Goal: Task Accomplishment & Management: Manage account settings

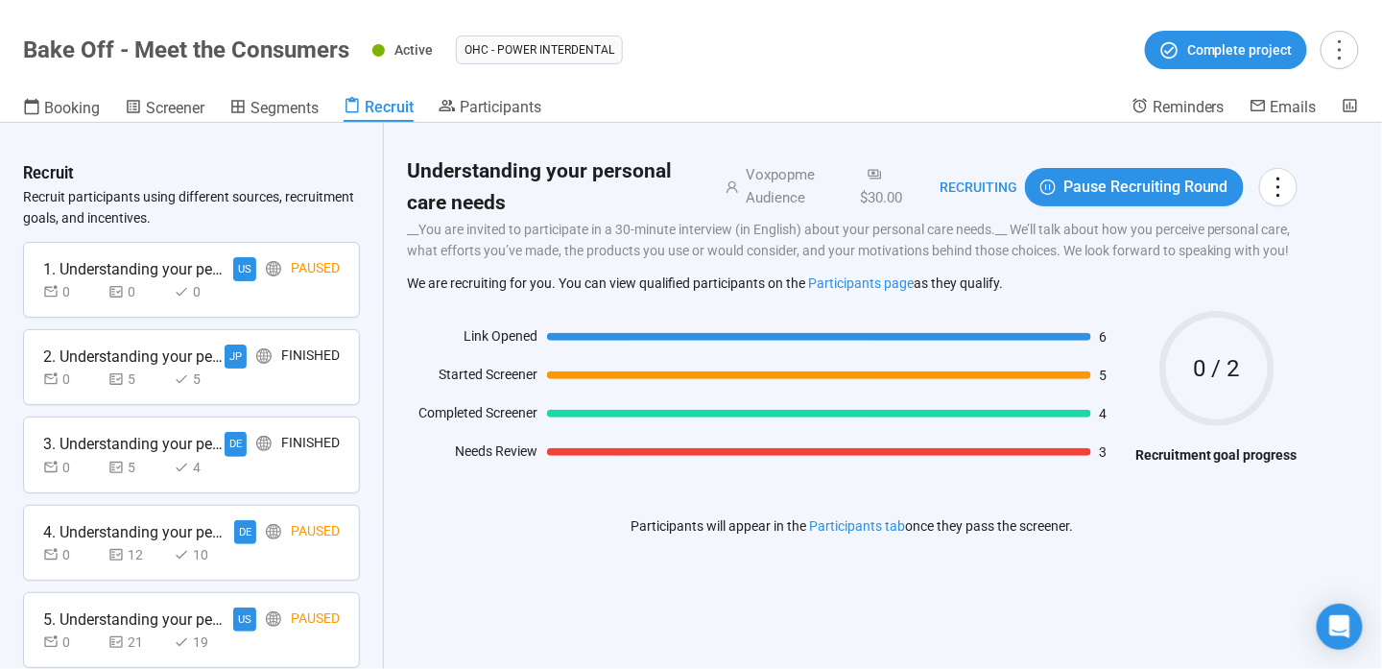
scroll to position [603, 0]
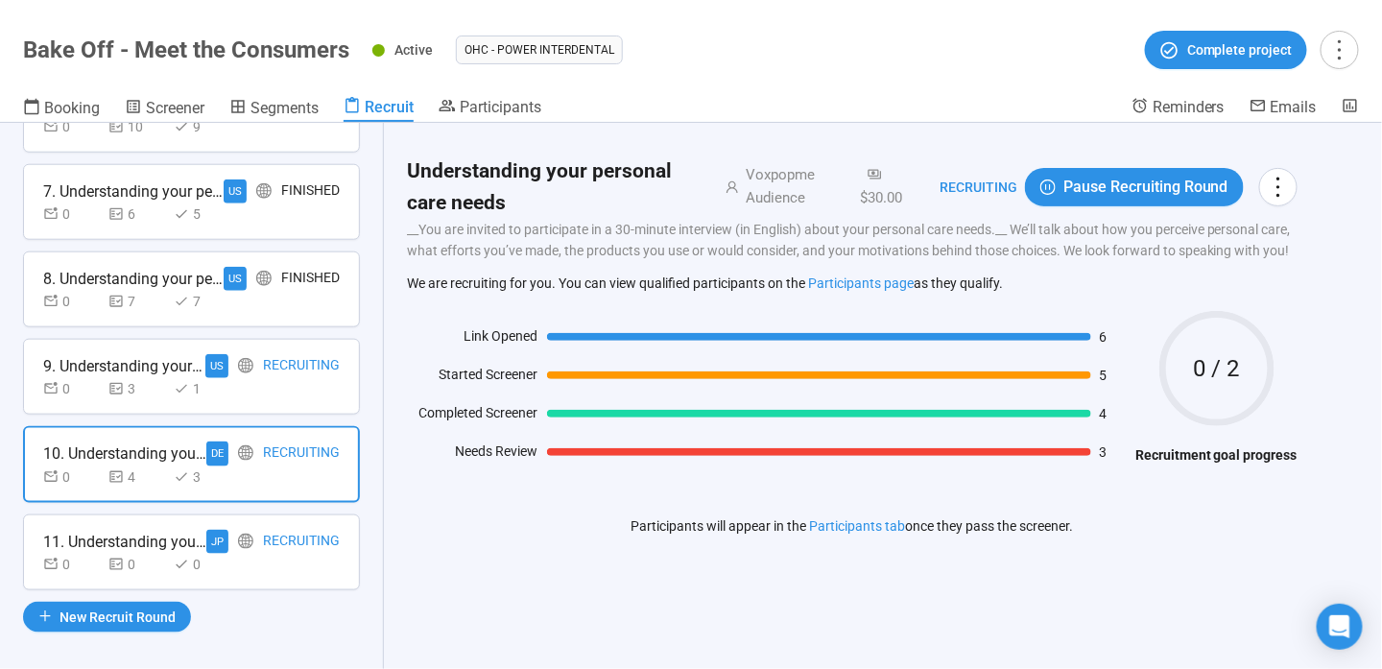
click at [249, 568] on div "11. Understanding your personal care needs JP Recruiting 0 0 0" at bounding box center [191, 552] width 337 height 76
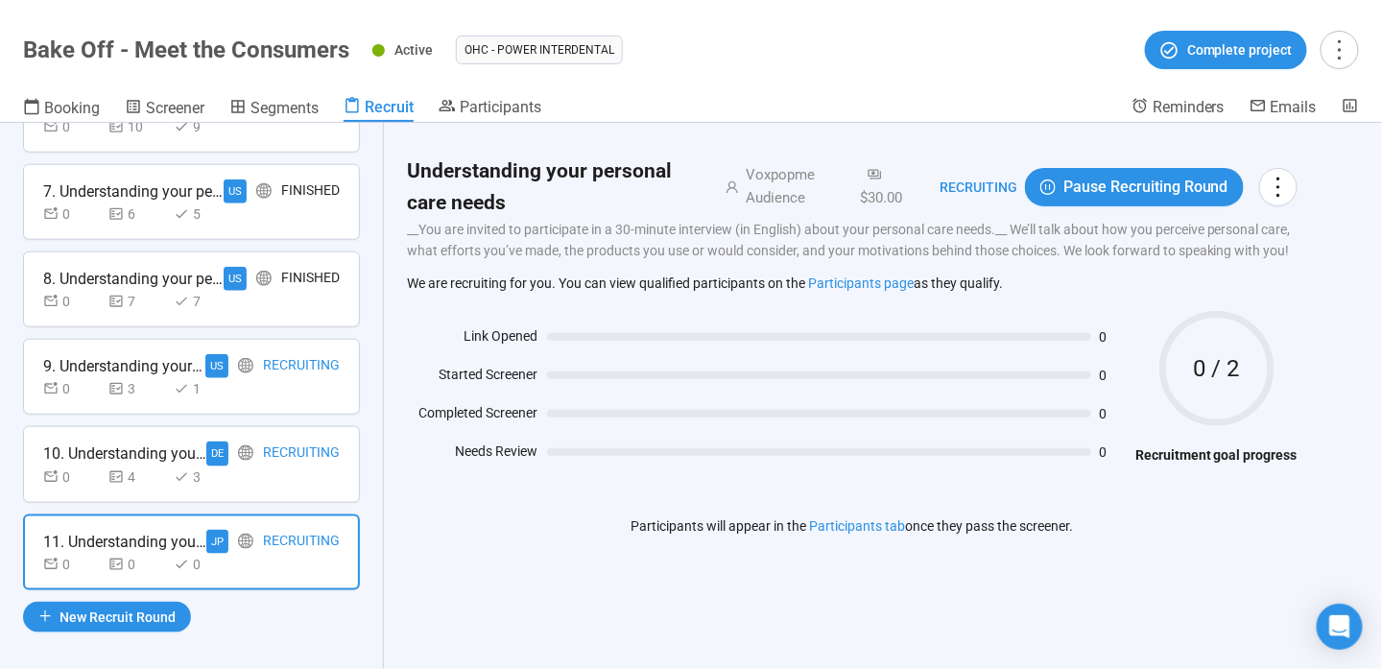
click at [238, 453] on div at bounding box center [245, 453] width 15 height 24
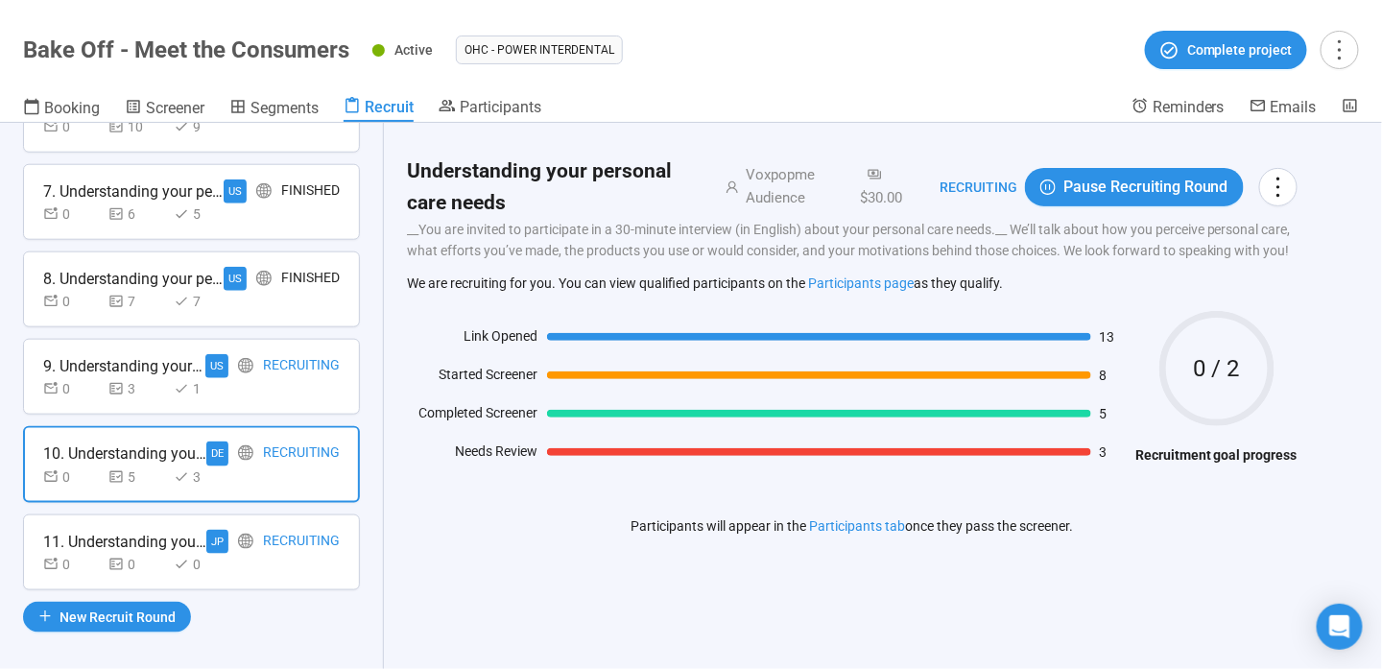
click at [258, 378] on div "0 3 1" at bounding box center [191, 388] width 297 height 21
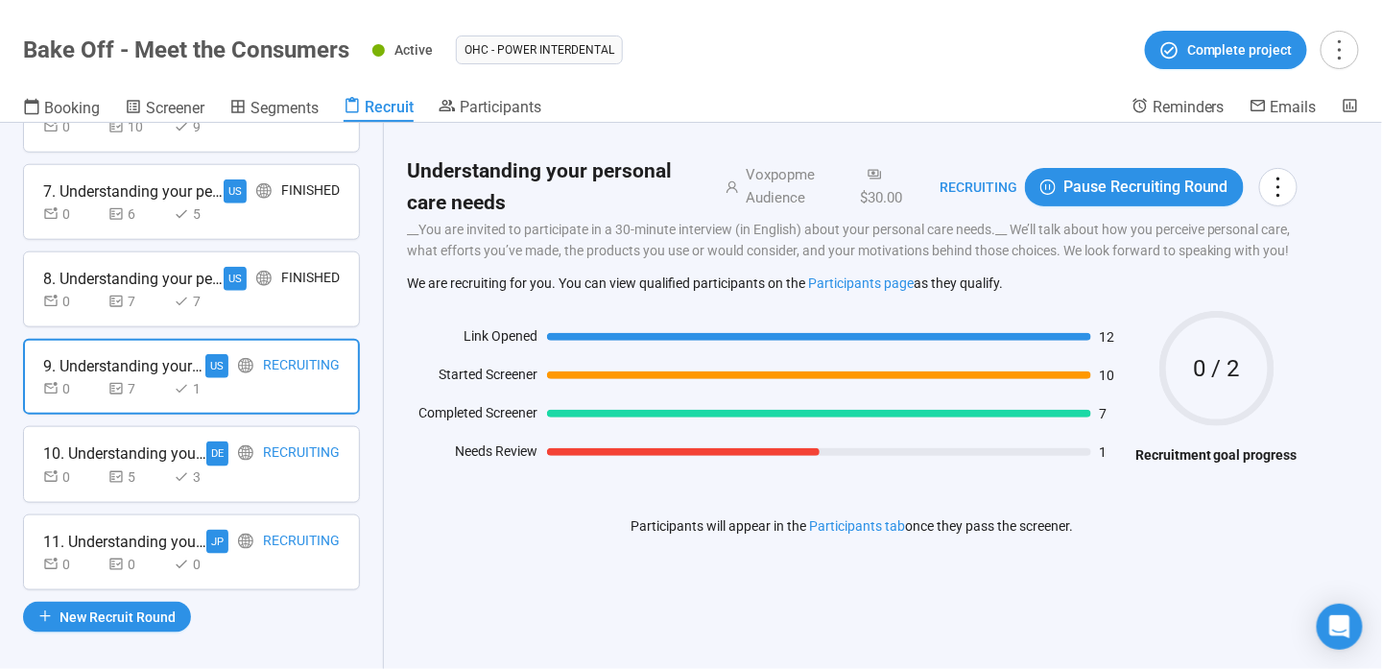
click at [245, 466] on div "0 5 3" at bounding box center [191, 476] width 297 height 21
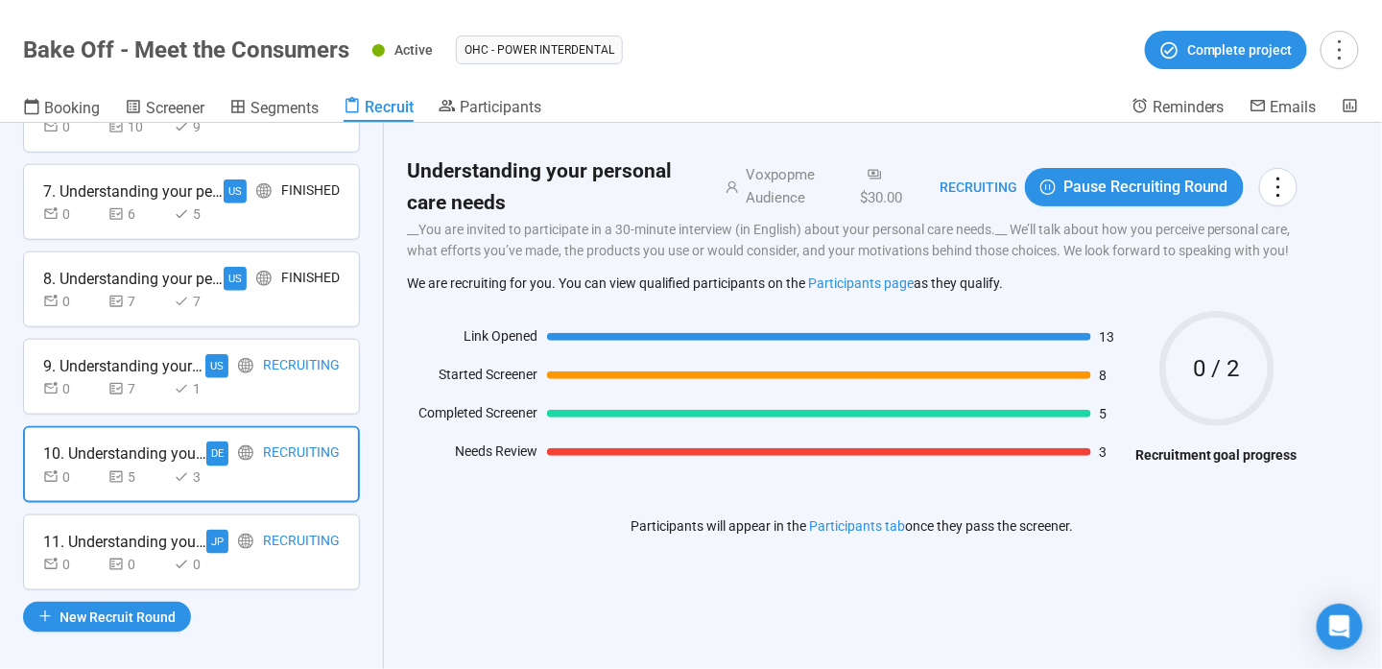
click at [263, 530] on div "Recruiting" at bounding box center [301, 542] width 77 height 24
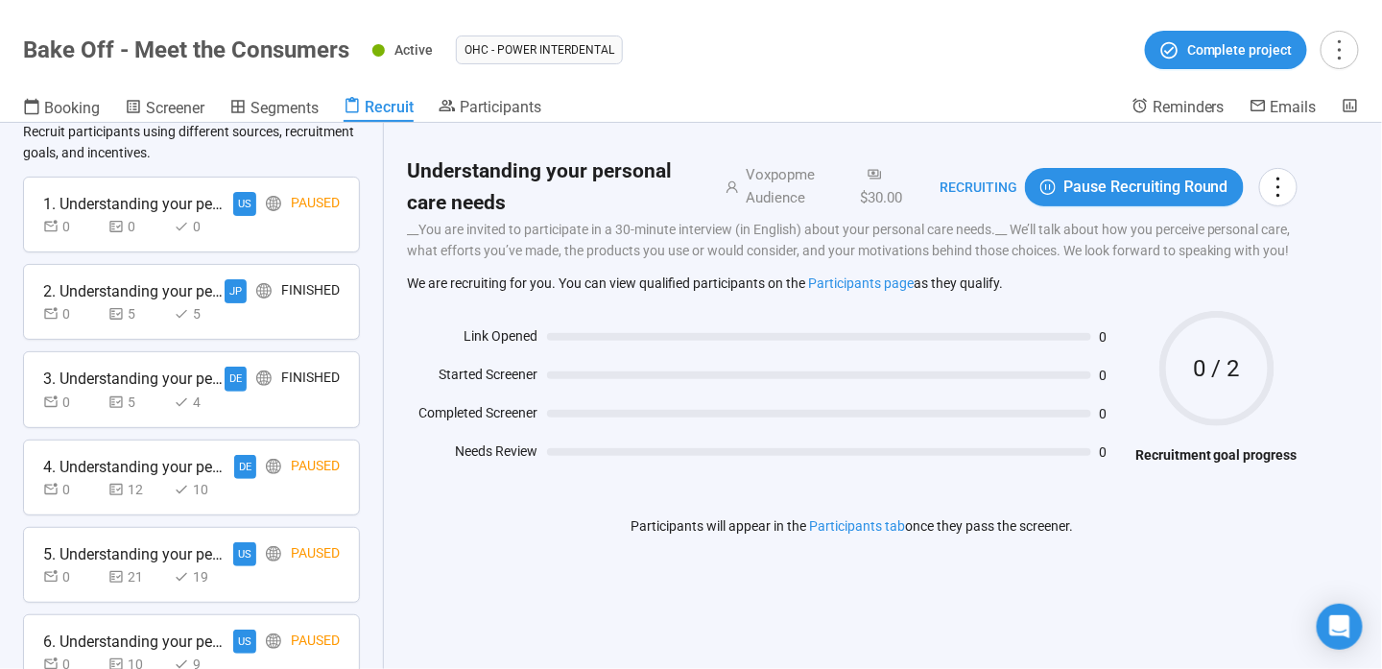
scroll to position [0, 0]
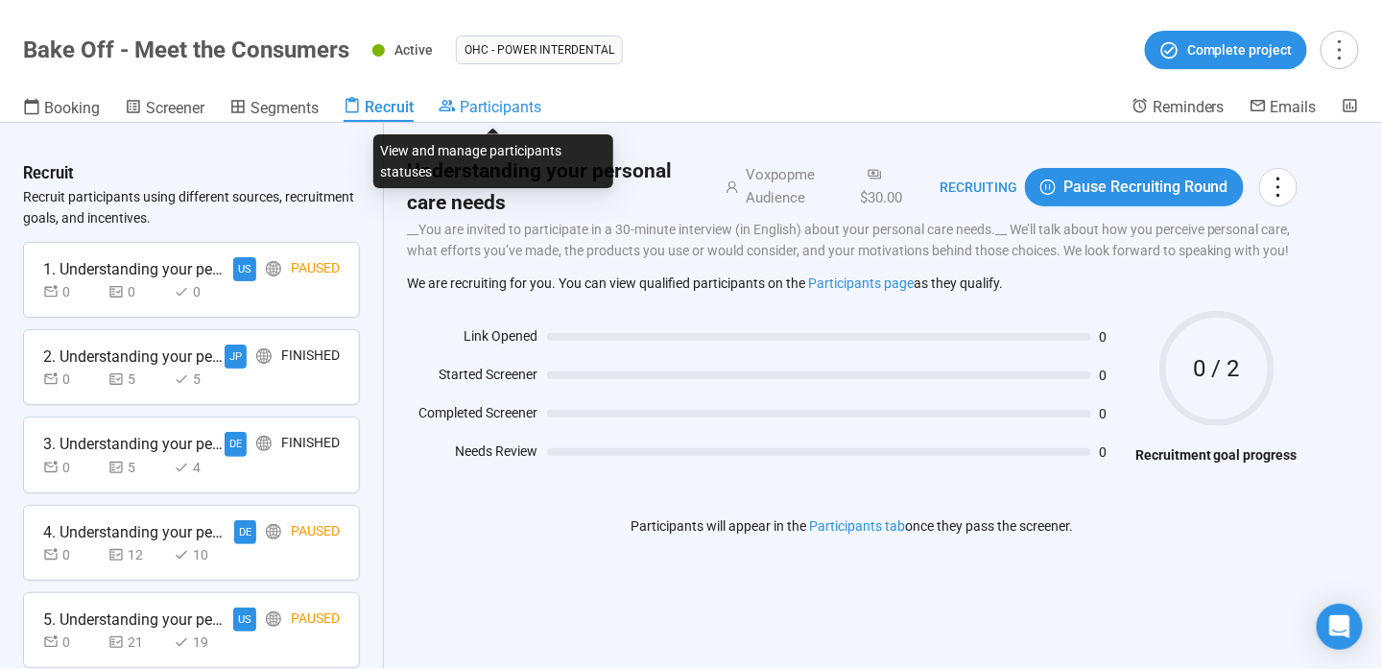
click at [460, 106] on div "Participants" at bounding box center [490, 106] width 103 height 19
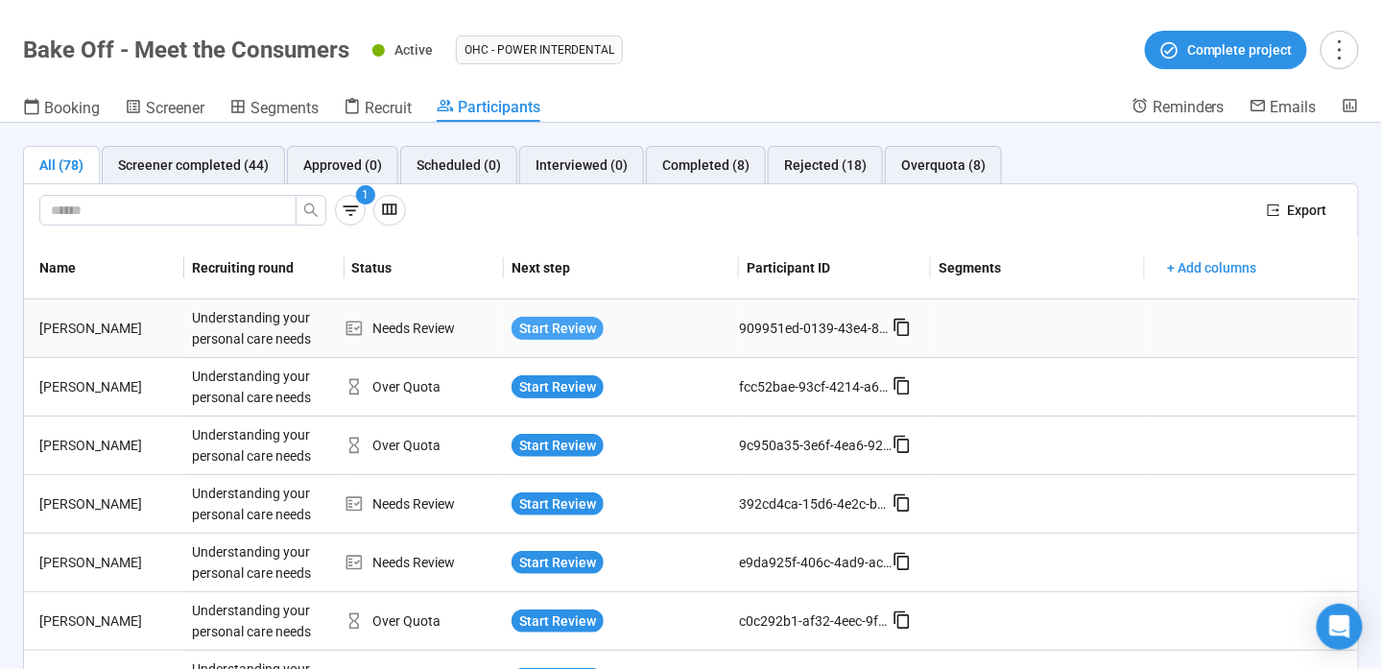
click at [565, 322] on span "Start Review" at bounding box center [557, 328] width 77 height 21
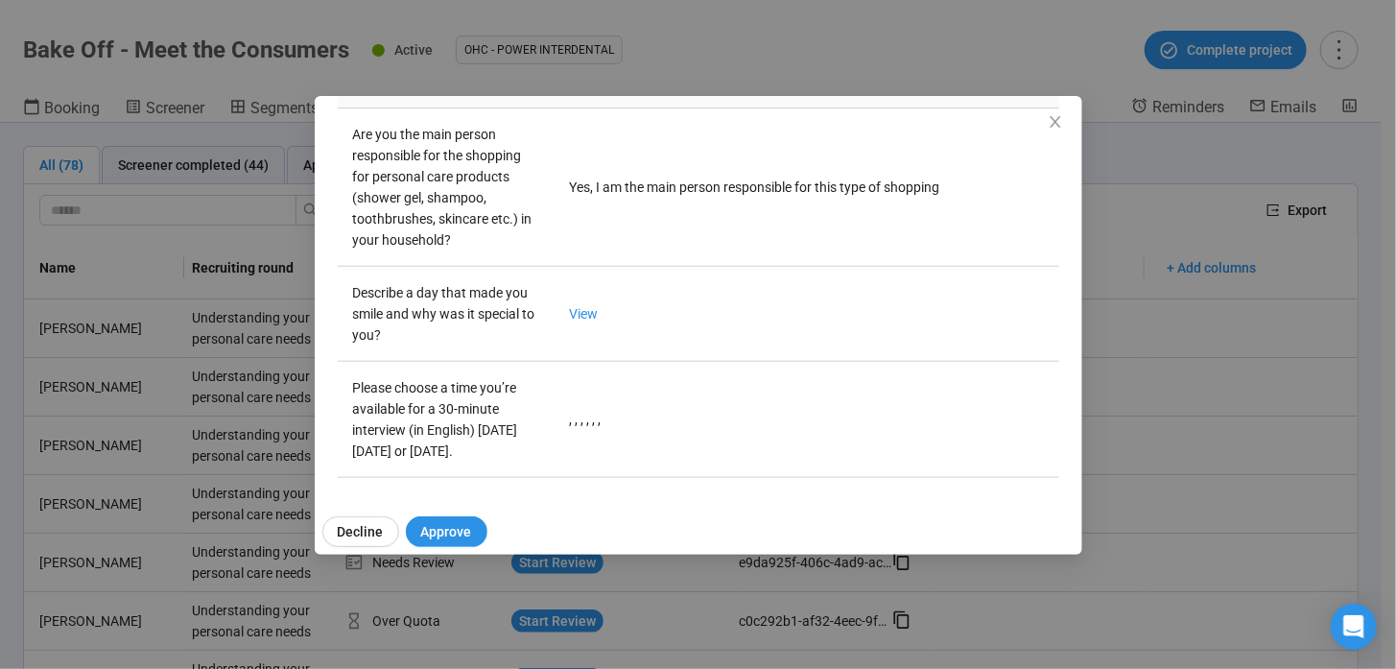
scroll to position [719, 0]
click at [1056, 127] on icon "close" at bounding box center [1055, 121] width 15 height 15
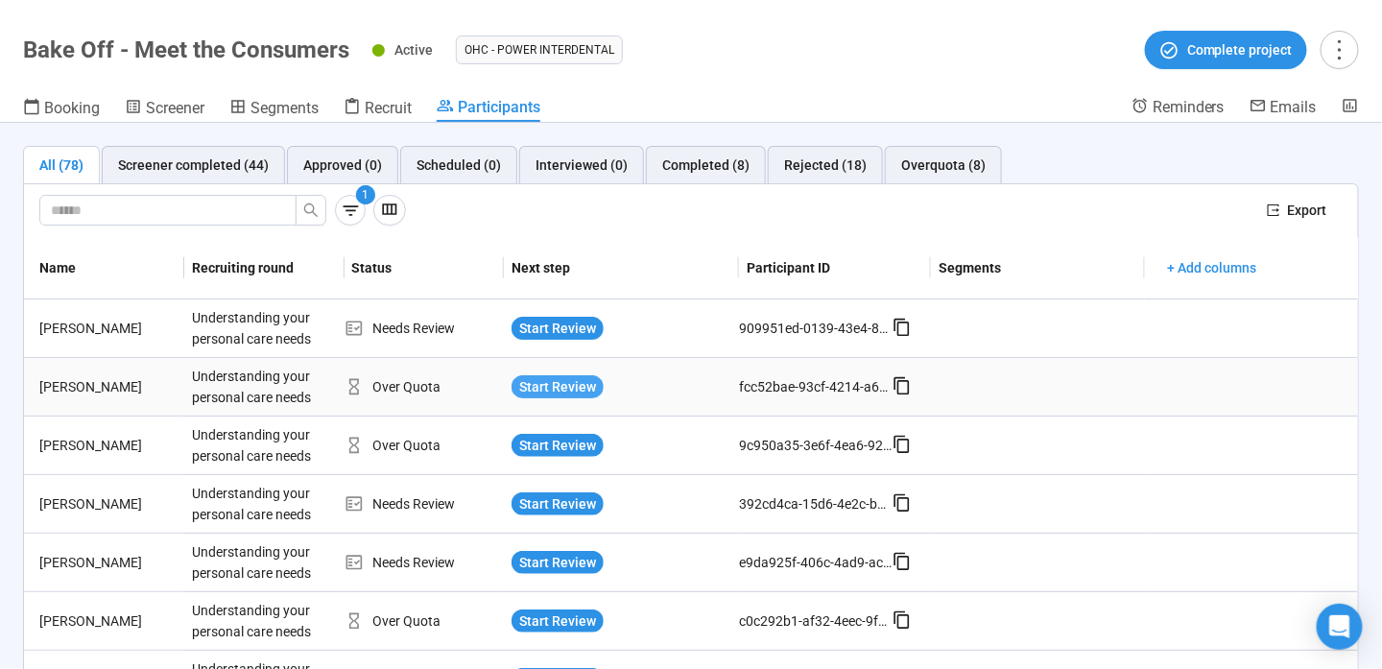
click at [554, 379] on span "Start Review" at bounding box center [557, 386] width 77 height 21
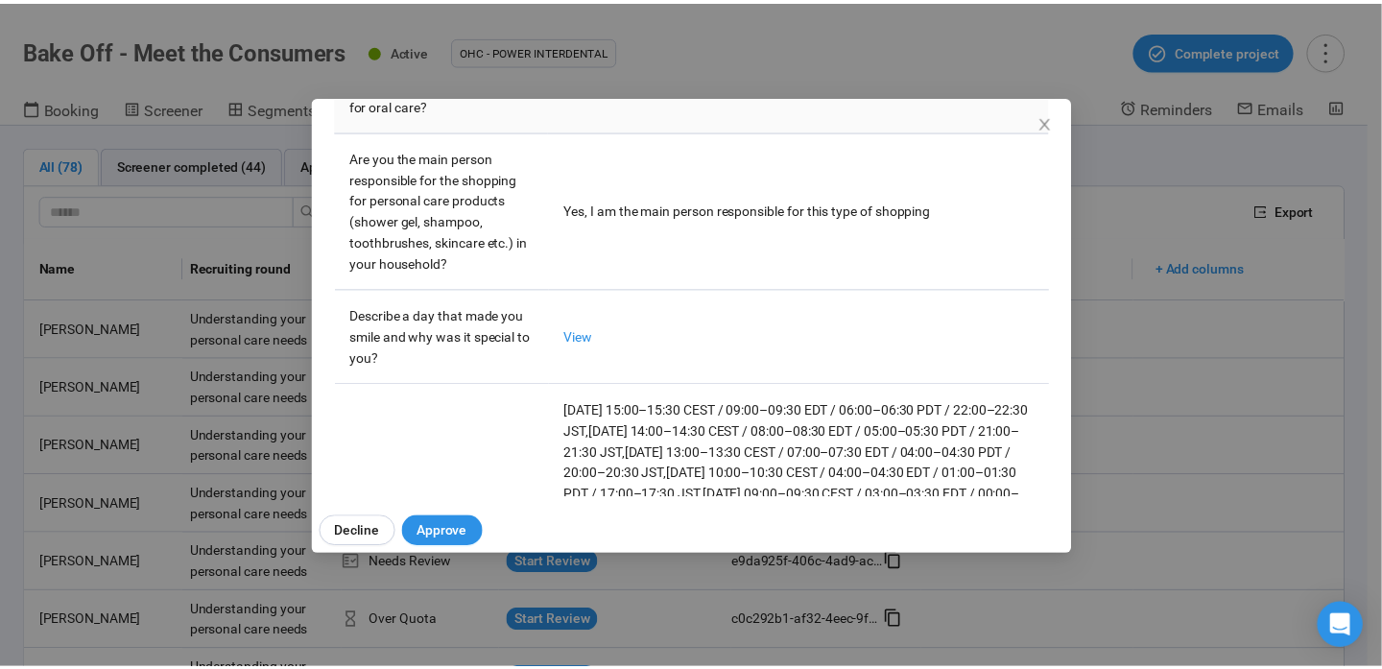
scroll to position [704, 0]
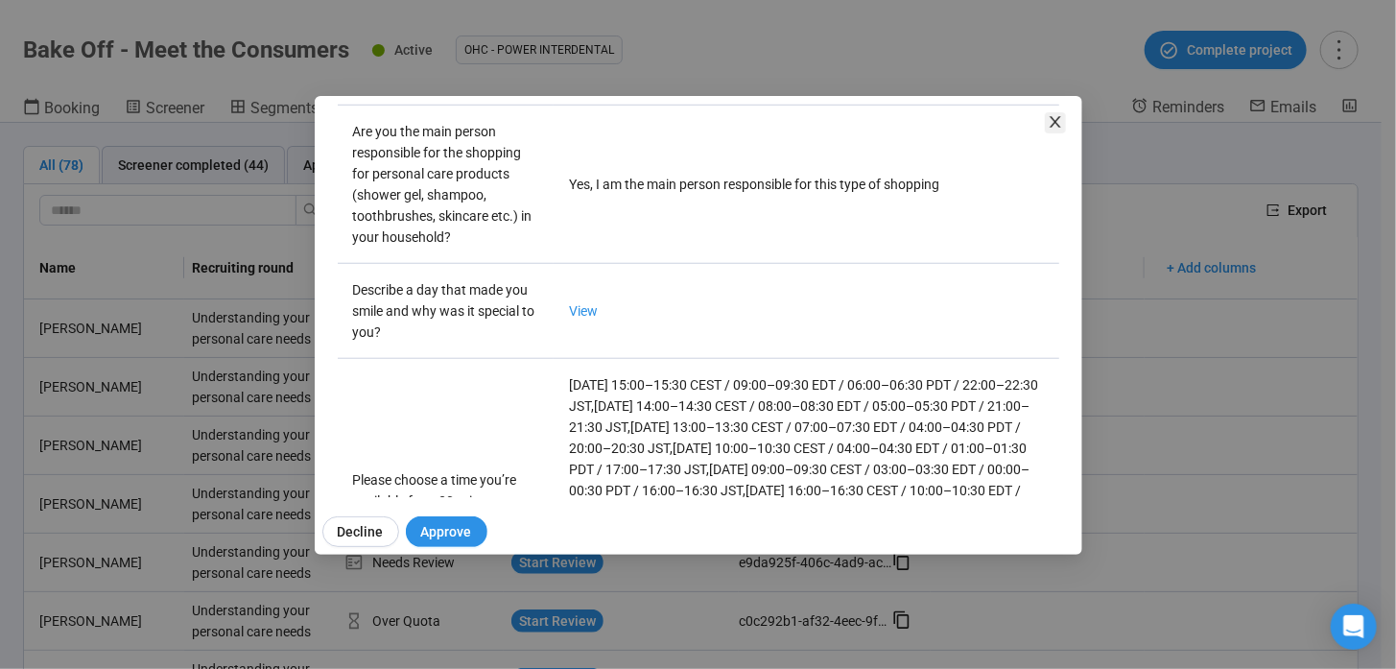
click at [1061, 113] on span "Close" at bounding box center [1055, 122] width 21 height 21
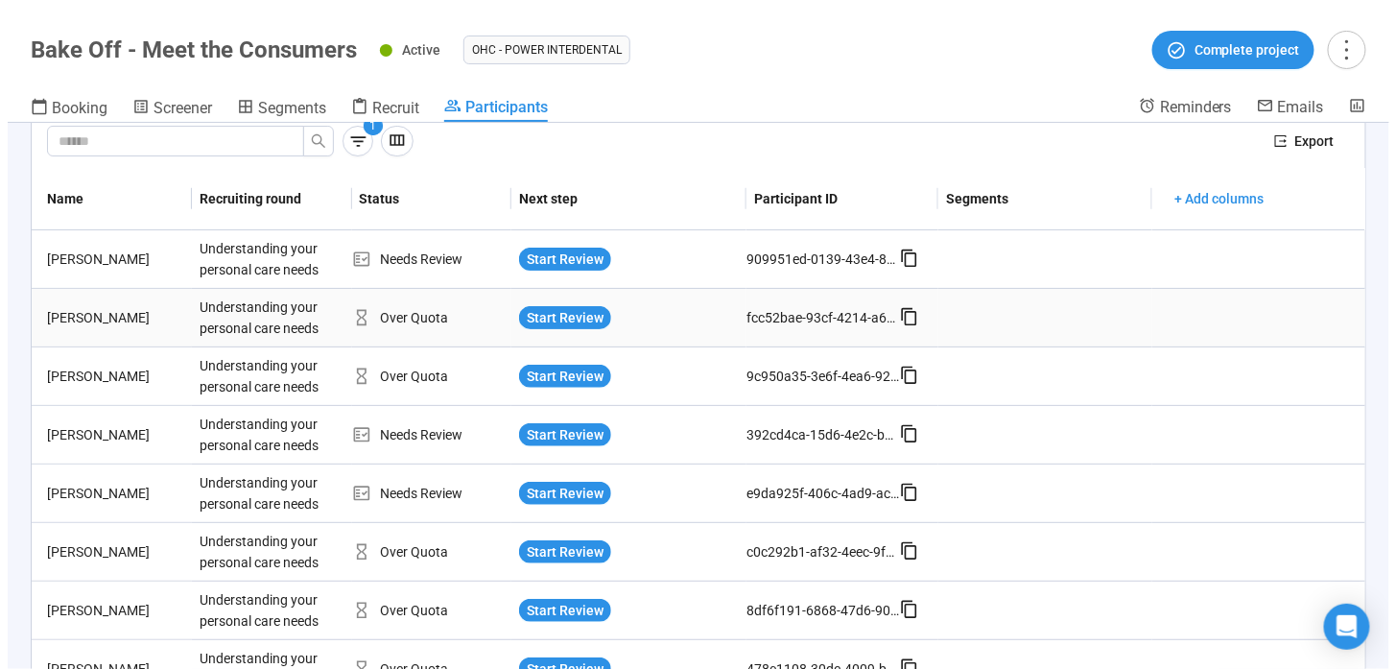
scroll to position [96, 0]
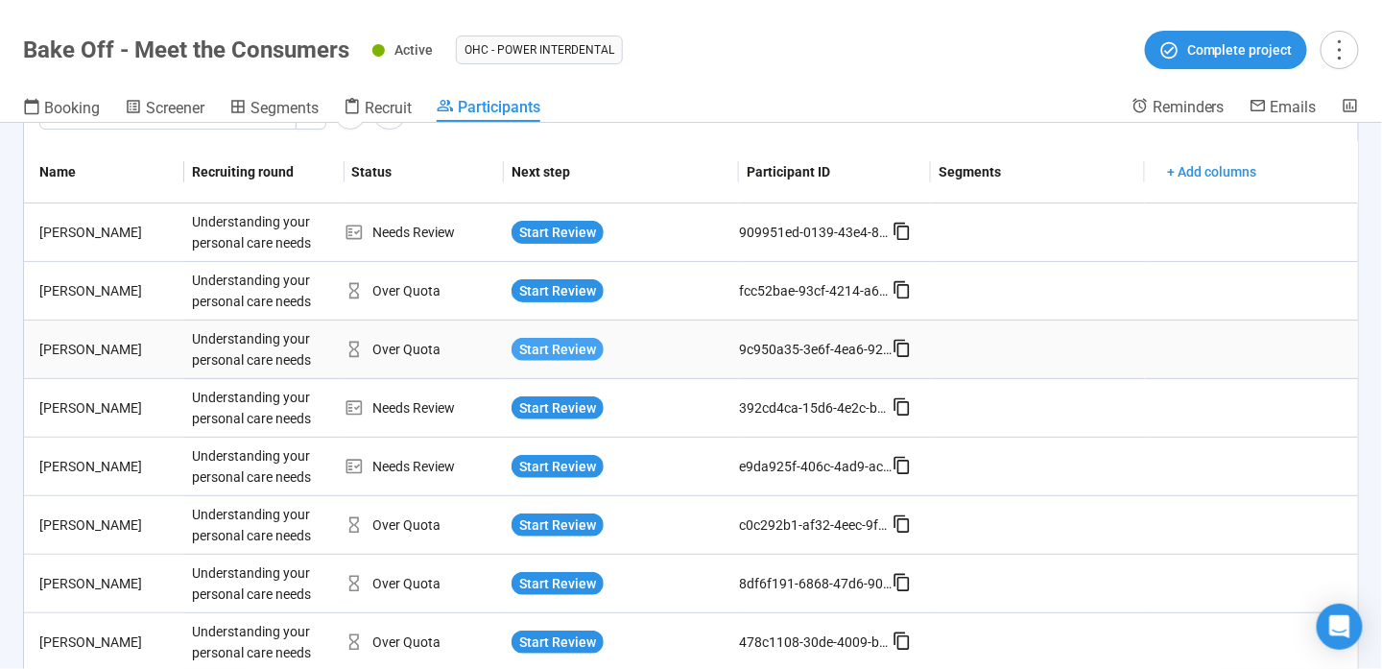
click at [562, 346] on span "Start Review" at bounding box center [557, 349] width 77 height 21
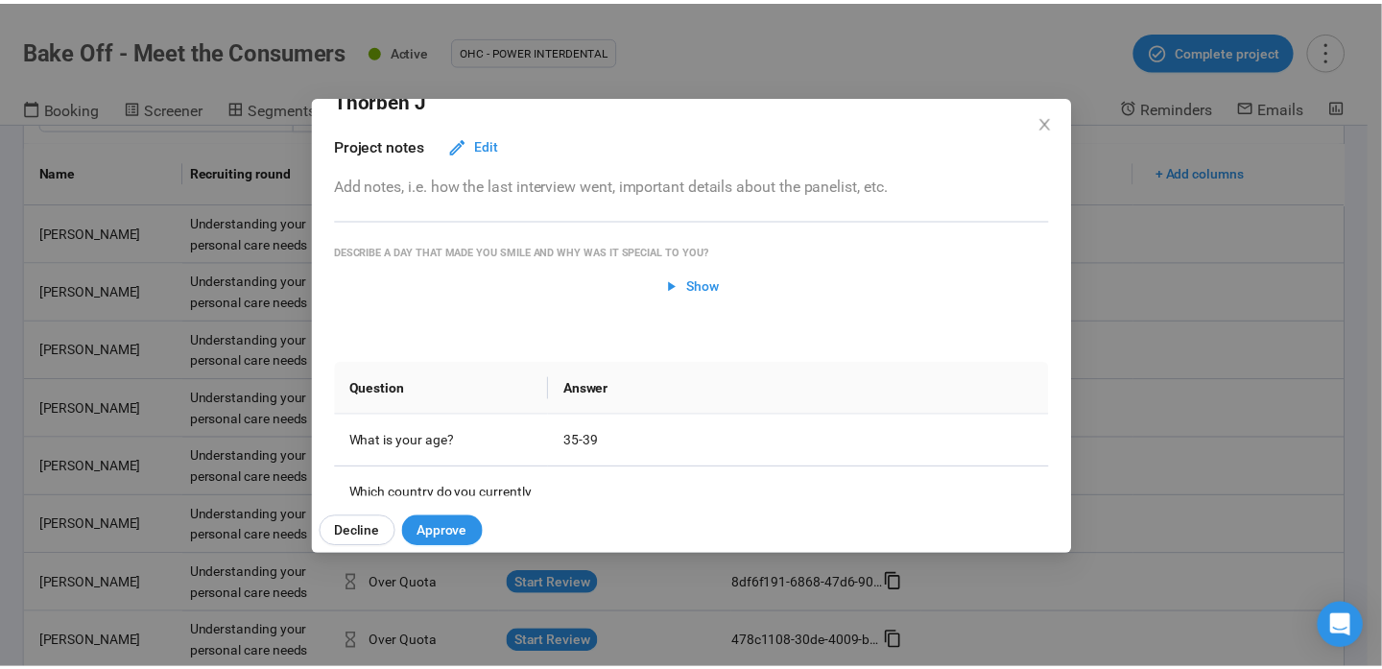
scroll to position [431, 0]
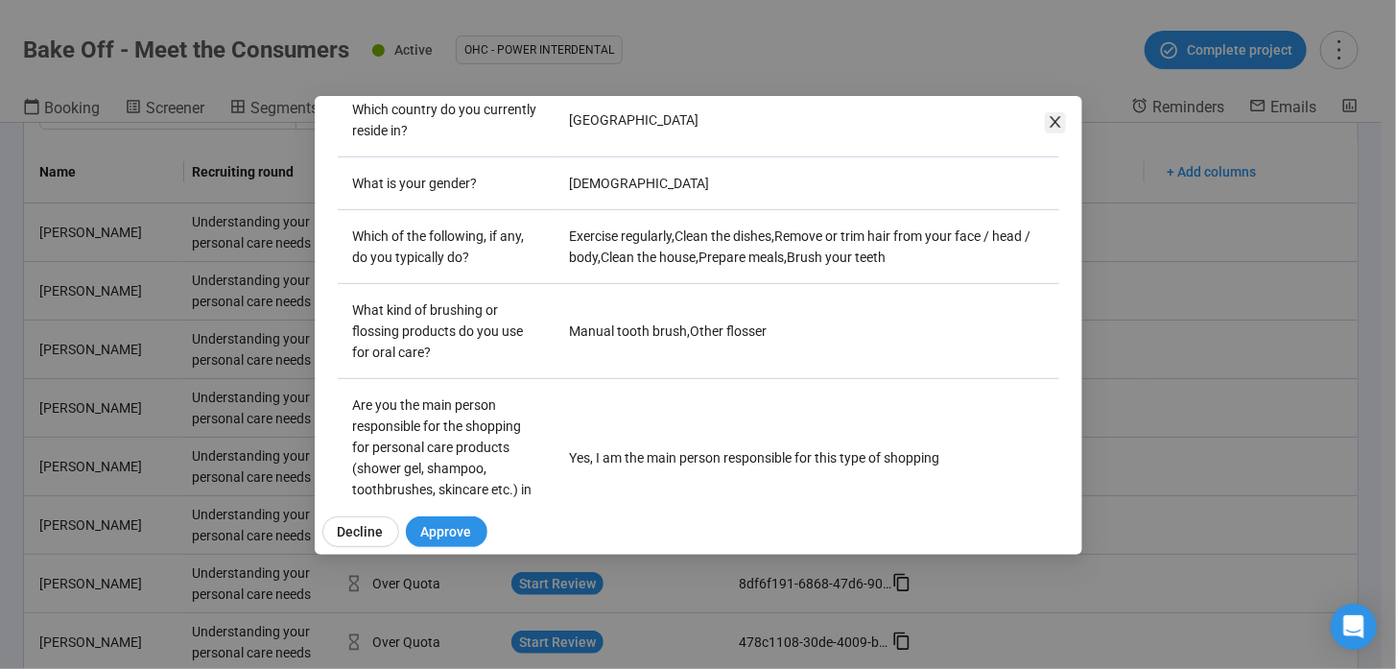
click at [1058, 129] on icon "close" at bounding box center [1055, 121] width 15 height 15
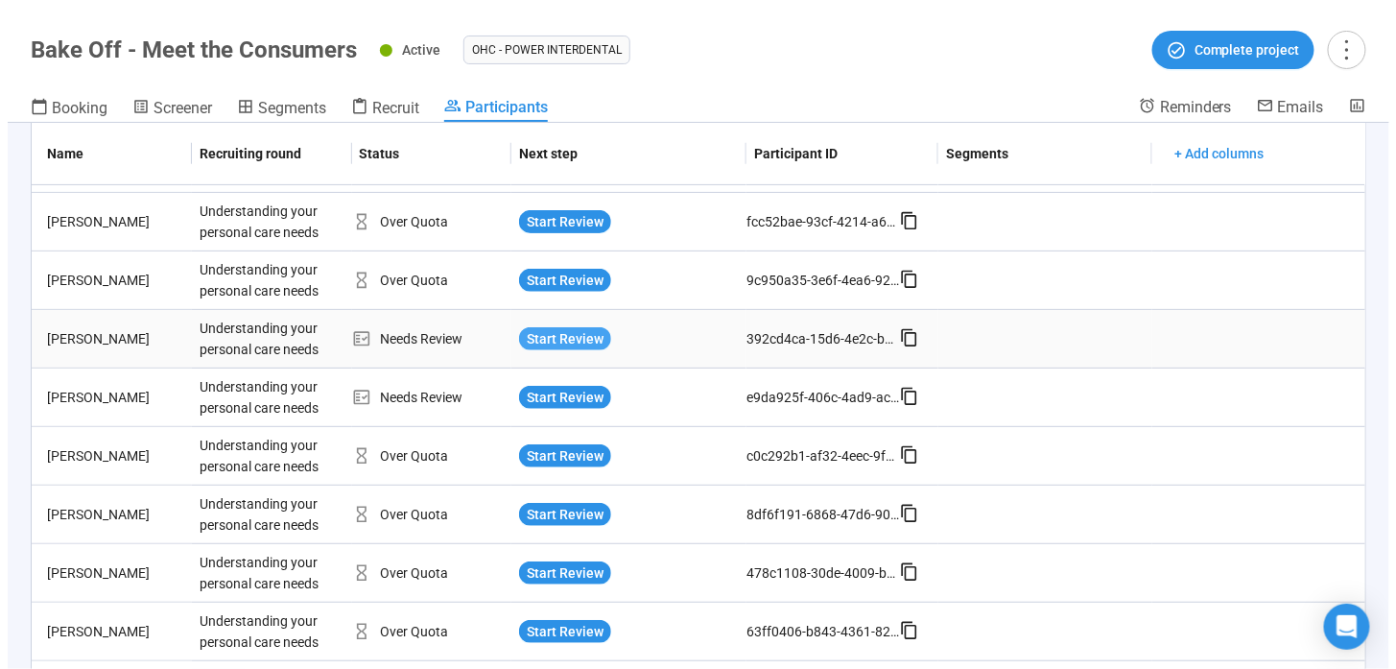
scroll to position [192, 0]
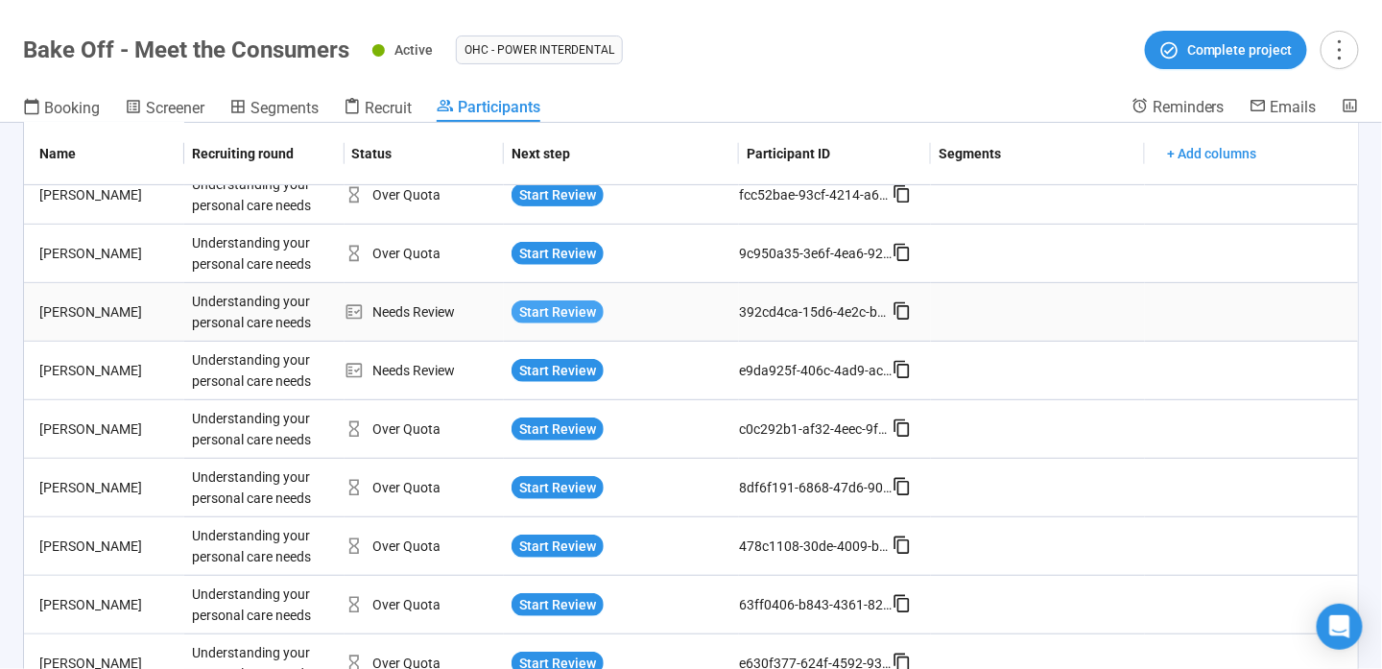
click at [565, 305] on span "Start Review" at bounding box center [557, 311] width 77 height 21
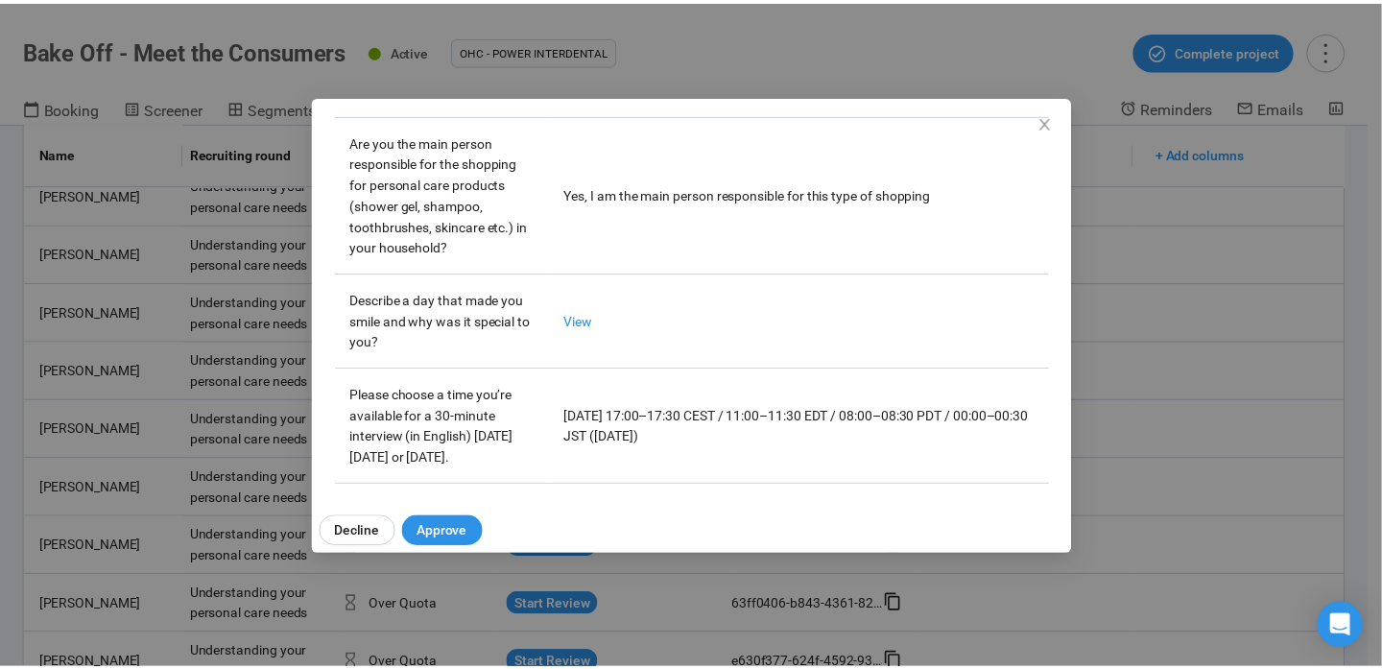
scroll to position [739, 0]
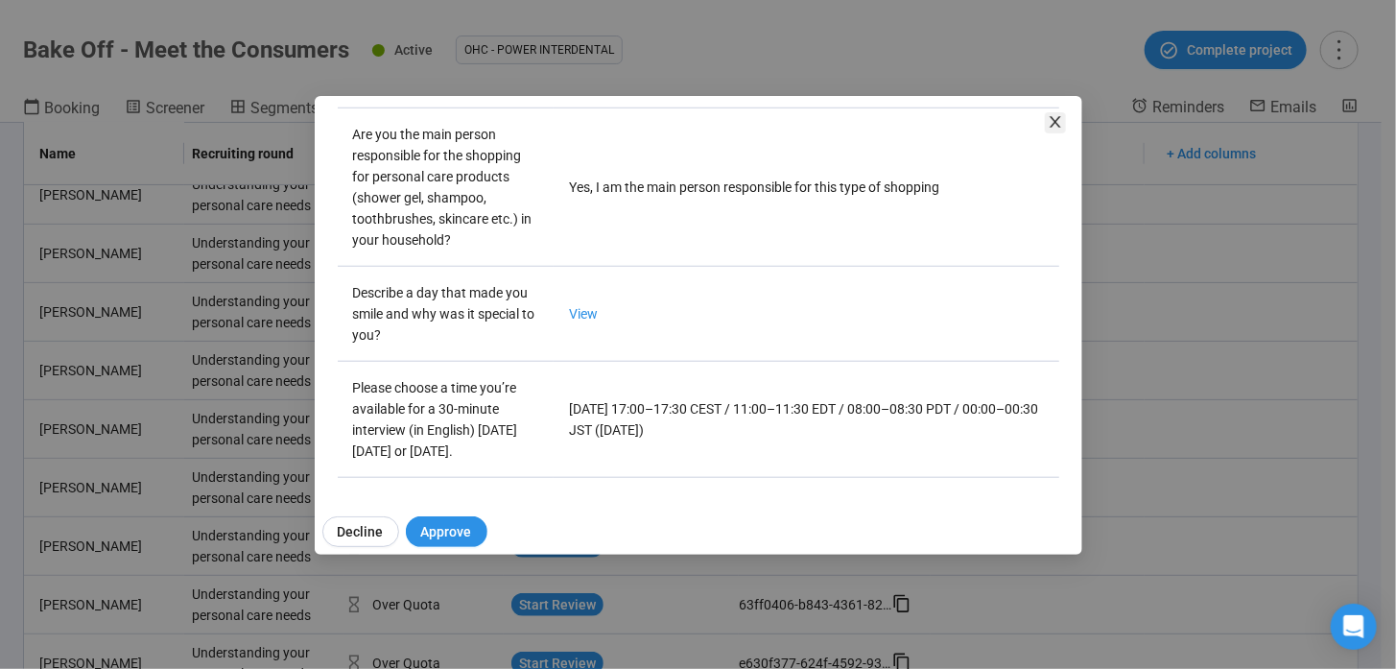
click at [1046, 114] on span "Close" at bounding box center [1055, 122] width 21 height 21
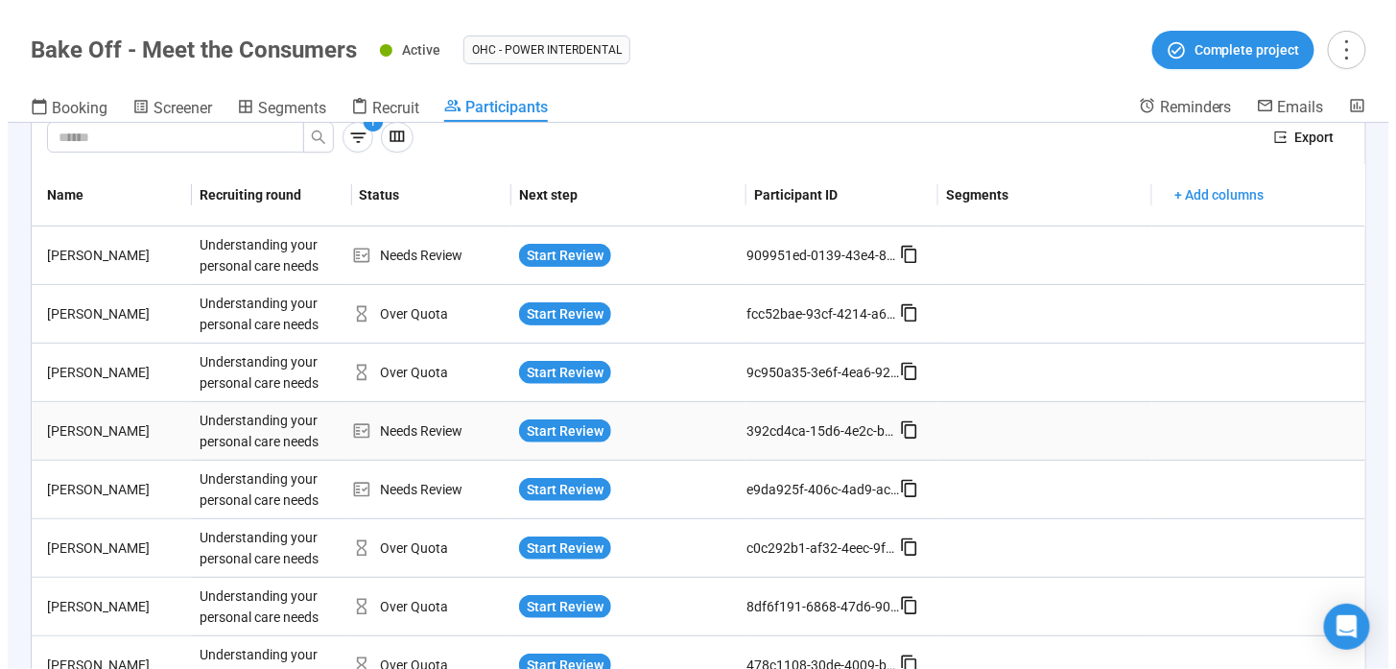
scroll to position [96, 0]
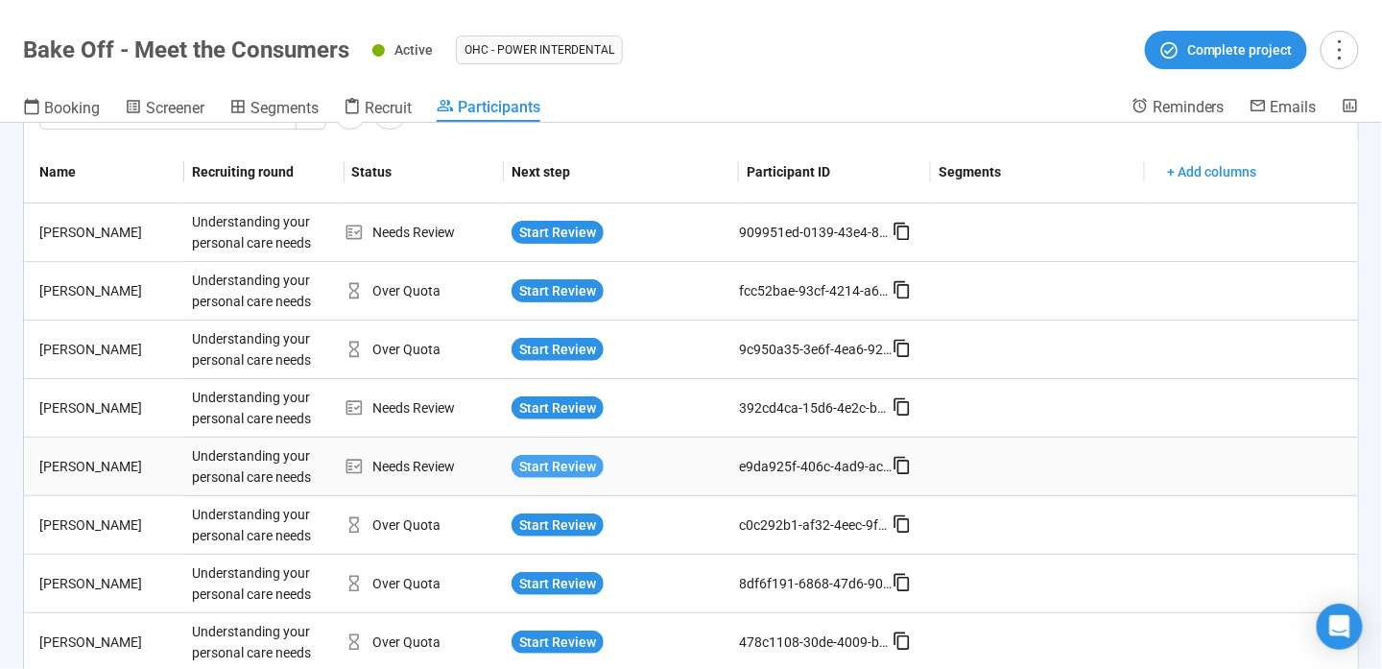
click at [558, 464] on span "Start Review" at bounding box center [557, 466] width 77 height 21
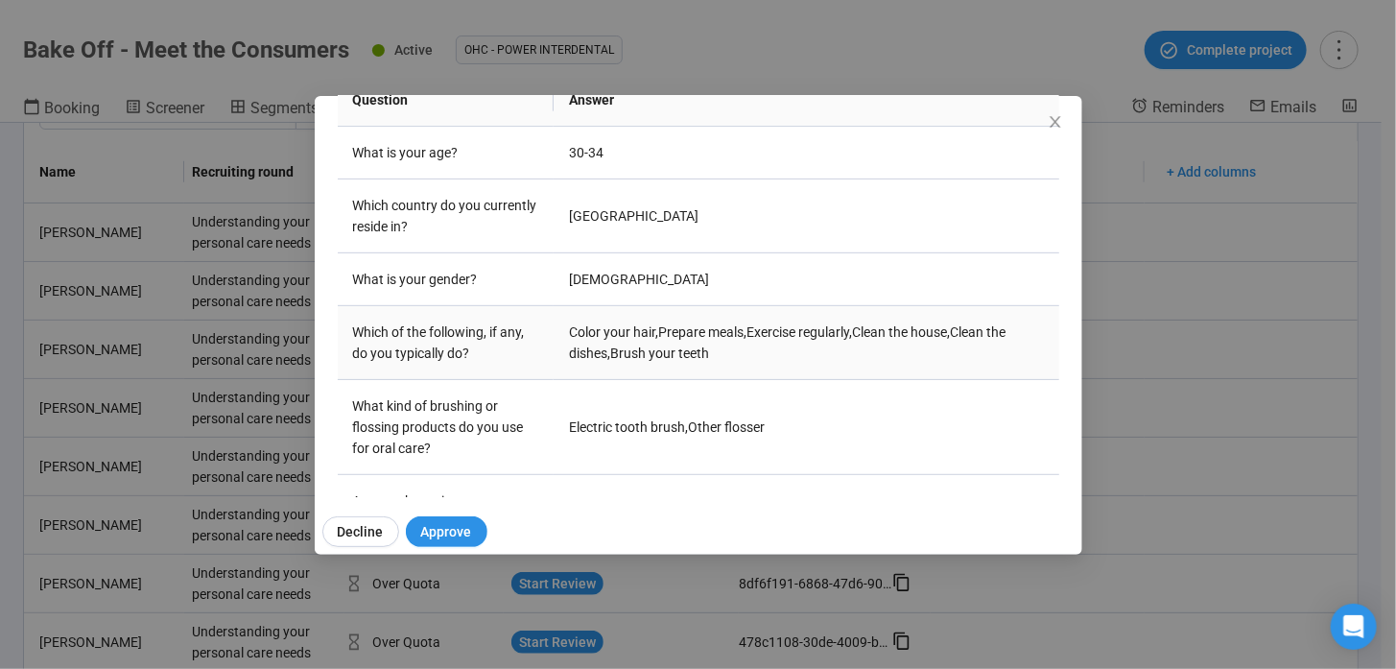
scroll to position [431, 0]
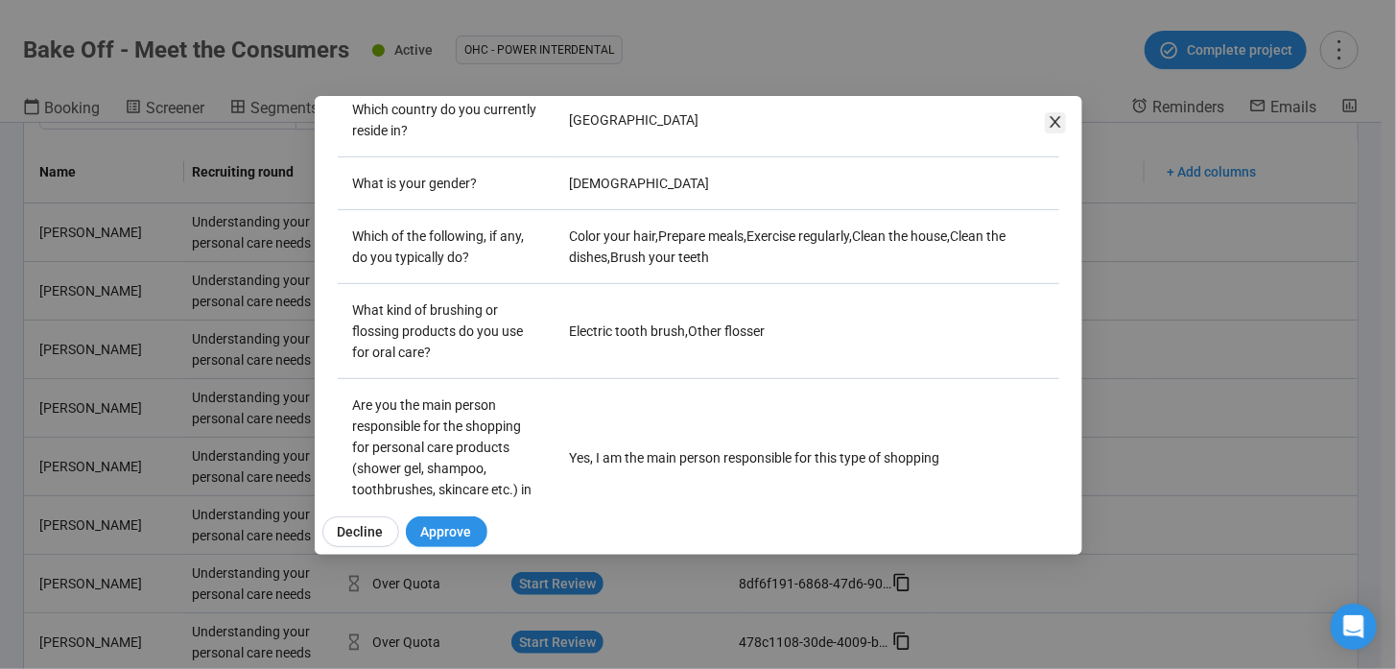
click at [1053, 121] on icon "close" at bounding box center [1055, 121] width 15 height 15
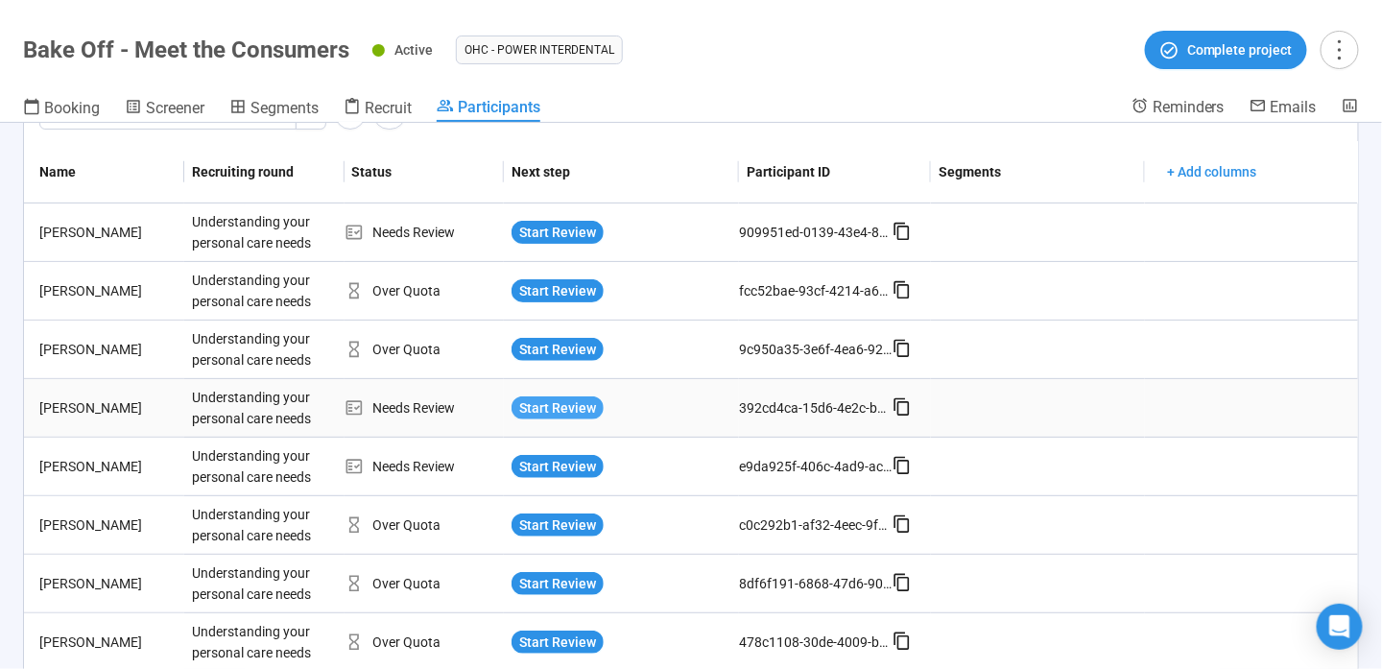
click at [538, 405] on span "Start Review" at bounding box center [557, 407] width 77 height 21
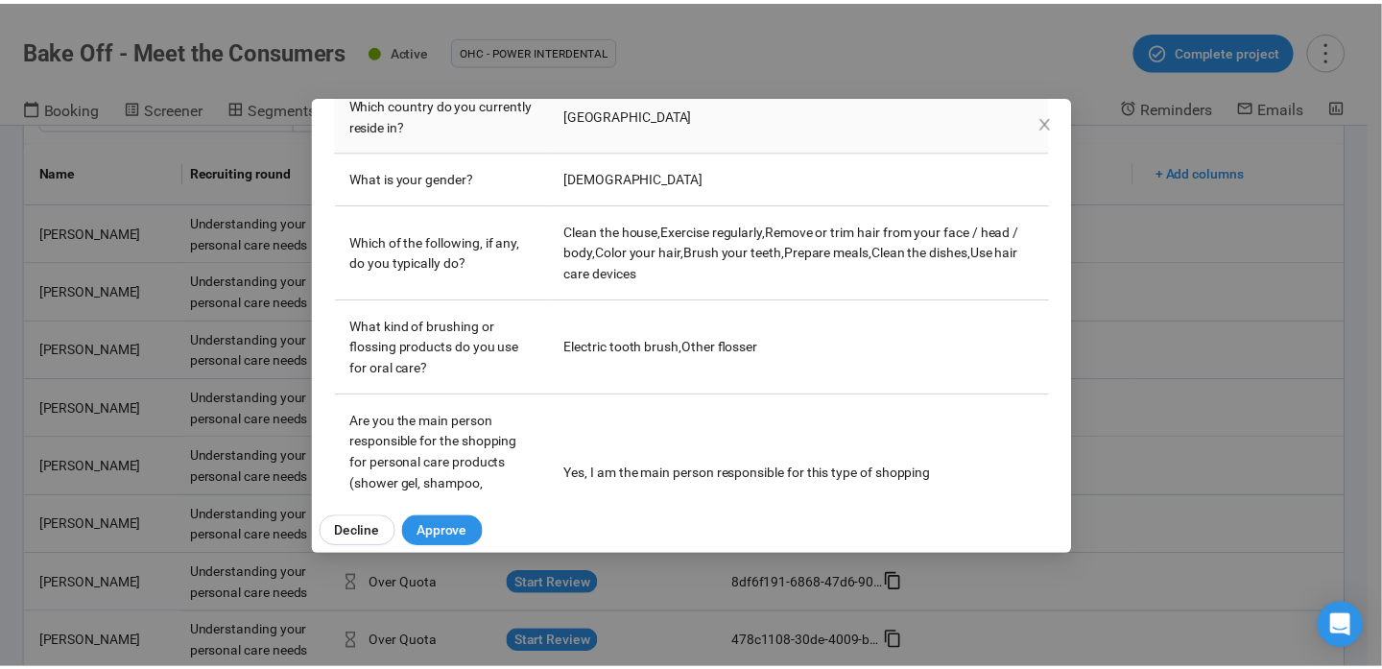
scroll to position [451, 0]
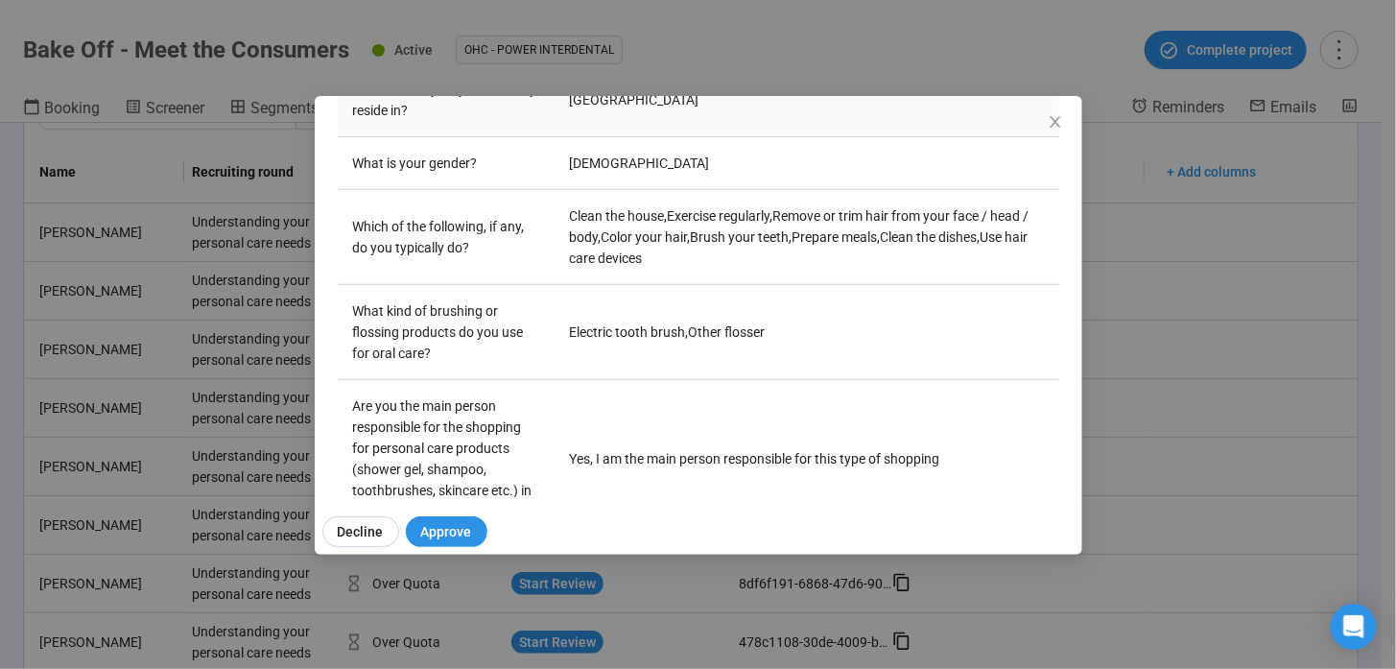
click at [1040, 119] on td "United States" at bounding box center [806, 100] width 505 height 74
click at [1043, 123] on td "United States" at bounding box center [806, 100] width 505 height 74
click at [1043, 123] on div "Michelle H Project notes Edit Add notes, i.e. how the last interview went, impo…" at bounding box center [699, 325] width 768 height 459
click at [1054, 125] on icon "close" at bounding box center [1055, 121] width 15 height 15
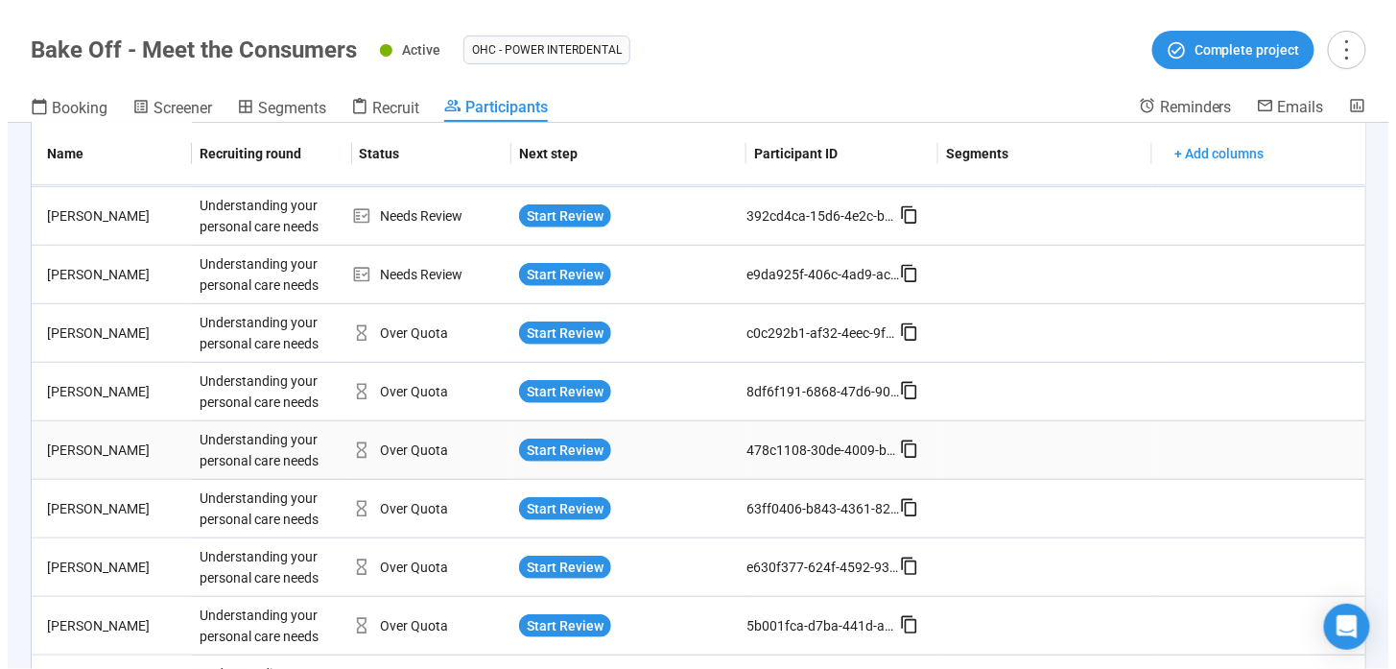
scroll to position [388, 0]
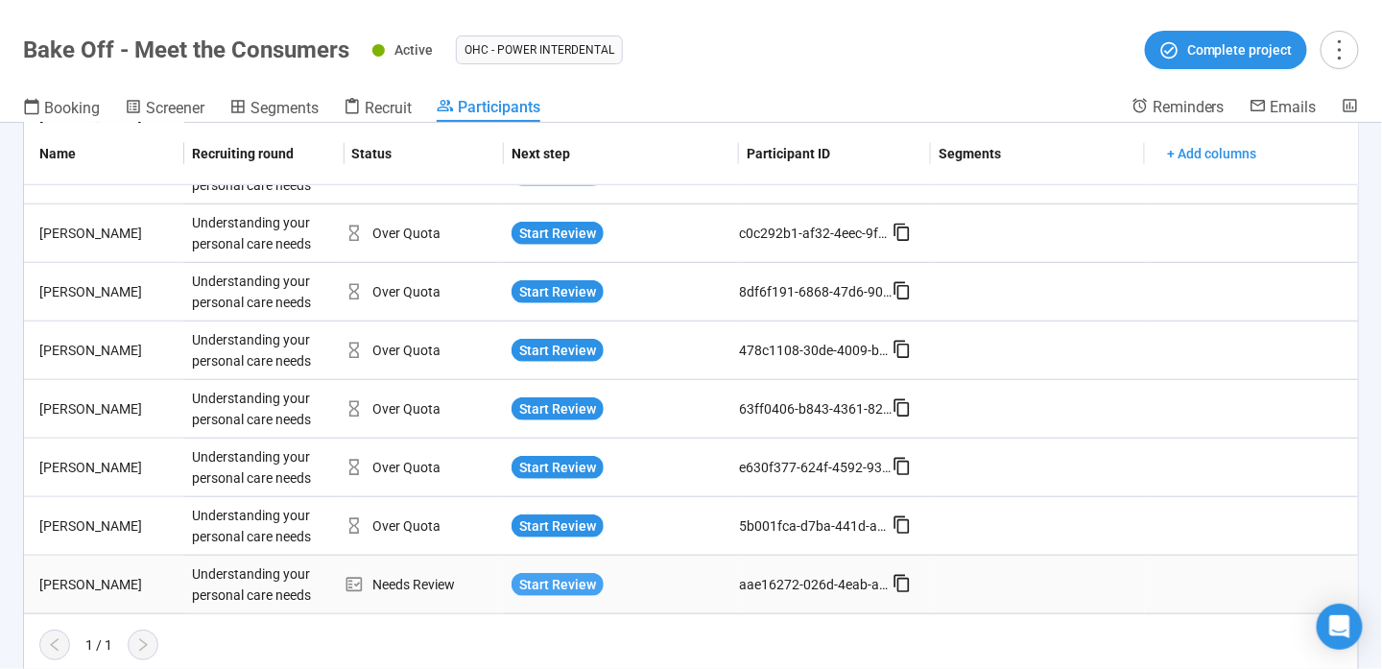
click at [558, 575] on span "Start Review" at bounding box center [557, 584] width 77 height 21
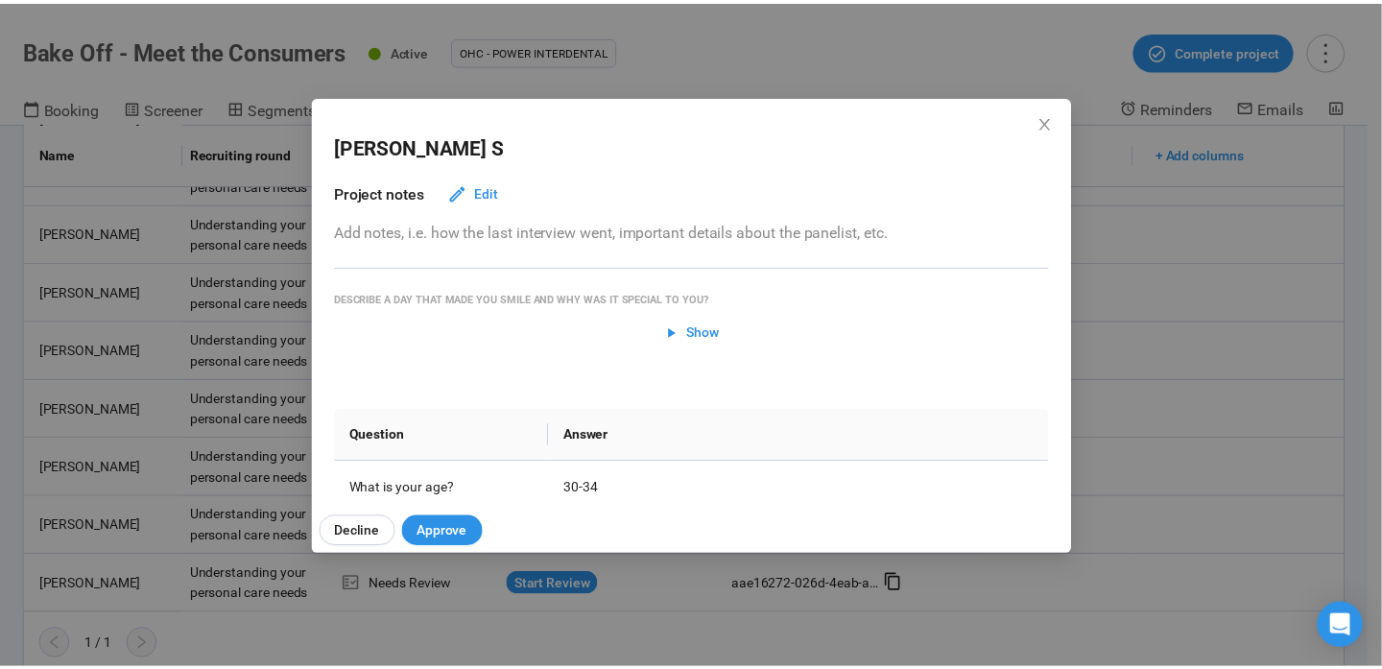
scroll to position [480, 0]
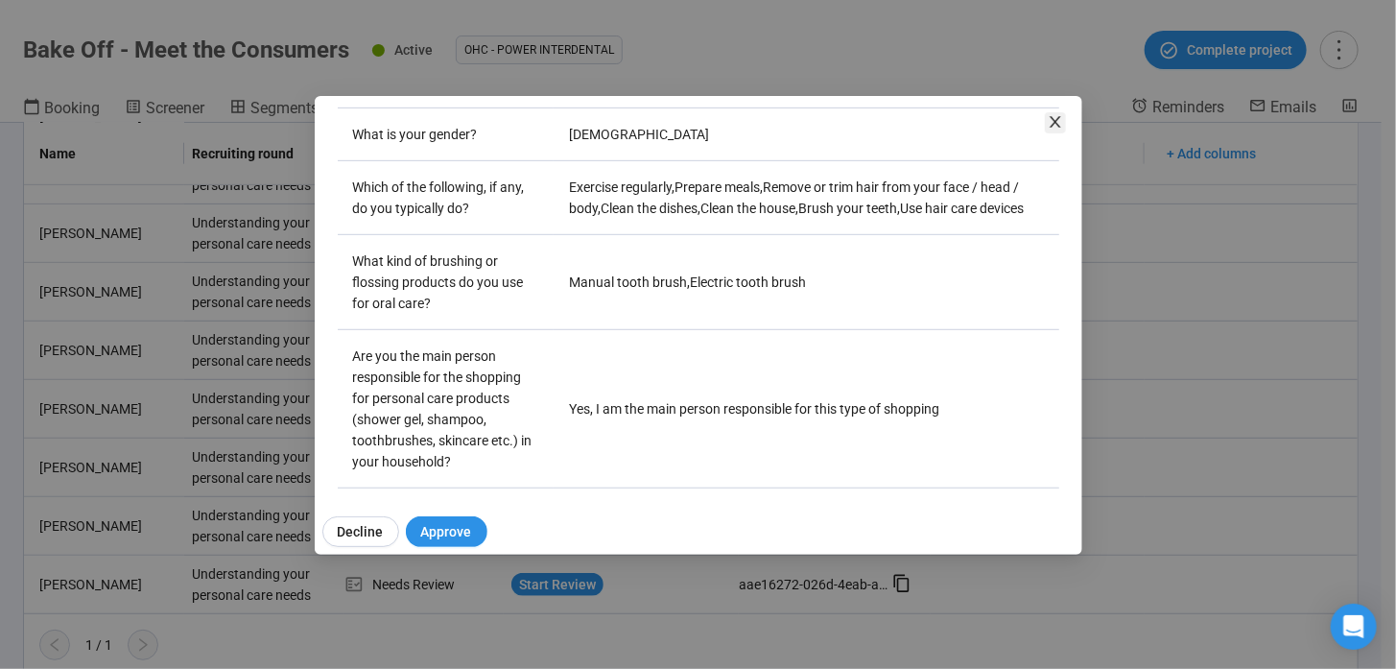
click at [1050, 122] on icon "close" at bounding box center [1055, 121] width 15 height 15
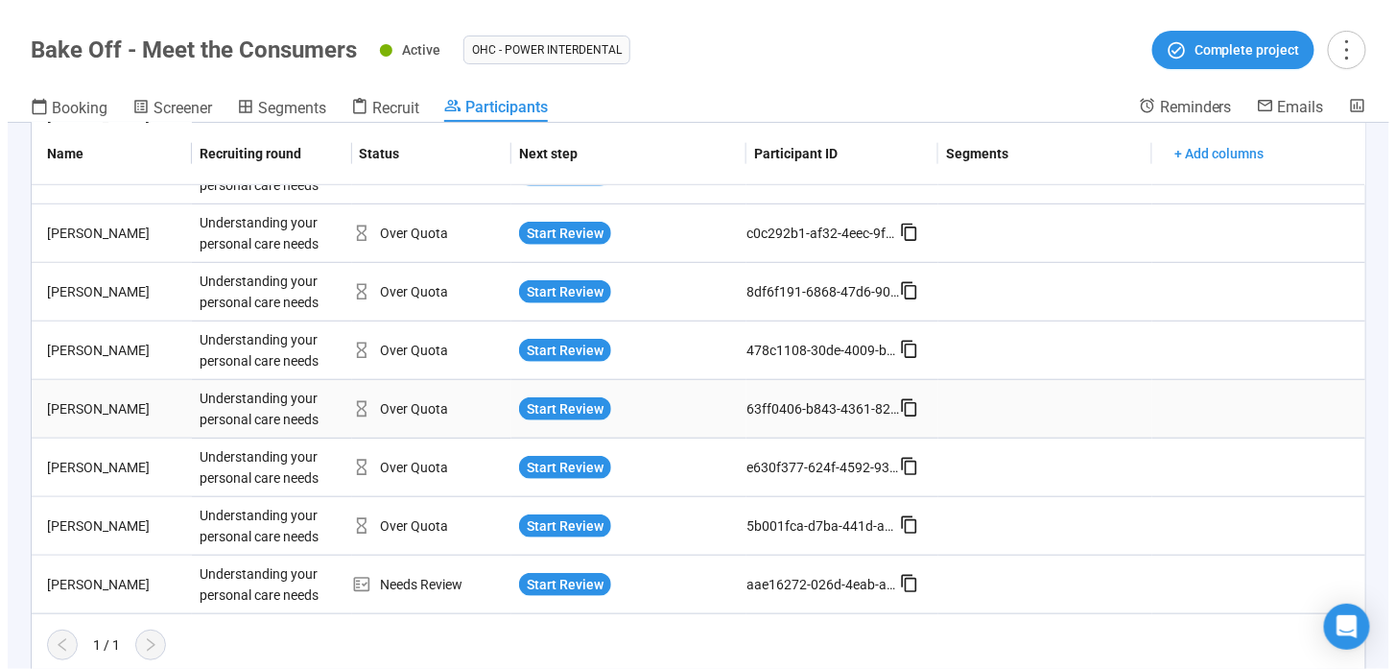
scroll to position [0, 0]
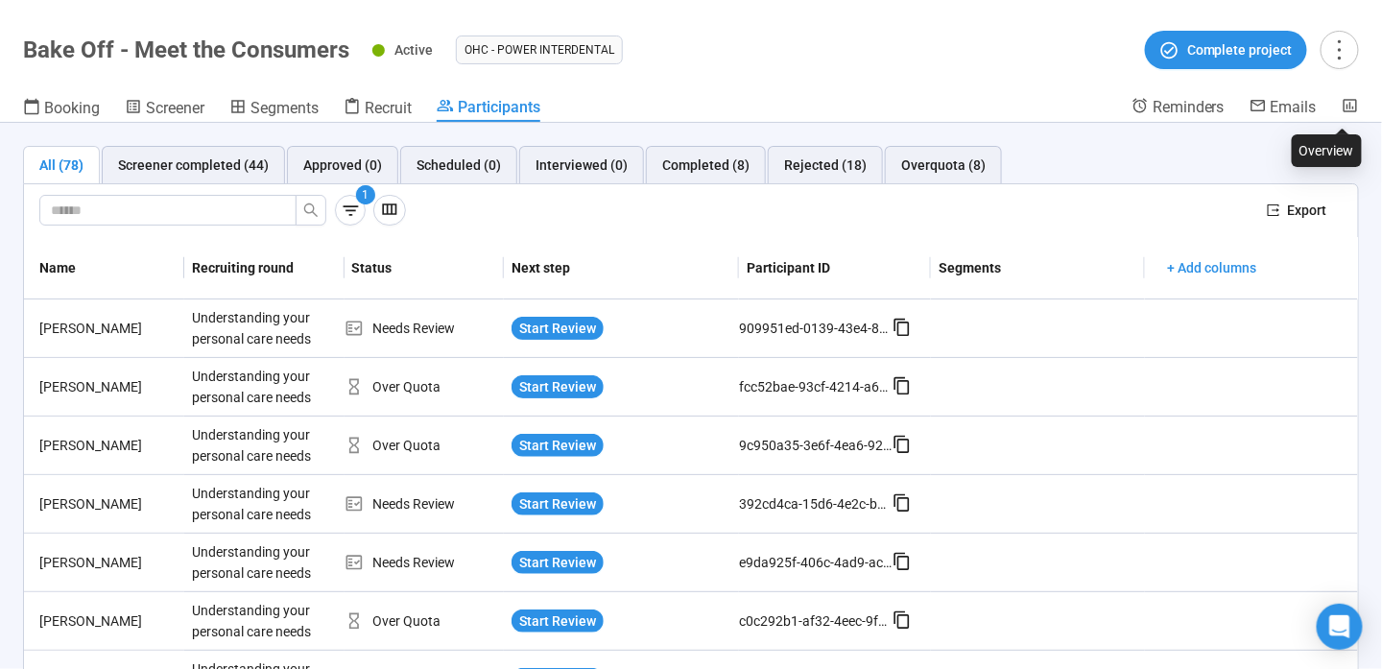
click at [1346, 88] on header "Bake Off - Meet the Consumers Active OHC - Power Interdental Complete project B…" at bounding box center [691, 61] width 1382 height 123
click at [1346, 98] on icon at bounding box center [1349, 105] width 17 height 17
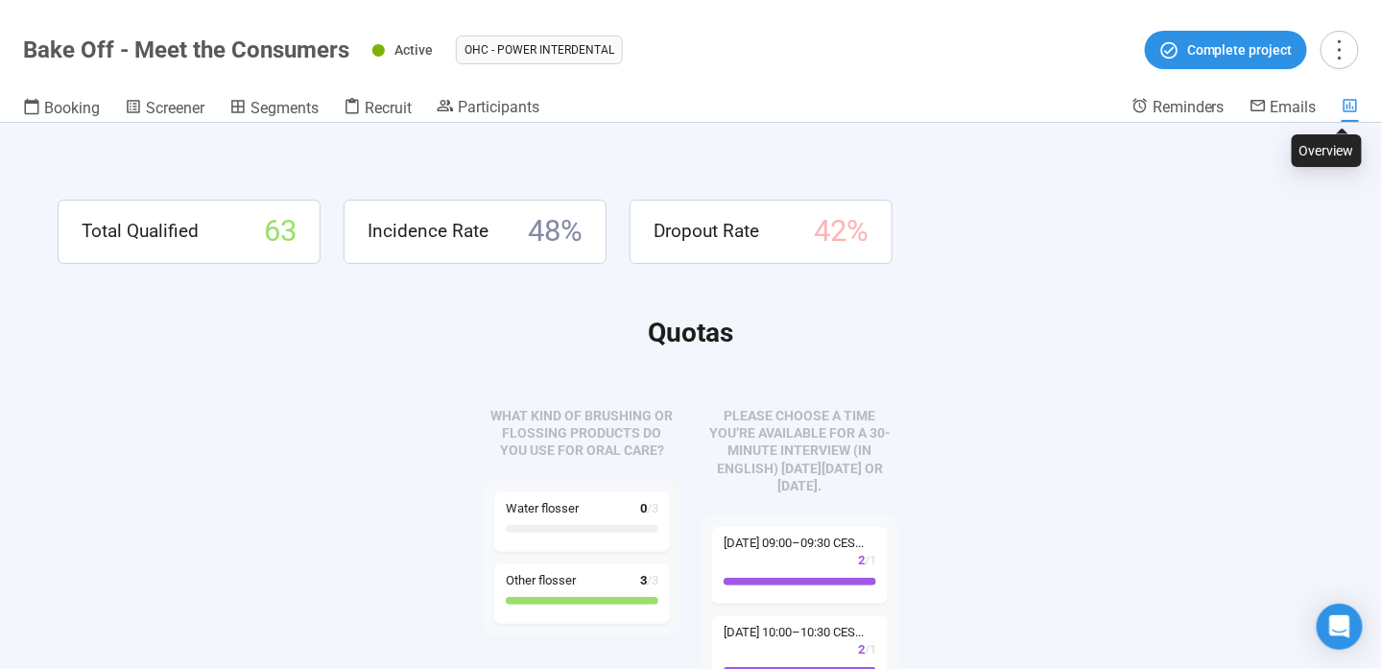
click at [1346, 98] on icon at bounding box center [1349, 105] width 17 height 17
click at [480, 108] on span "Participants" at bounding box center [499, 107] width 82 height 18
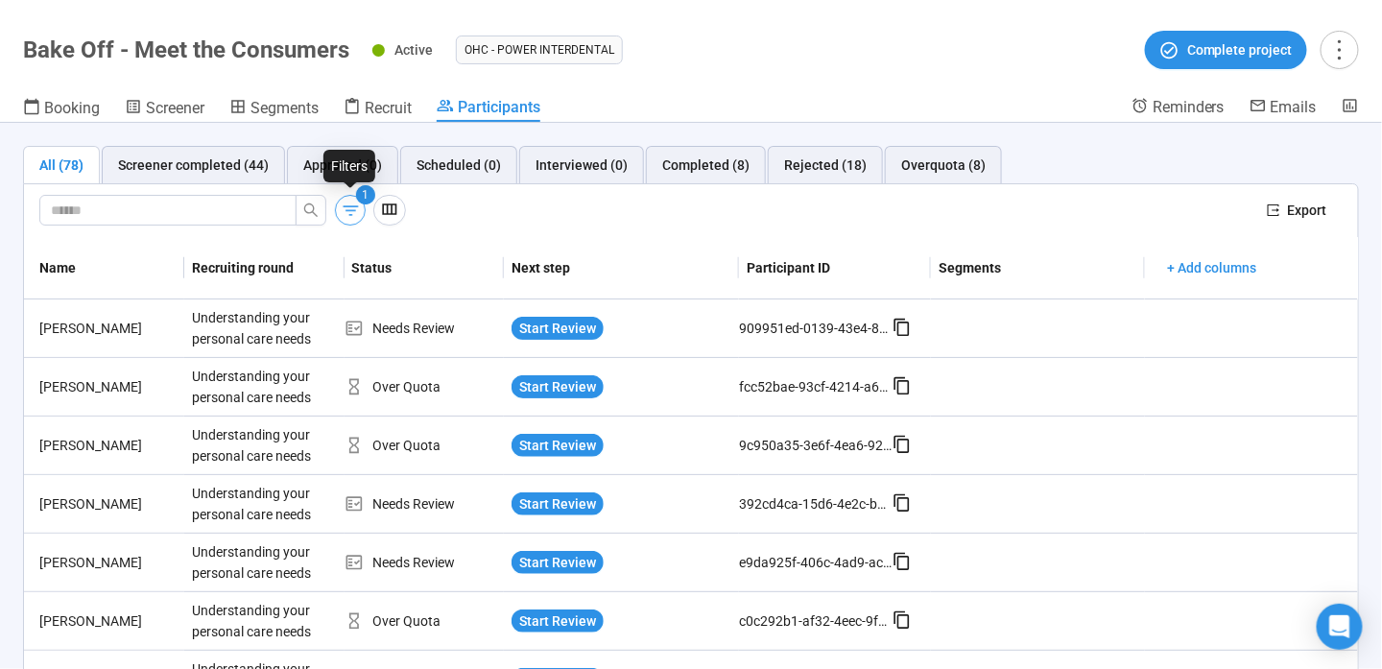
click at [346, 205] on icon "button" at bounding box center [350, 210] width 15 height 11
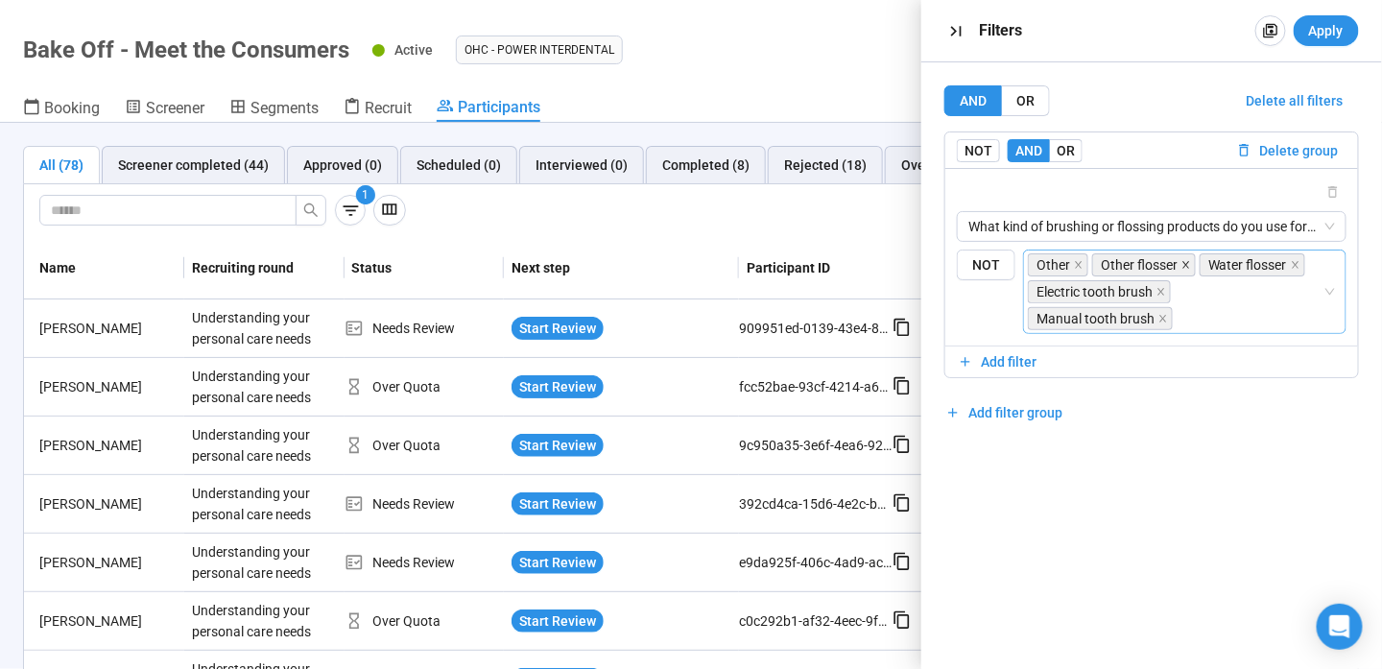
click at [1181, 265] on icon "close" at bounding box center [1186, 265] width 10 height 10
click at [1077, 260] on icon "close" at bounding box center [1079, 265] width 10 height 10
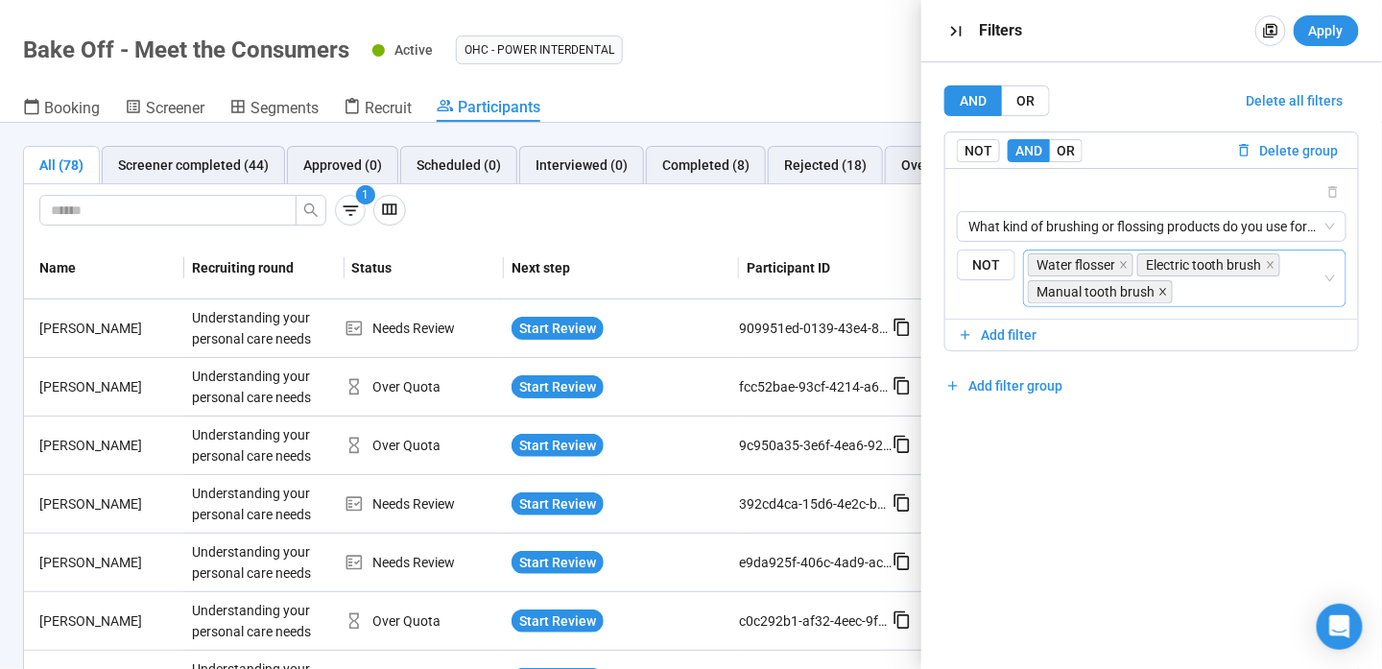
click at [1159, 293] on icon "close" at bounding box center [1163, 292] width 10 height 10
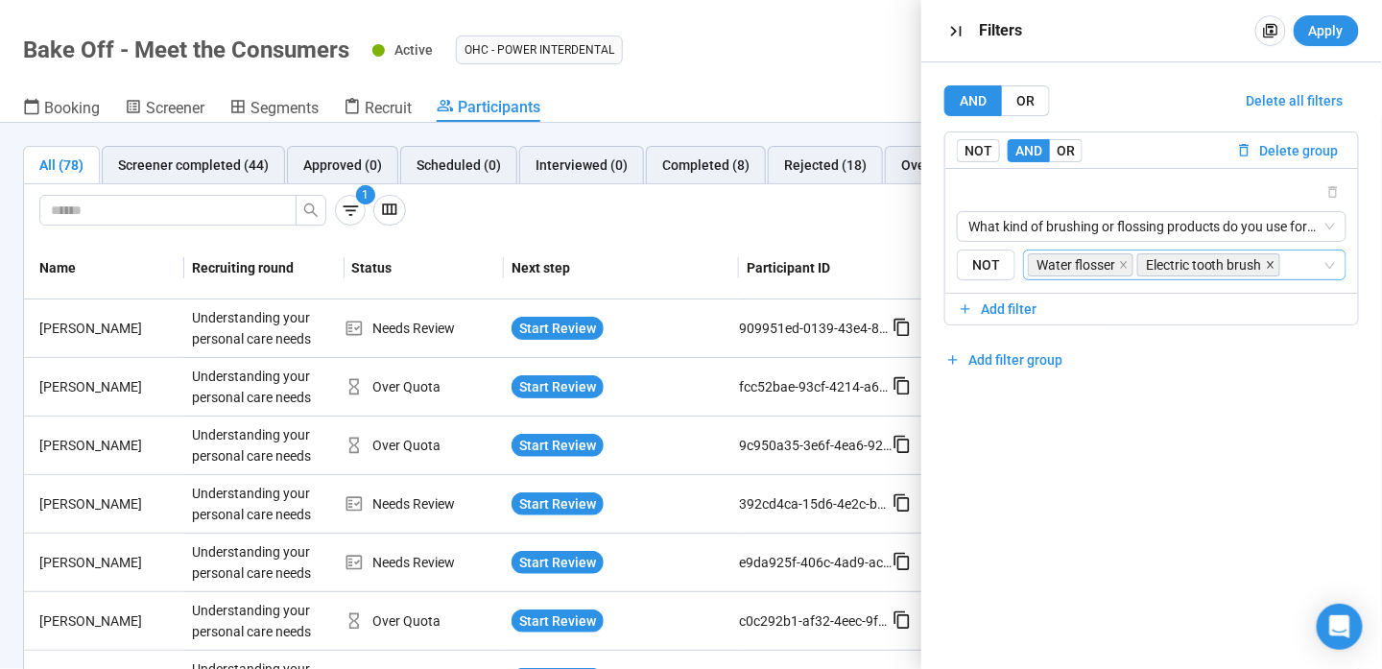
click at [1269, 268] on span at bounding box center [1271, 264] width 10 height 21
click at [1318, 36] on span "Apply" at bounding box center [1326, 30] width 35 height 21
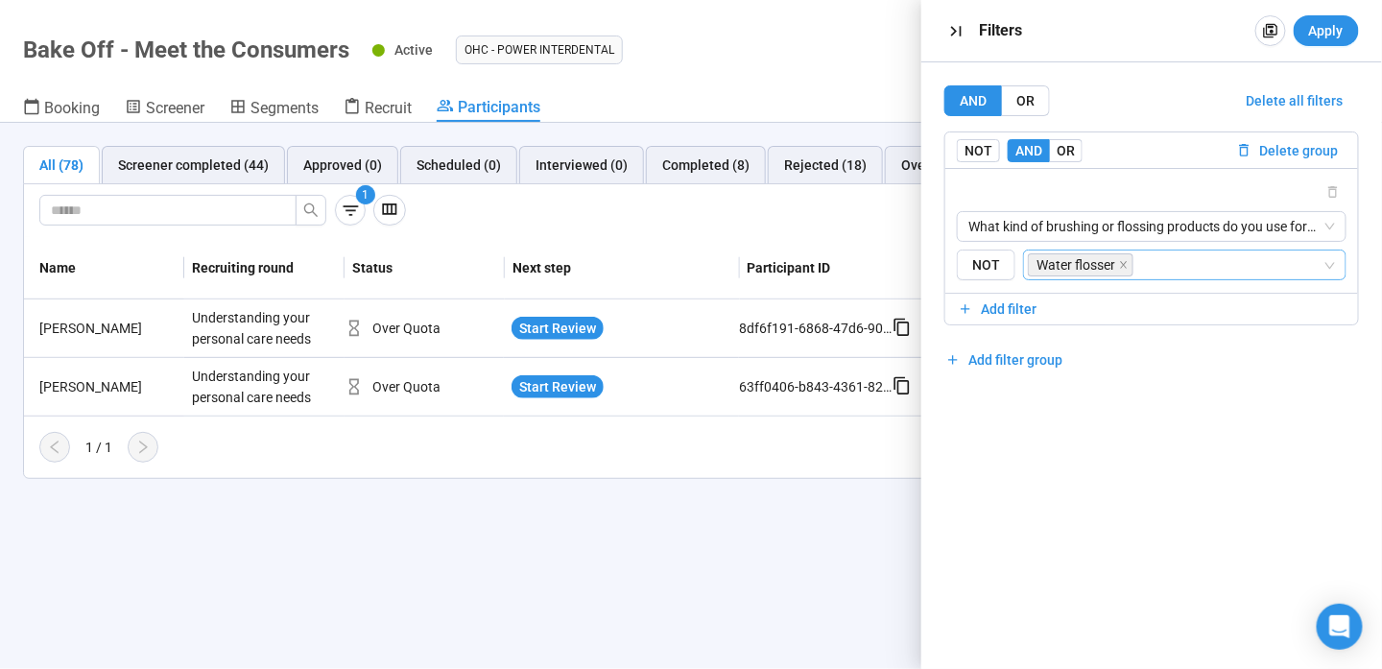
drag, startPoint x: 607, startPoint y: 502, endPoint x: 610, endPoint y: 487, distance: 14.7
click at [610, 493] on div "All (78) Screener completed (44) Approved (0) Scheduled (0) Interviewed (0) Com…" at bounding box center [691, 396] width 1382 height 546
click at [537, 319] on span "Start Review" at bounding box center [557, 328] width 77 height 21
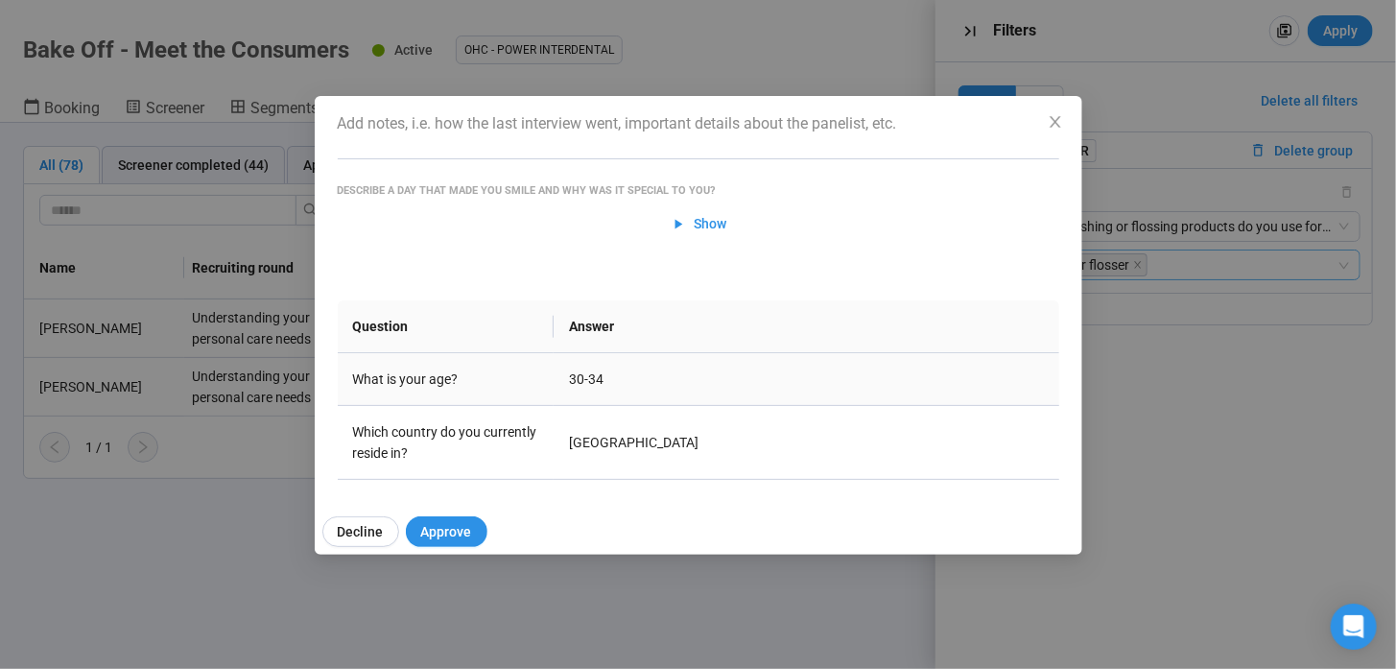
scroll to position [192, 0]
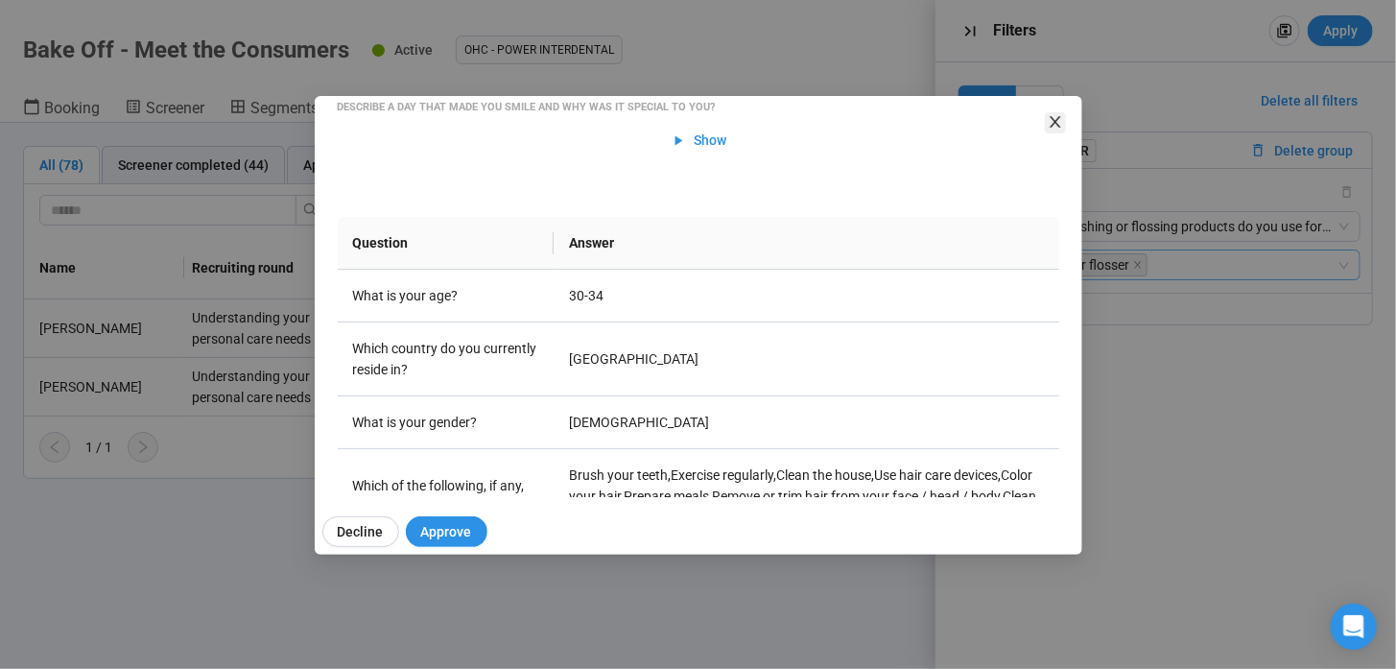
click at [1046, 123] on span "Close" at bounding box center [1055, 122] width 21 height 21
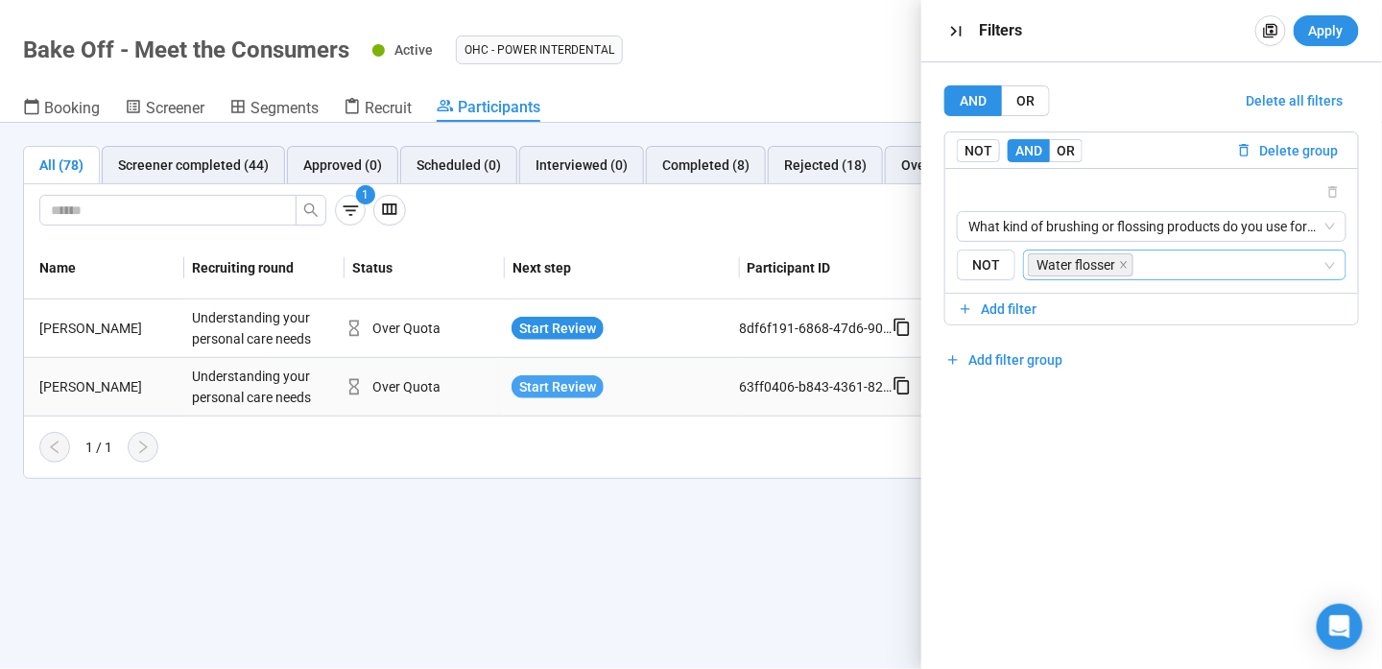
click at [538, 388] on span "Start Review" at bounding box center [557, 386] width 77 height 21
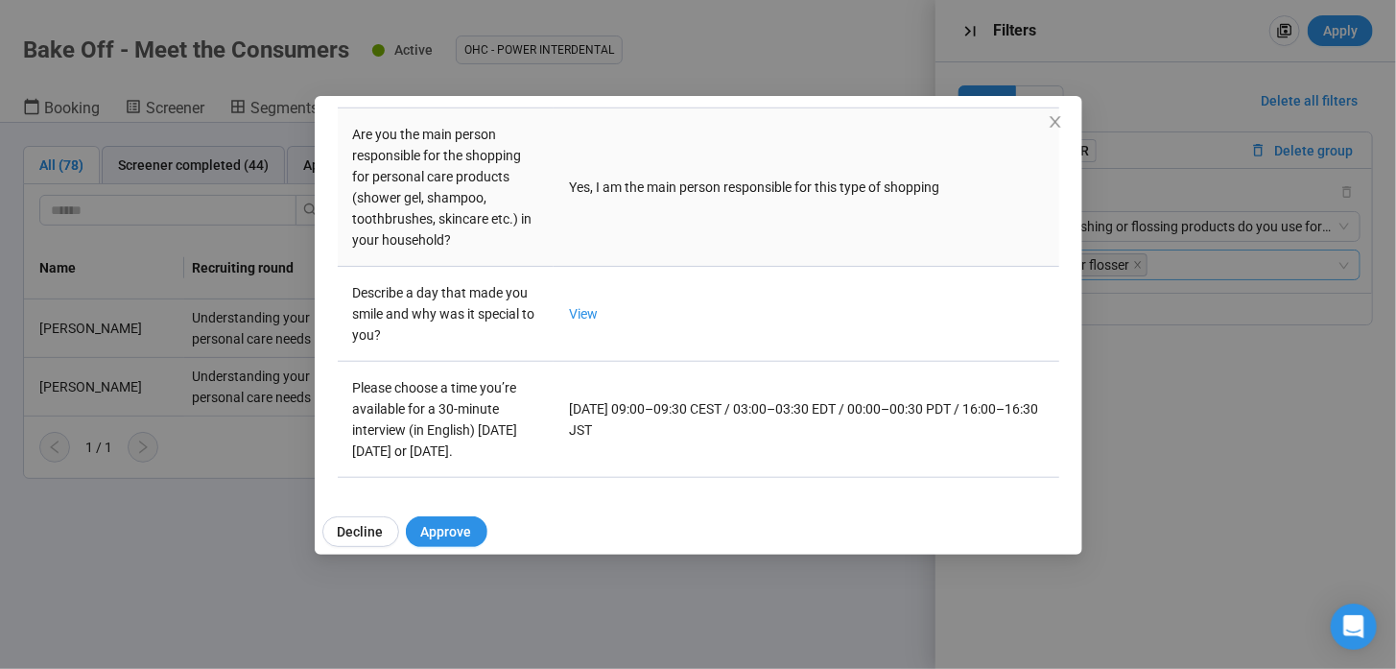
scroll to position [739, 0]
click at [595, 297] on td "View" at bounding box center [806, 314] width 505 height 95
click at [584, 306] on link "View" at bounding box center [583, 313] width 29 height 15
click at [1059, 117] on icon "close" at bounding box center [1055, 121] width 15 height 15
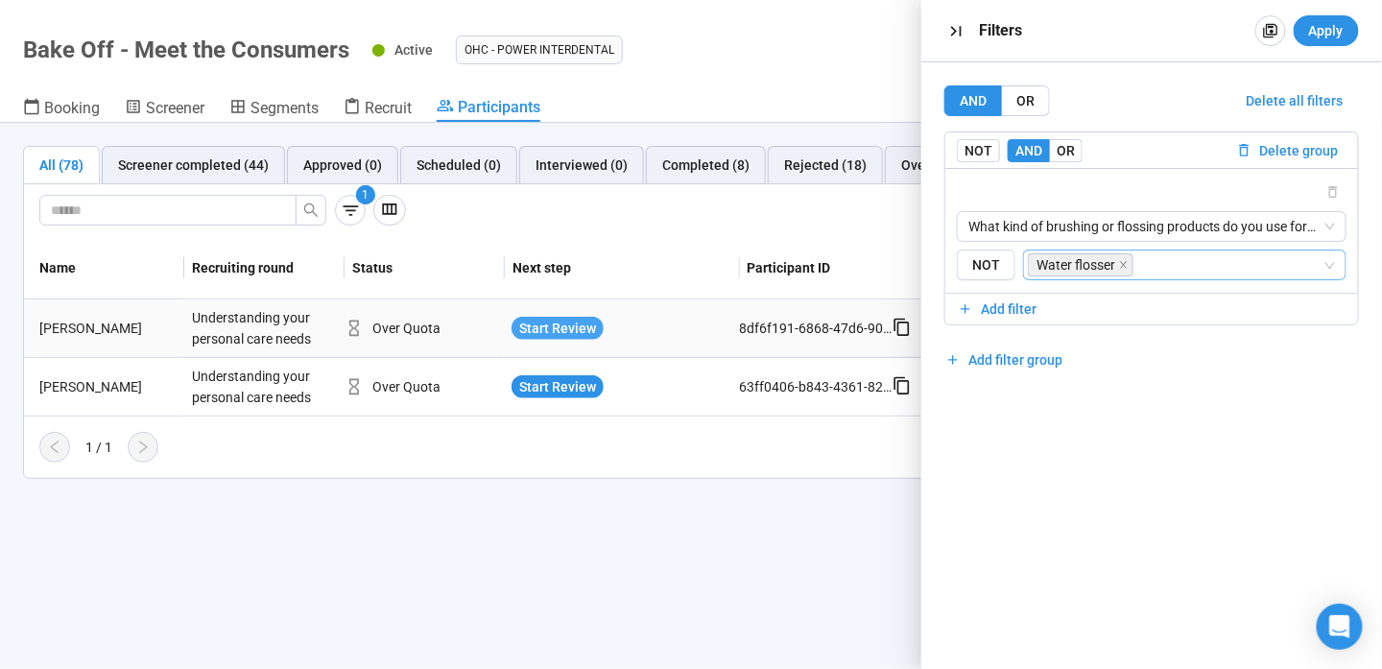
click at [551, 328] on span "Start Review" at bounding box center [557, 328] width 77 height 21
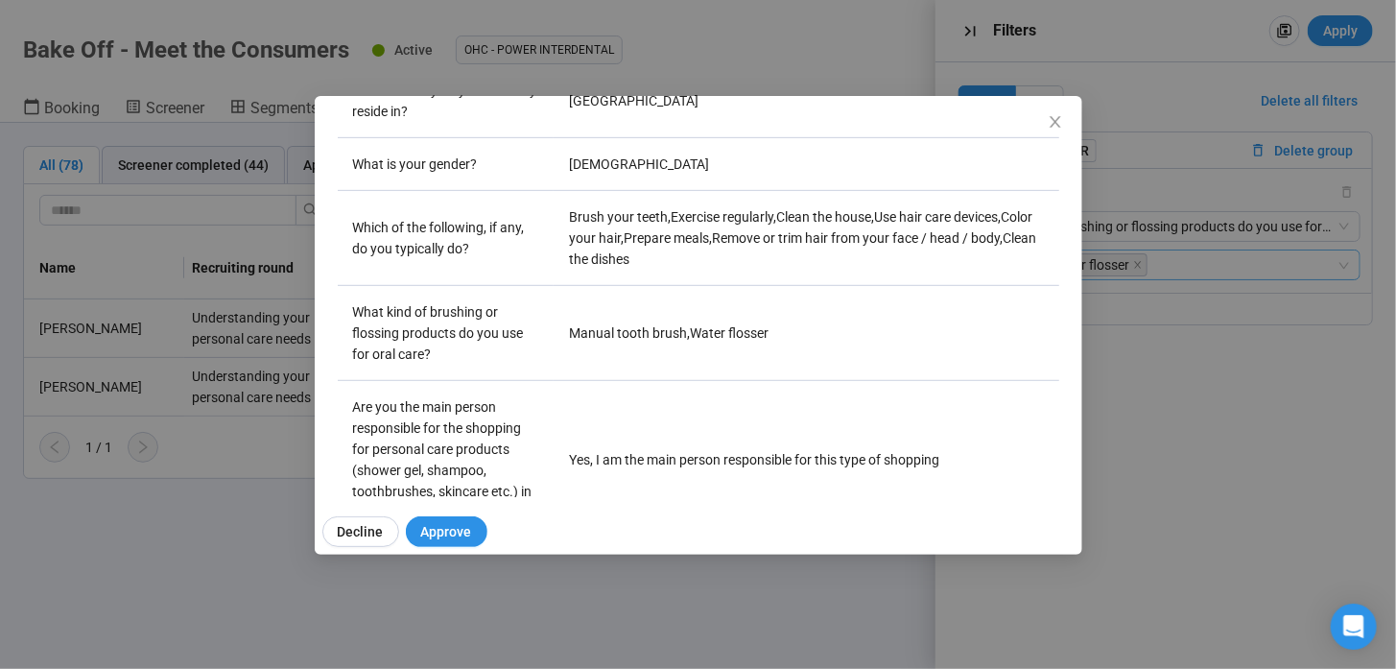
scroll to position [672, 0]
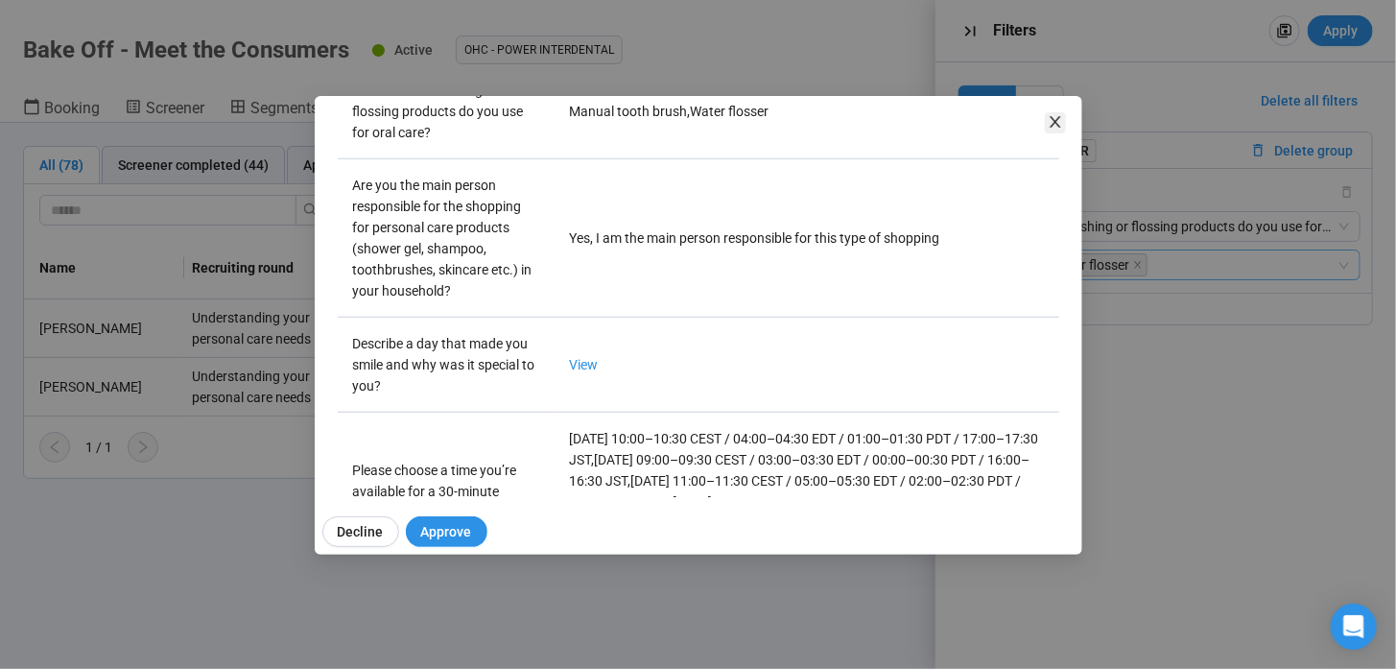
click at [1056, 128] on icon "close" at bounding box center [1055, 121] width 15 height 15
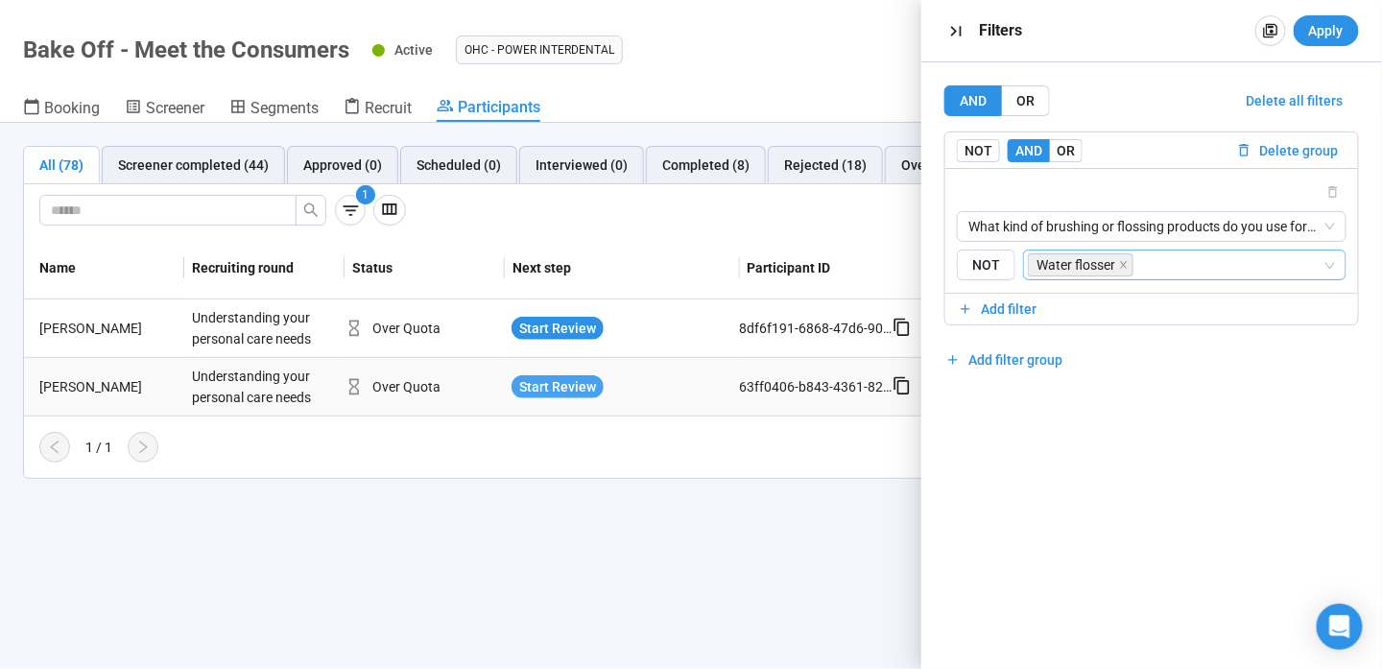
click at [557, 384] on span "Start Review" at bounding box center [557, 386] width 77 height 21
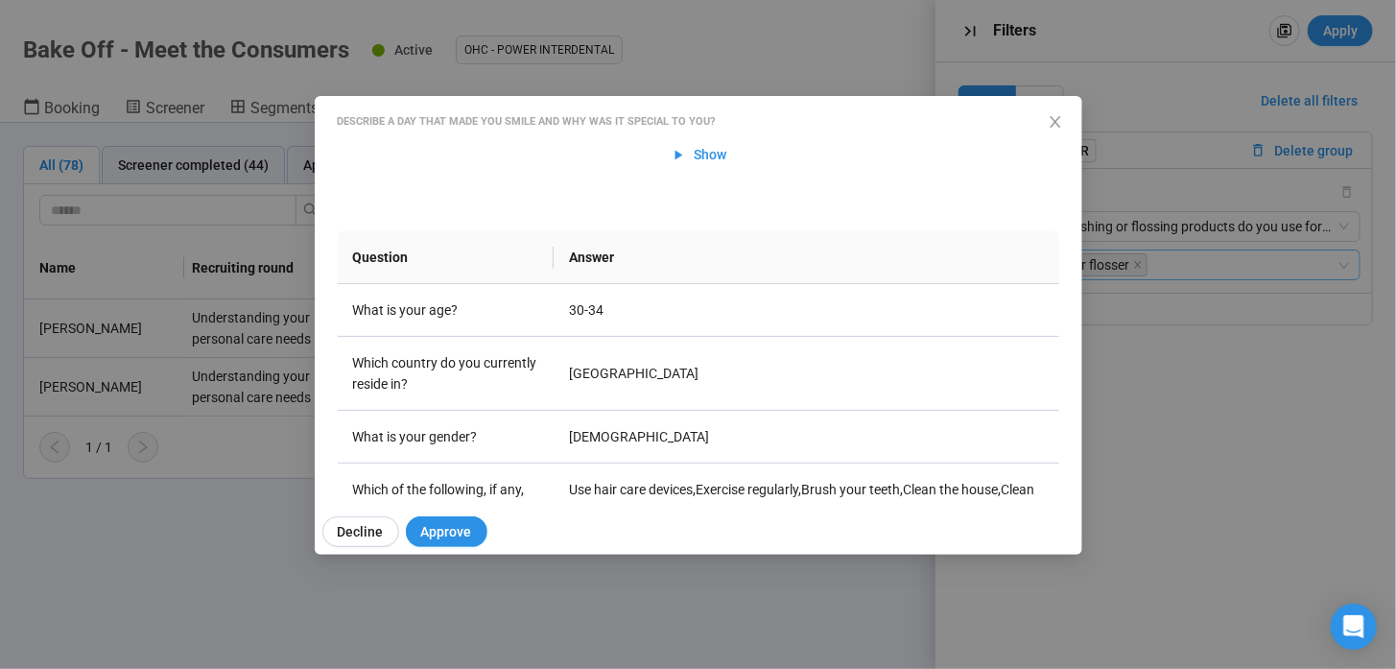
scroll to position [192, 0]
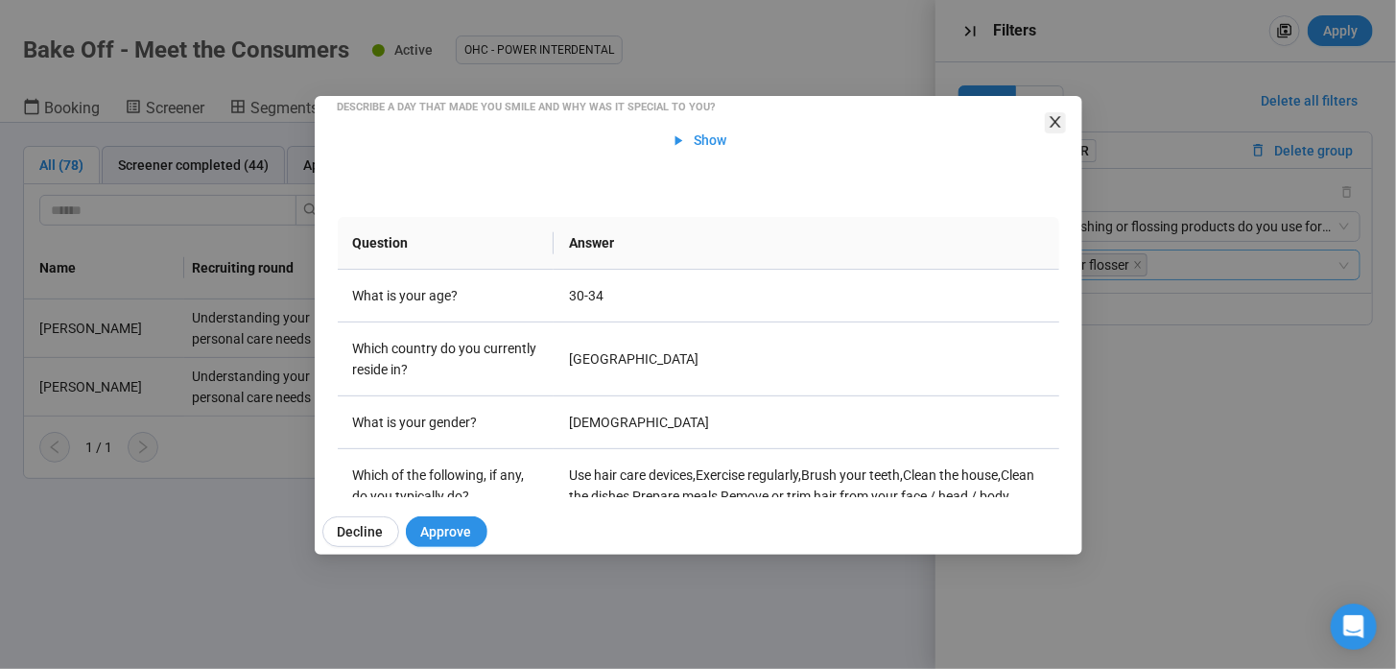
click at [1049, 126] on icon "close" at bounding box center [1055, 121] width 15 height 15
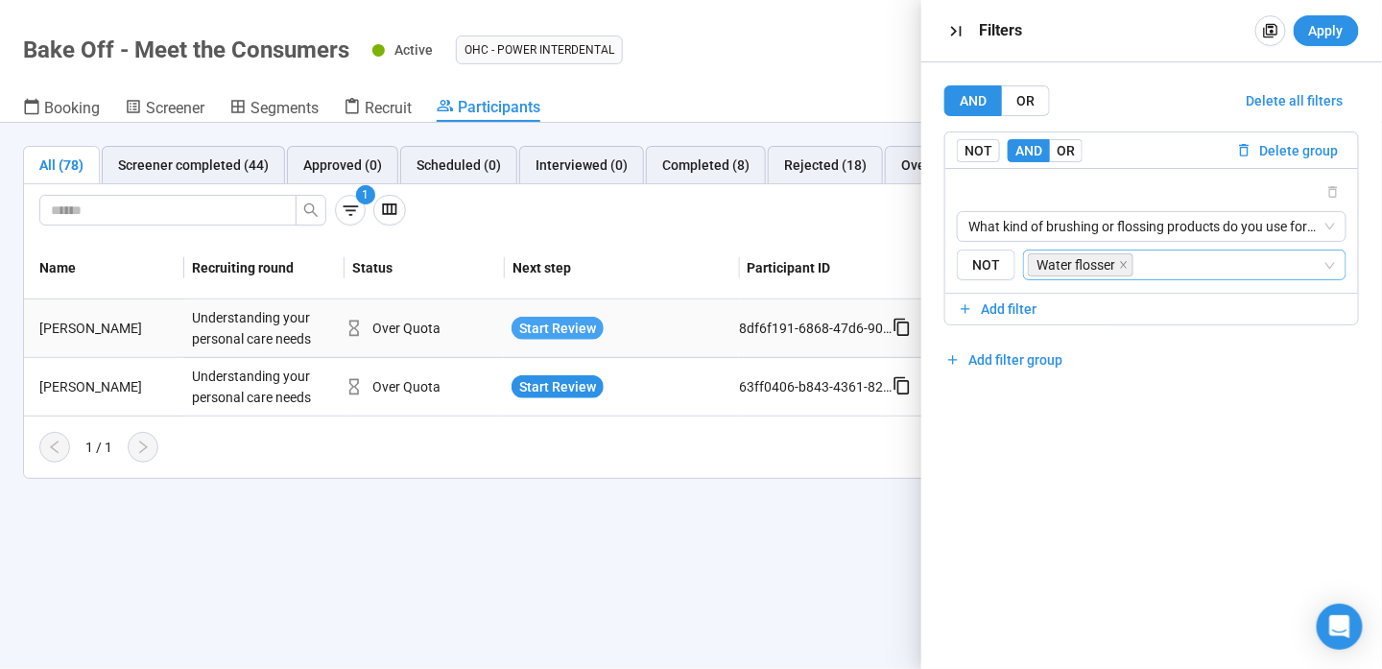
click at [564, 324] on span "Start Review" at bounding box center [557, 328] width 77 height 21
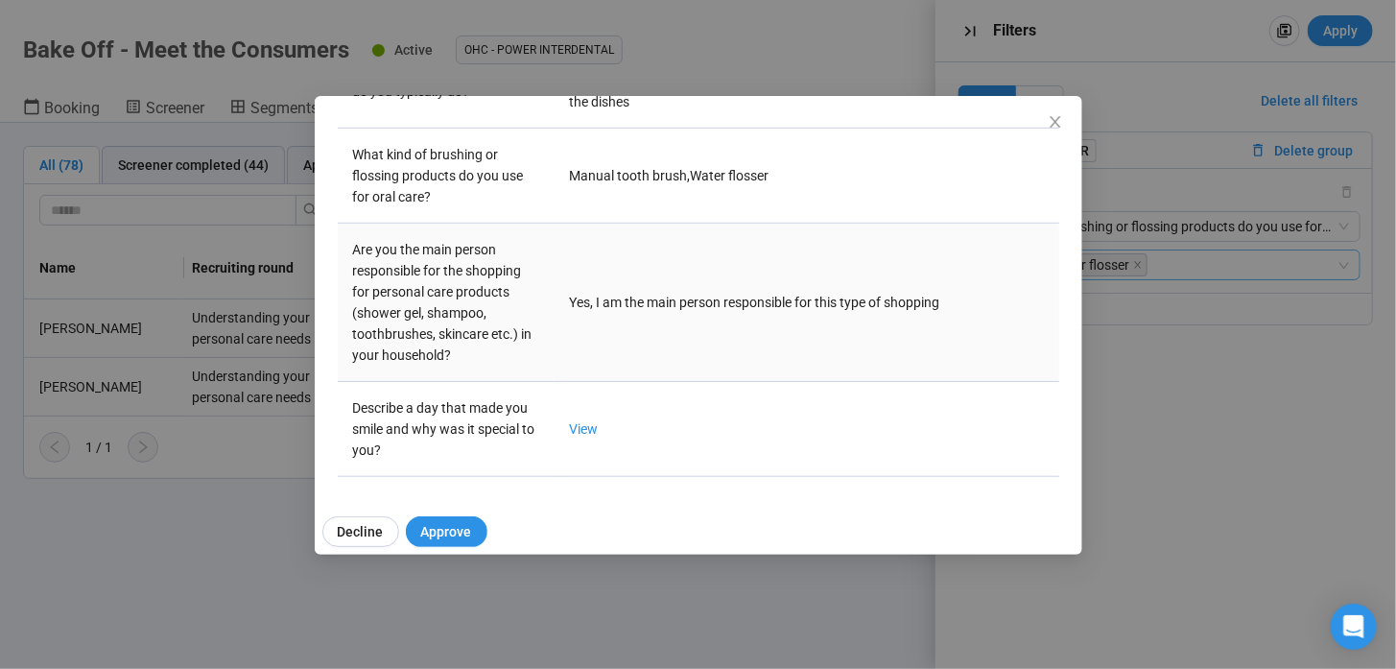
scroll to position [631, 0]
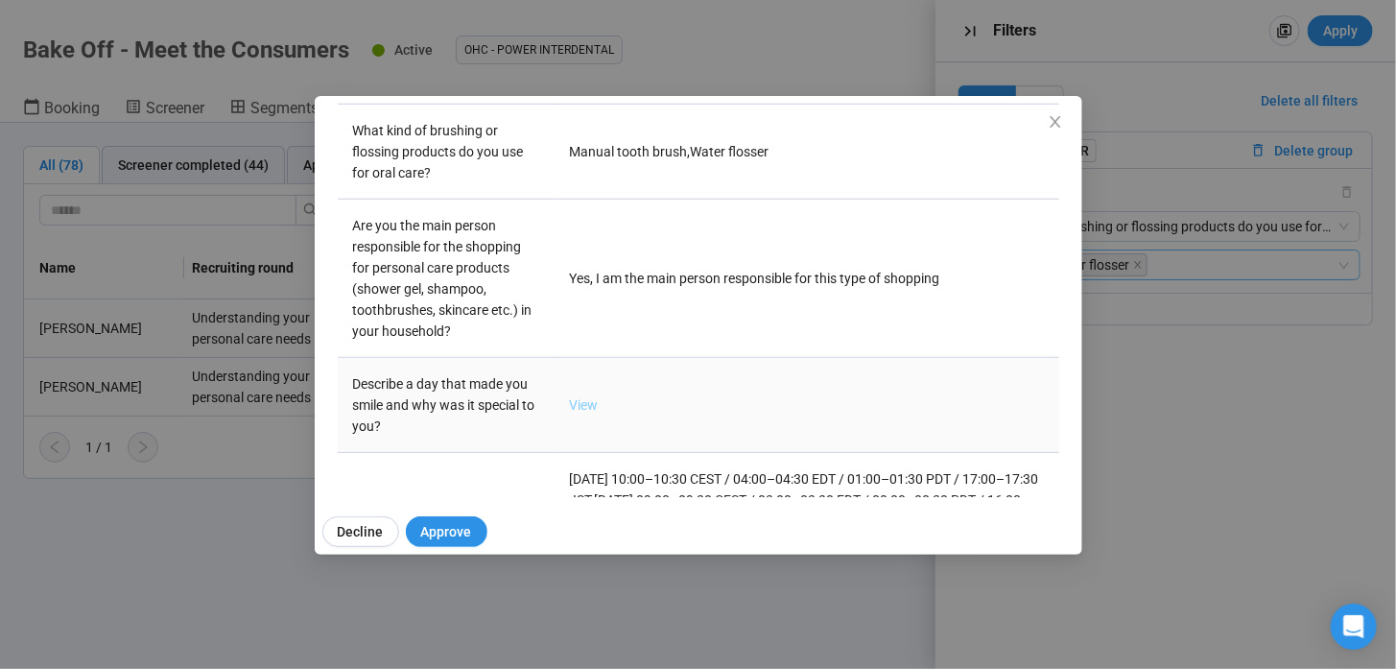
click at [587, 398] on link "View" at bounding box center [583, 404] width 29 height 15
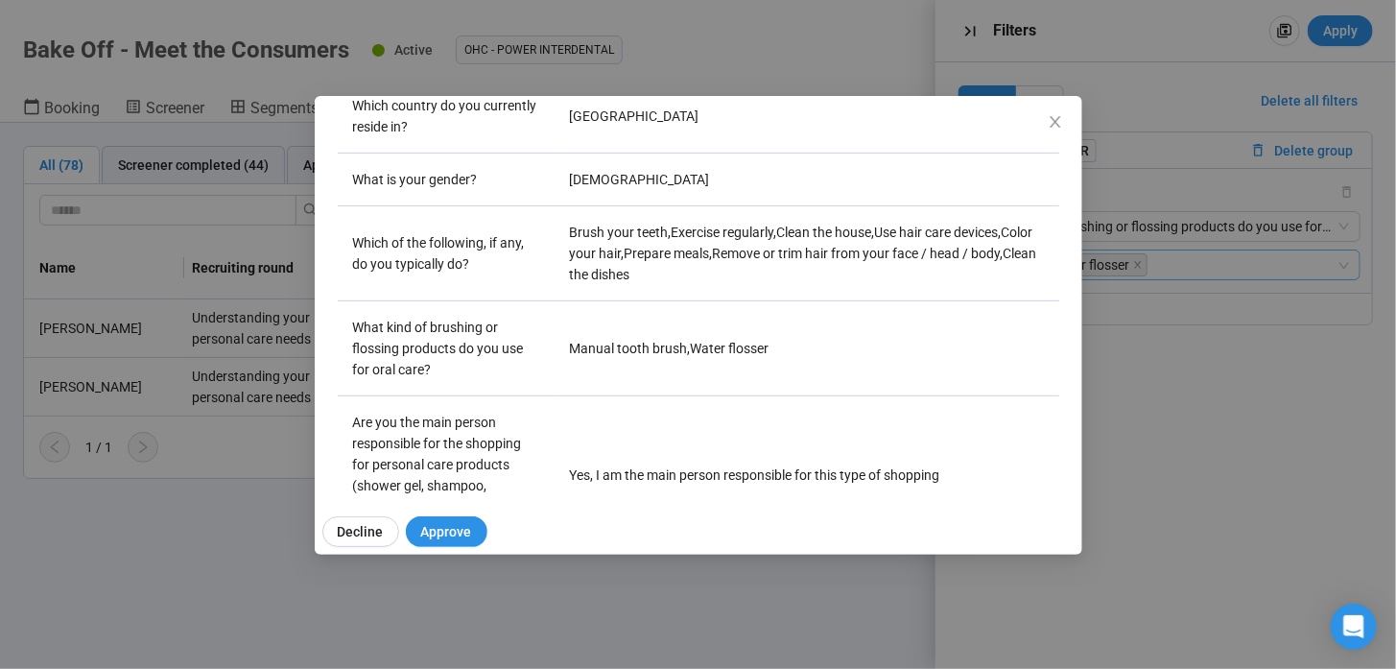
scroll to position [0, 0]
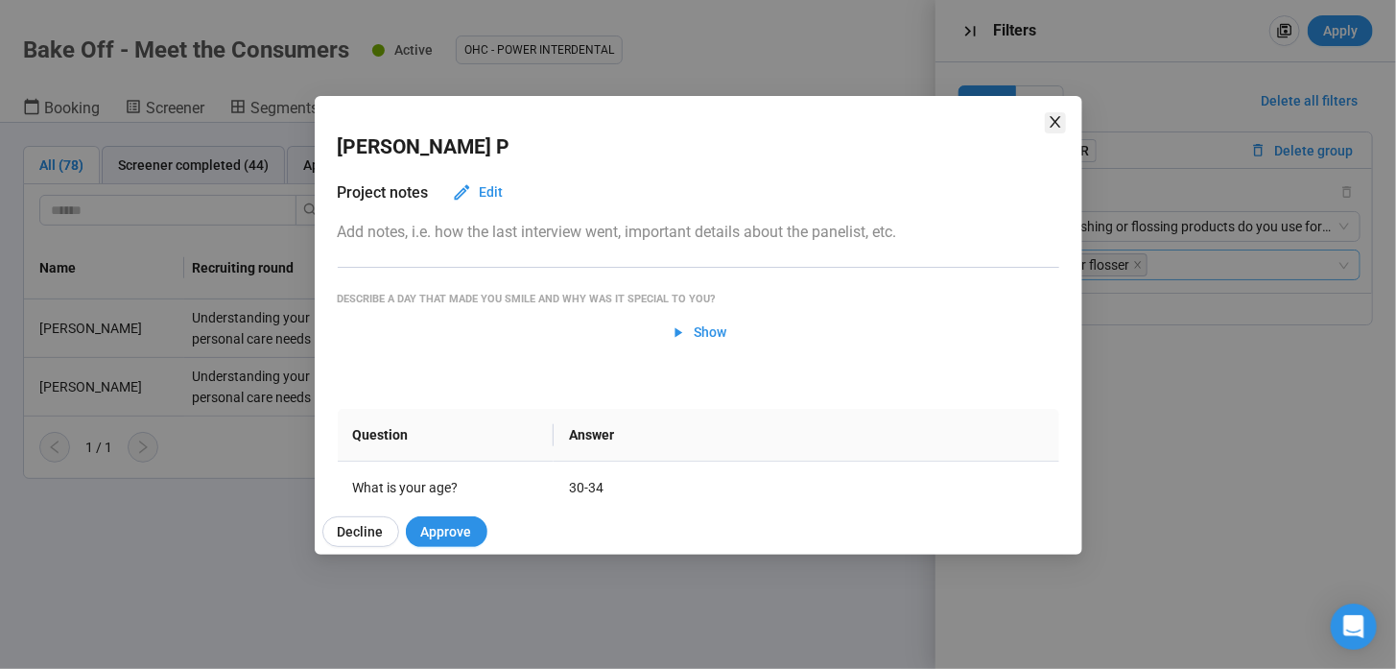
click at [1048, 114] on icon "close" at bounding box center [1055, 121] width 15 height 15
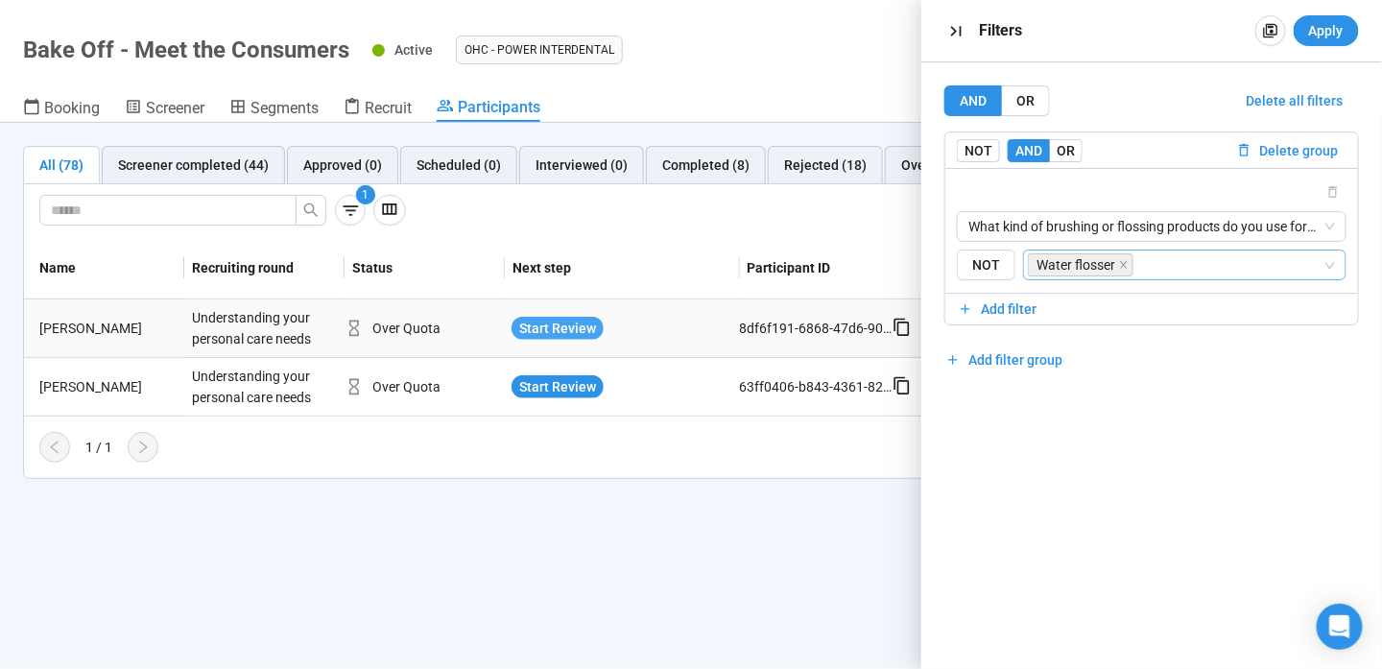
click at [567, 324] on span "Start Review" at bounding box center [557, 328] width 77 height 21
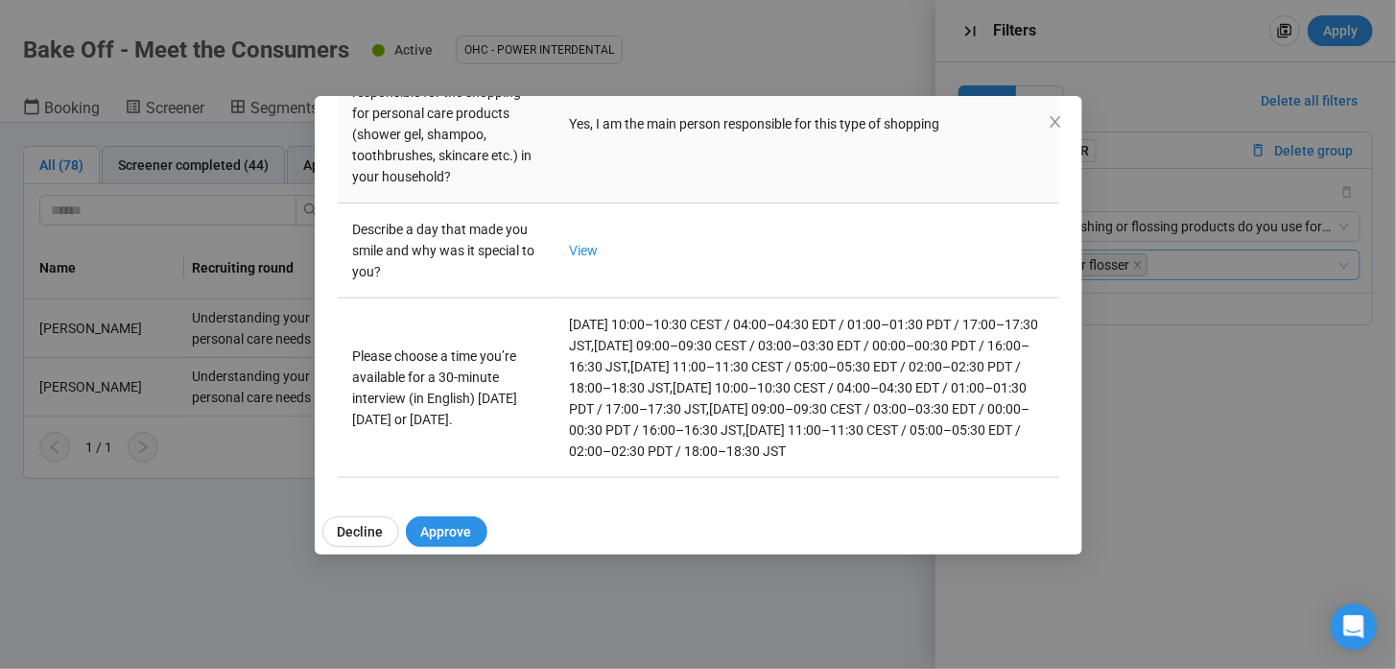
scroll to position [439, 0]
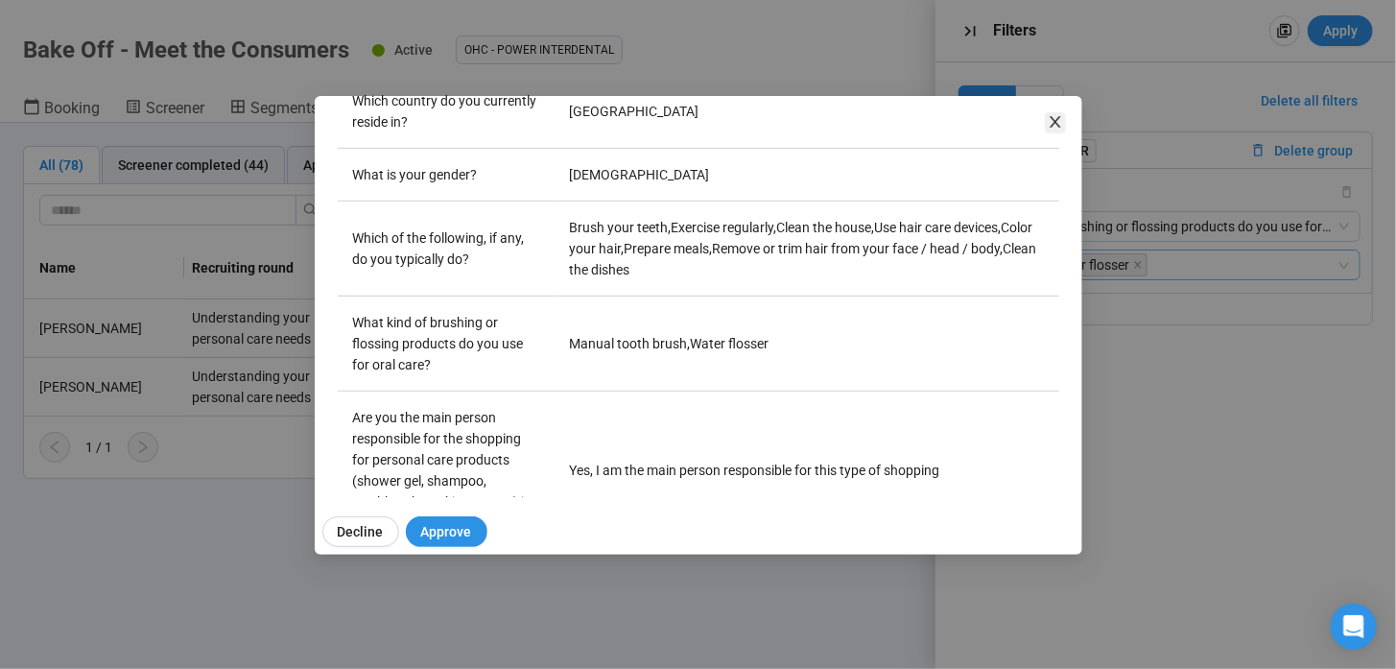
click at [1053, 123] on icon "close" at bounding box center [1055, 122] width 11 height 12
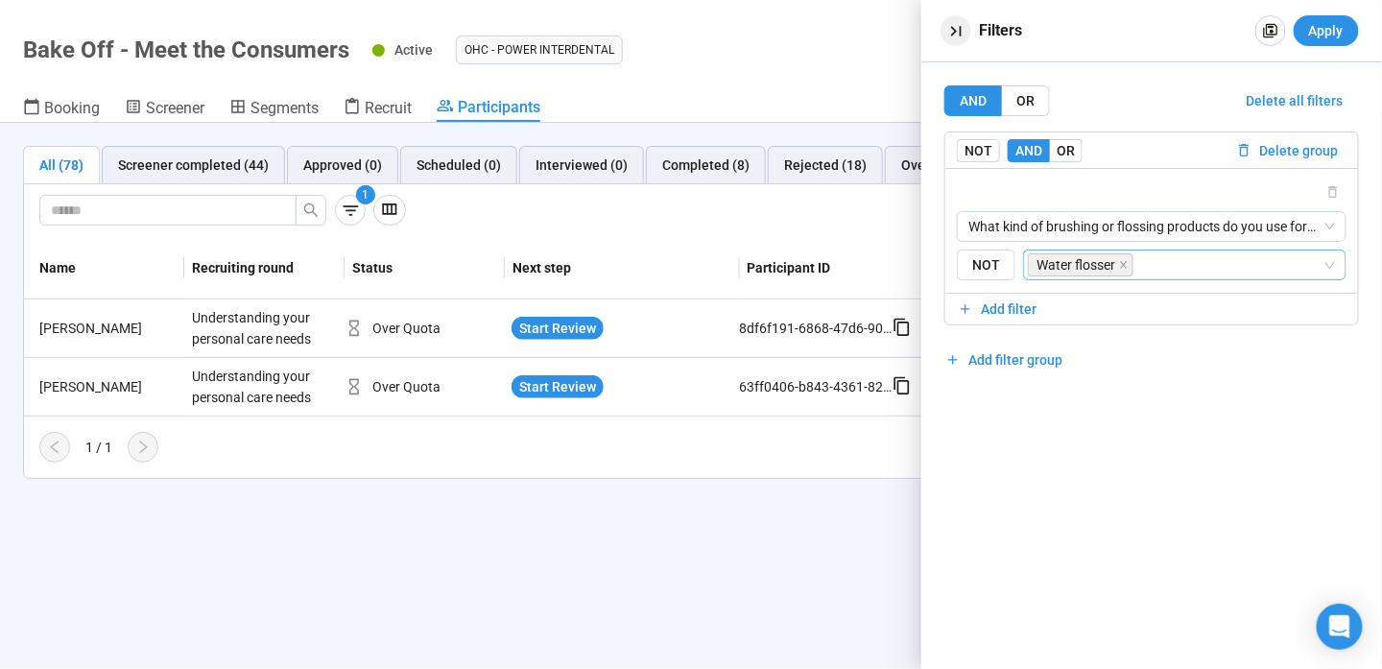
click at [960, 25] on icon "button" at bounding box center [956, 31] width 20 height 20
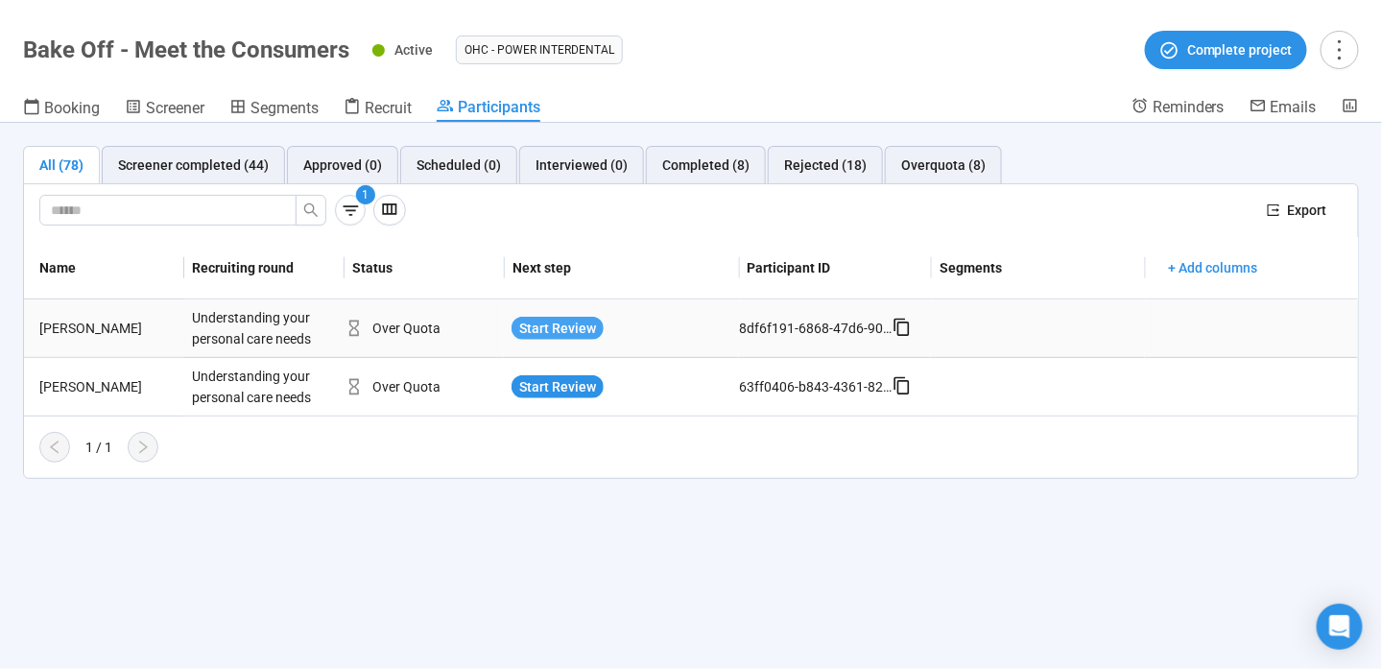
click at [583, 326] on span "Start Review" at bounding box center [557, 328] width 77 height 21
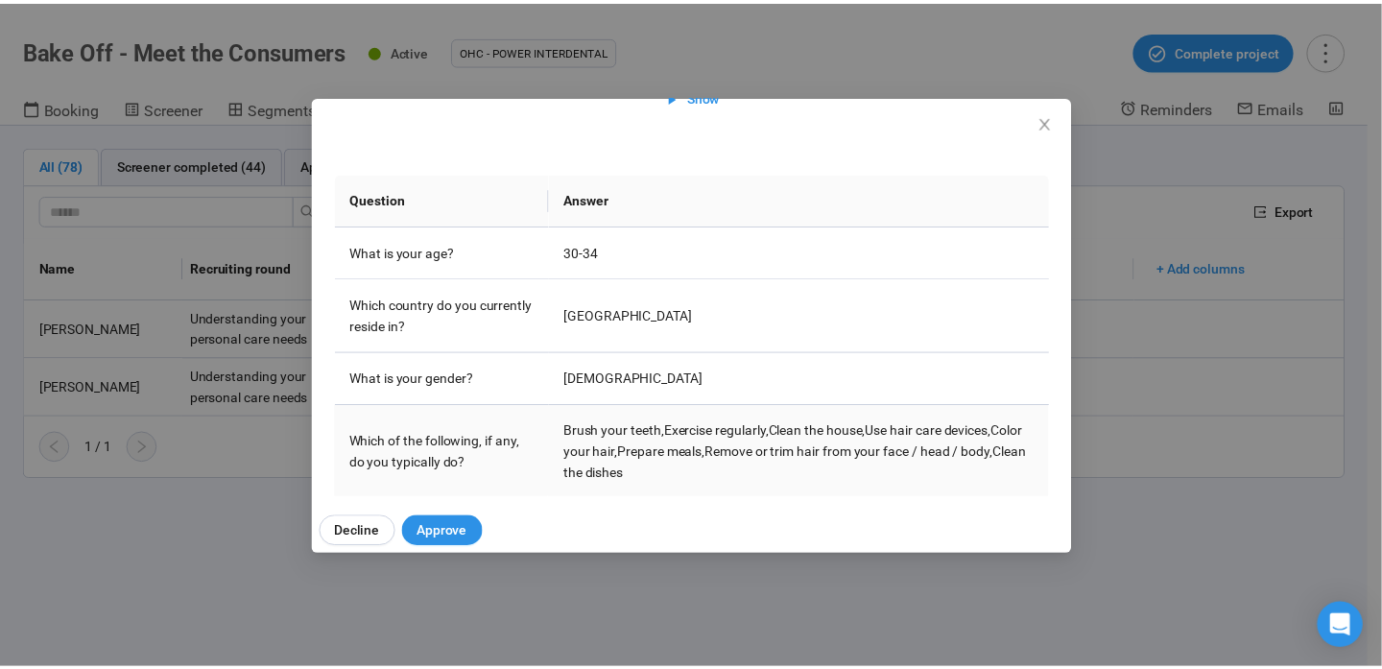
scroll to position [288, 0]
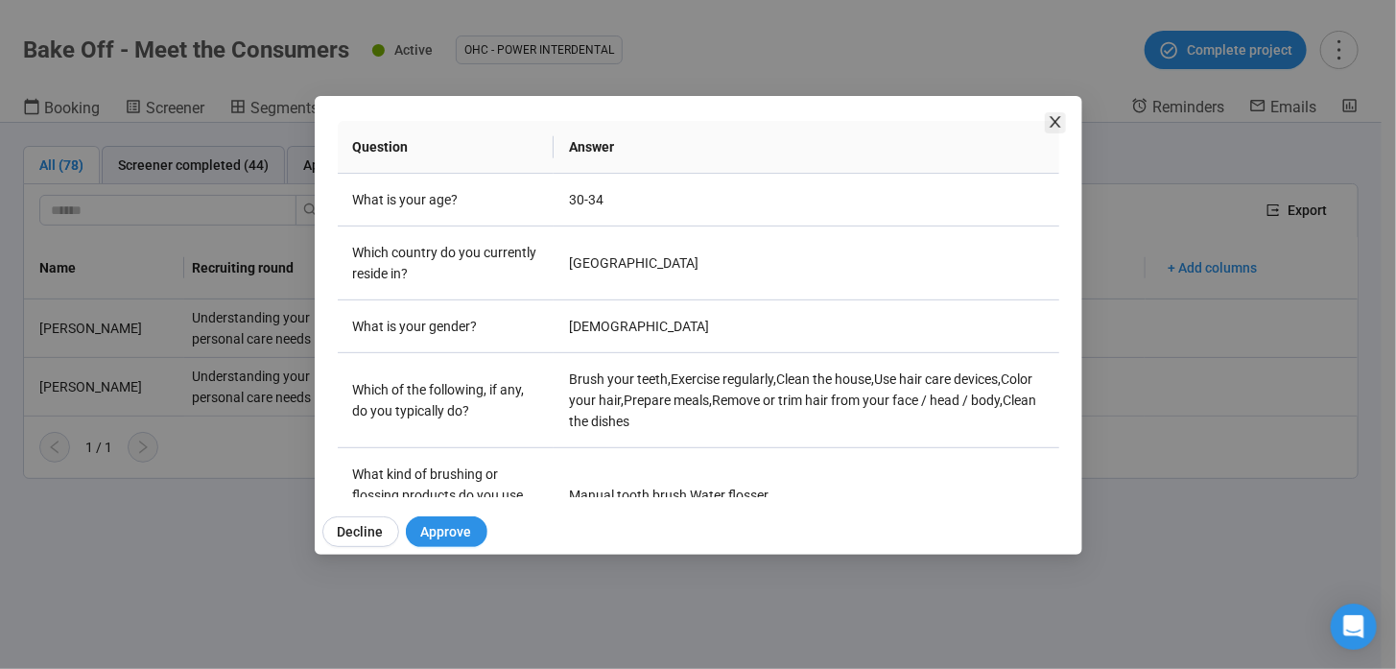
click at [1049, 126] on icon "close" at bounding box center [1055, 121] width 15 height 15
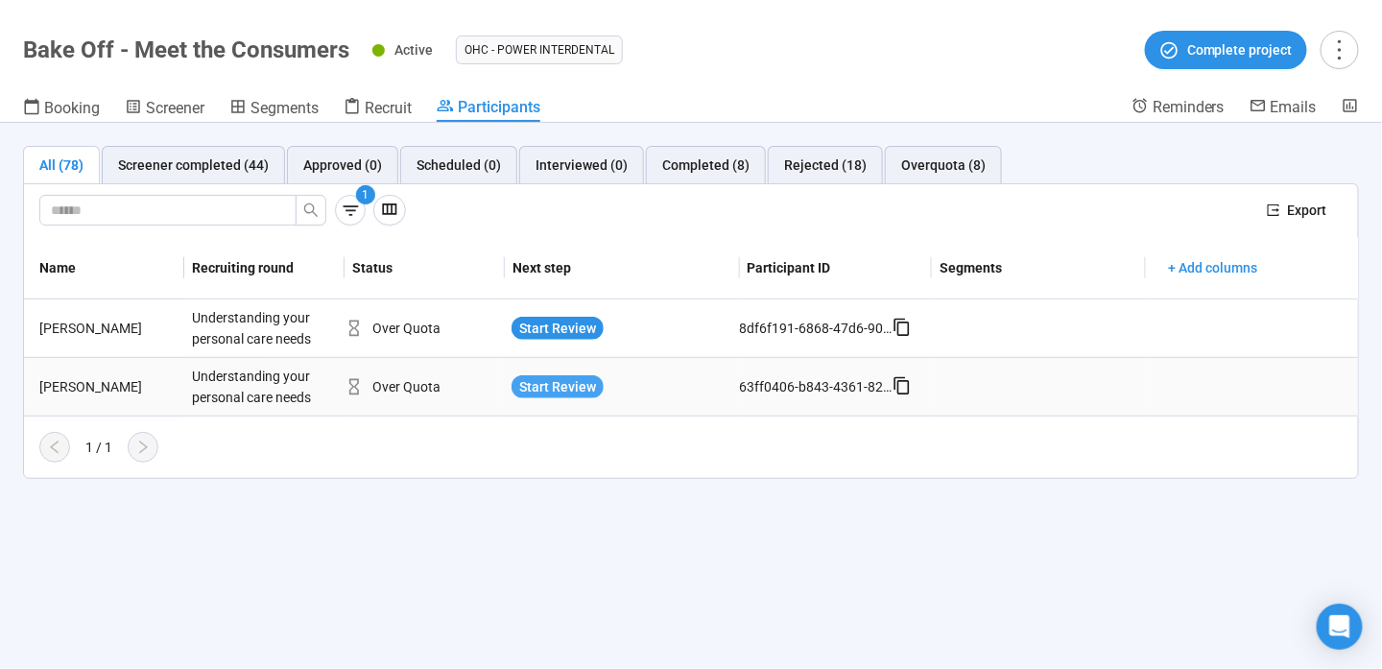
click at [538, 384] on span "Start Review" at bounding box center [557, 386] width 77 height 21
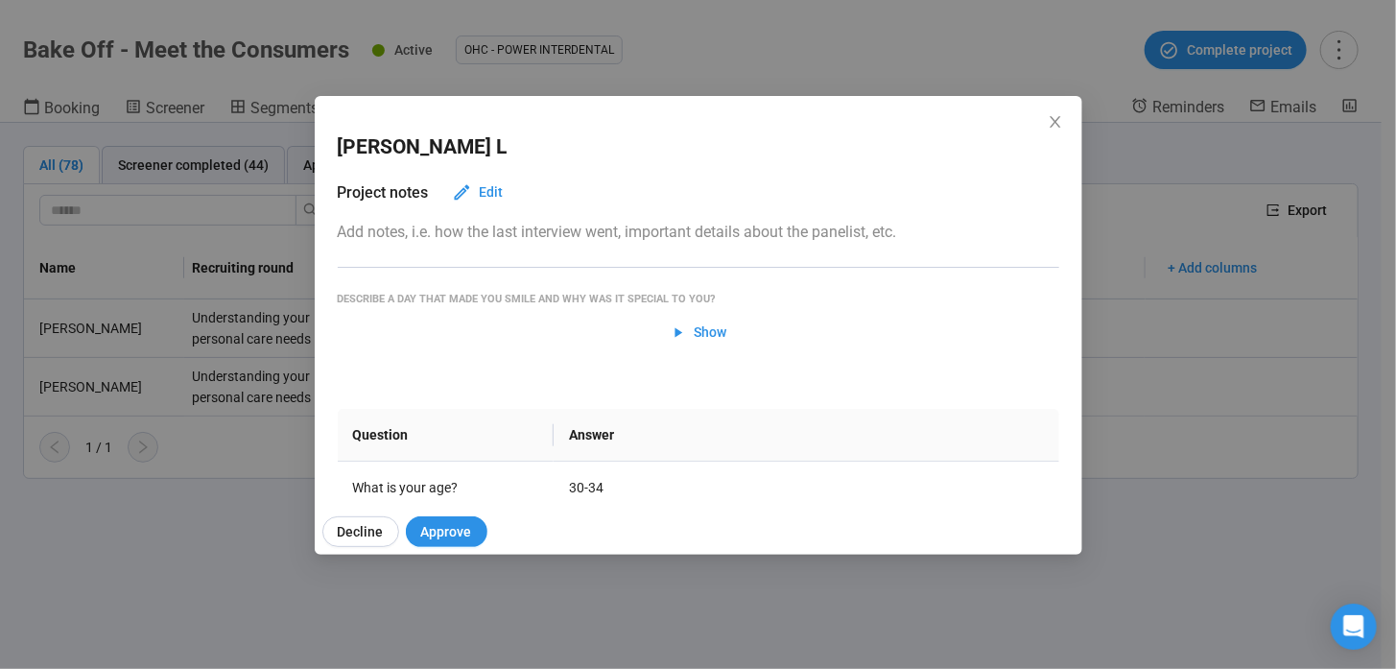
click at [1040, 115] on div "Hector L" at bounding box center [699, 147] width 722 height 65
click at [1053, 126] on icon "close" at bounding box center [1055, 122] width 11 height 12
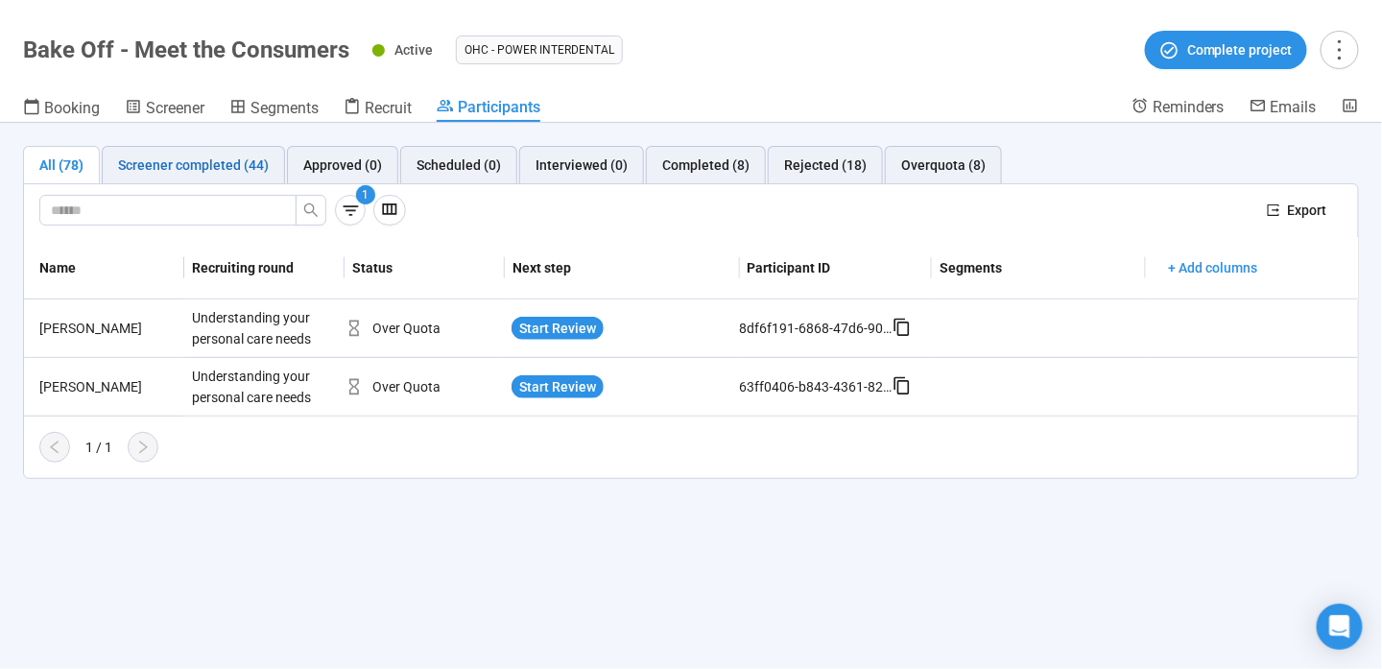
click at [256, 154] on div "Screener completed (44)" at bounding box center [193, 164] width 151 height 21
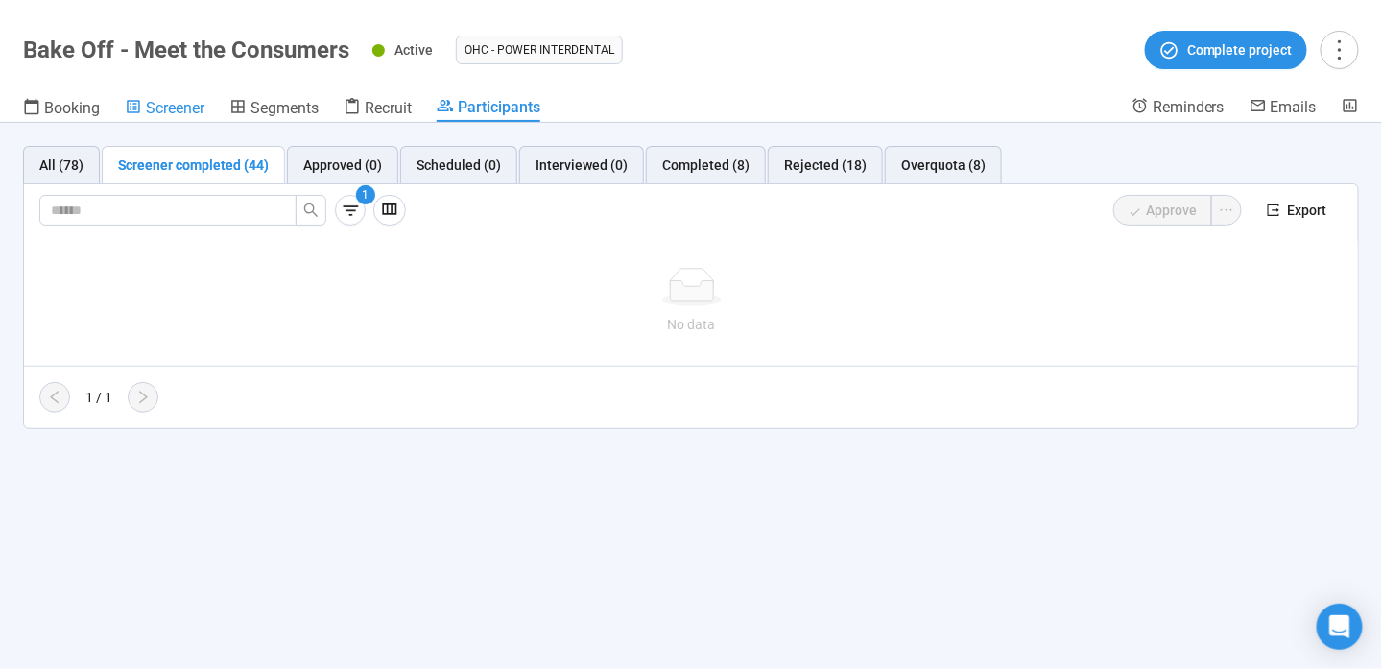
click at [177, 102] on span "Screener" at bounding box center [175, 108] width 59 height 18
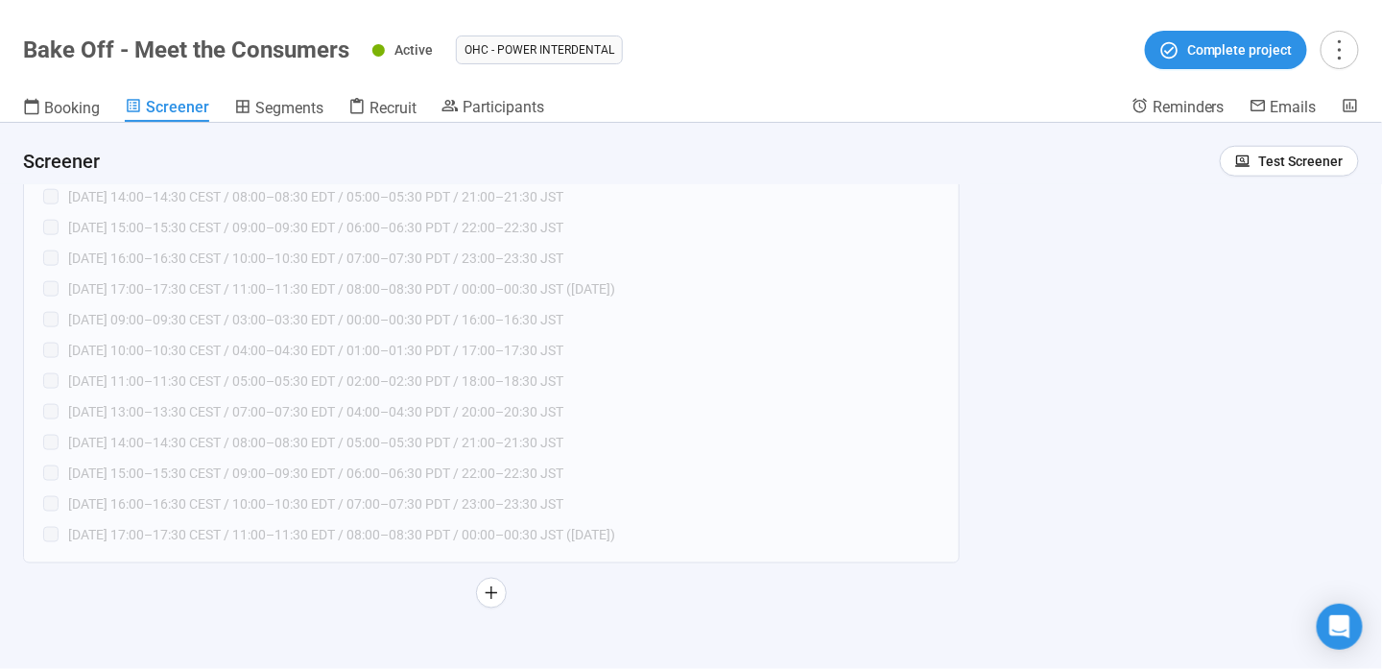
scroll to position [2963, 0]
click at [250, 94] on header "Bake Off - Meet the Consumers Active OHC - Power Interdental Complete project B…" at bounding box center [691, 61] width 1382 height 123
click at [264, 107] on span "Segments" at bounding box center [289, 108] width 68 height 18
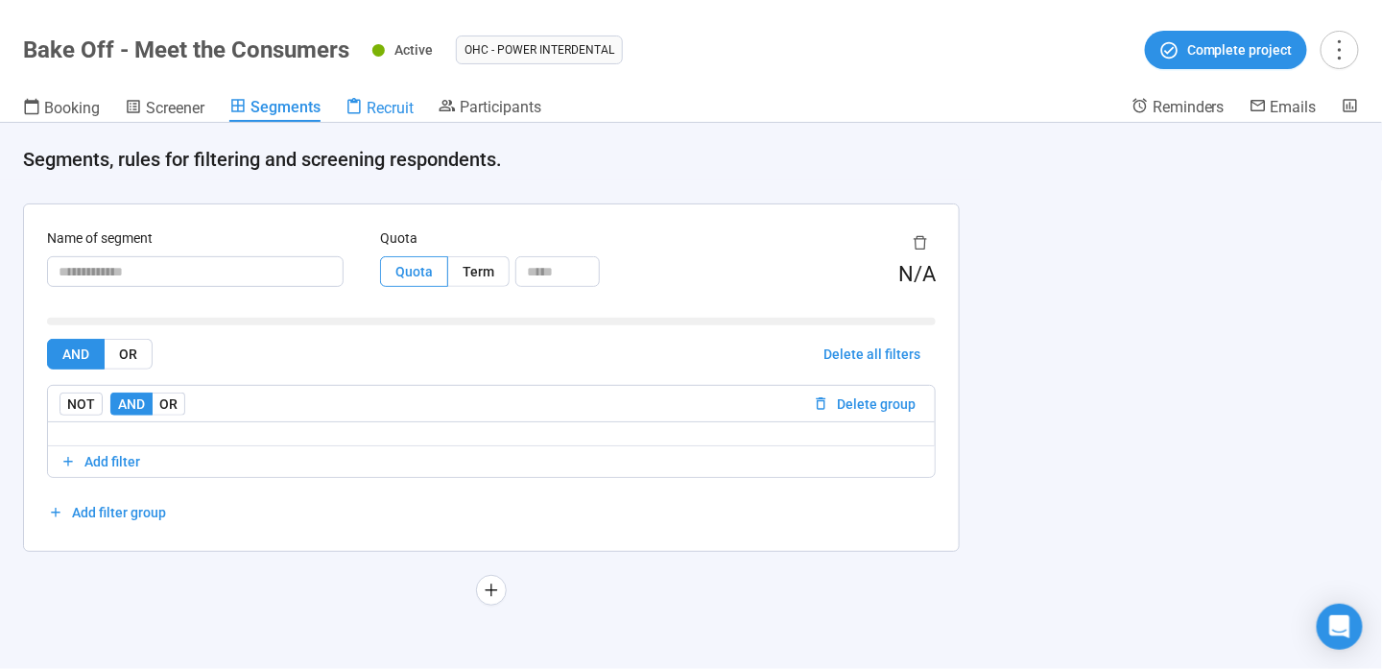
click at [407, 112] on span "Recruit" at bounding box center [390, 108] width 47 height 18
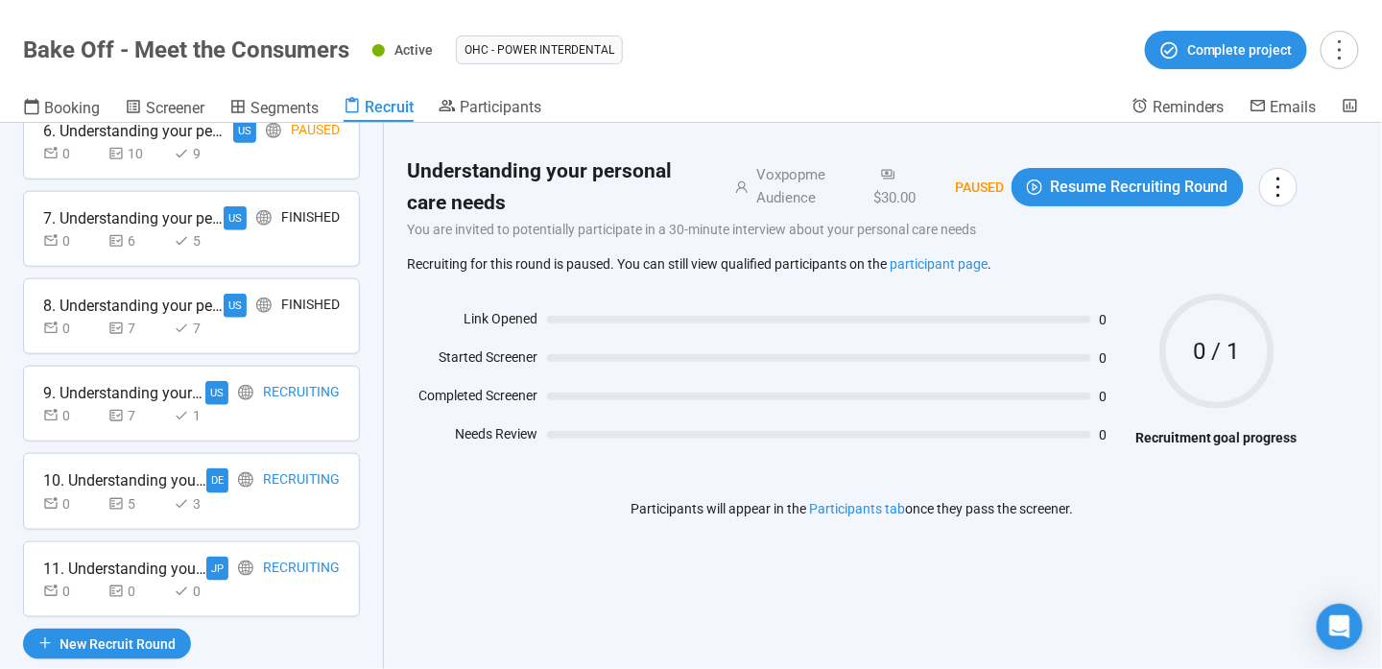
click at [277, 388] on div "Recruiting" at bounding box center [301, 393] width 77 height 24
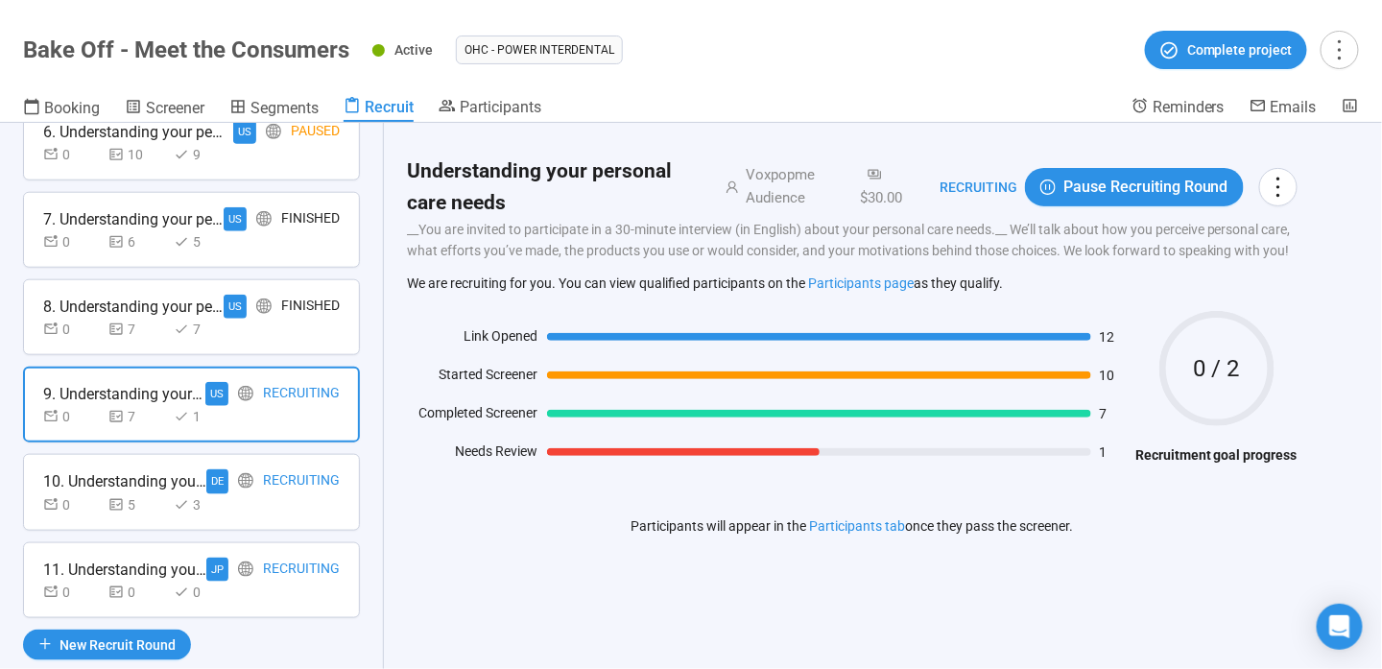
click at [240, 500] on div "0 5 3" at bounding box center [191, 504] width 297 height 21
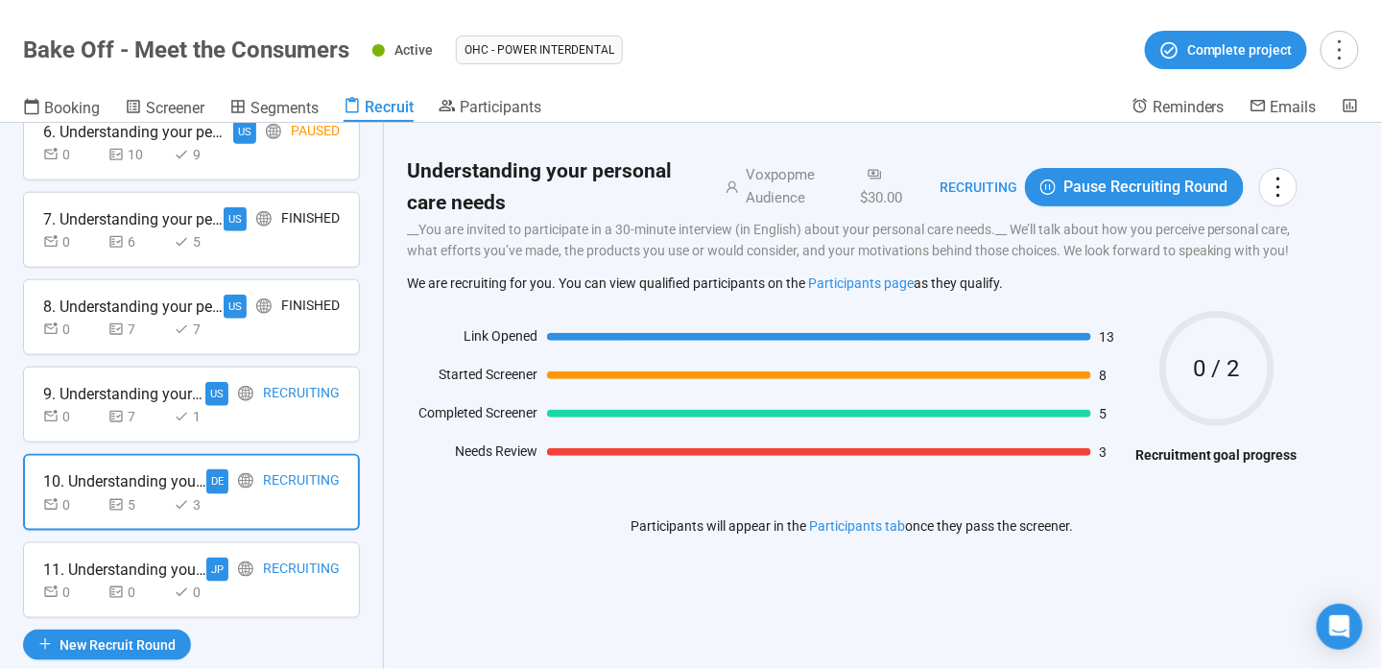
click at [242, 421] on div "9. Understanding your personal care needs US Recruiting 0 7 1" at bounding box center [191, 405] width 337 height 76
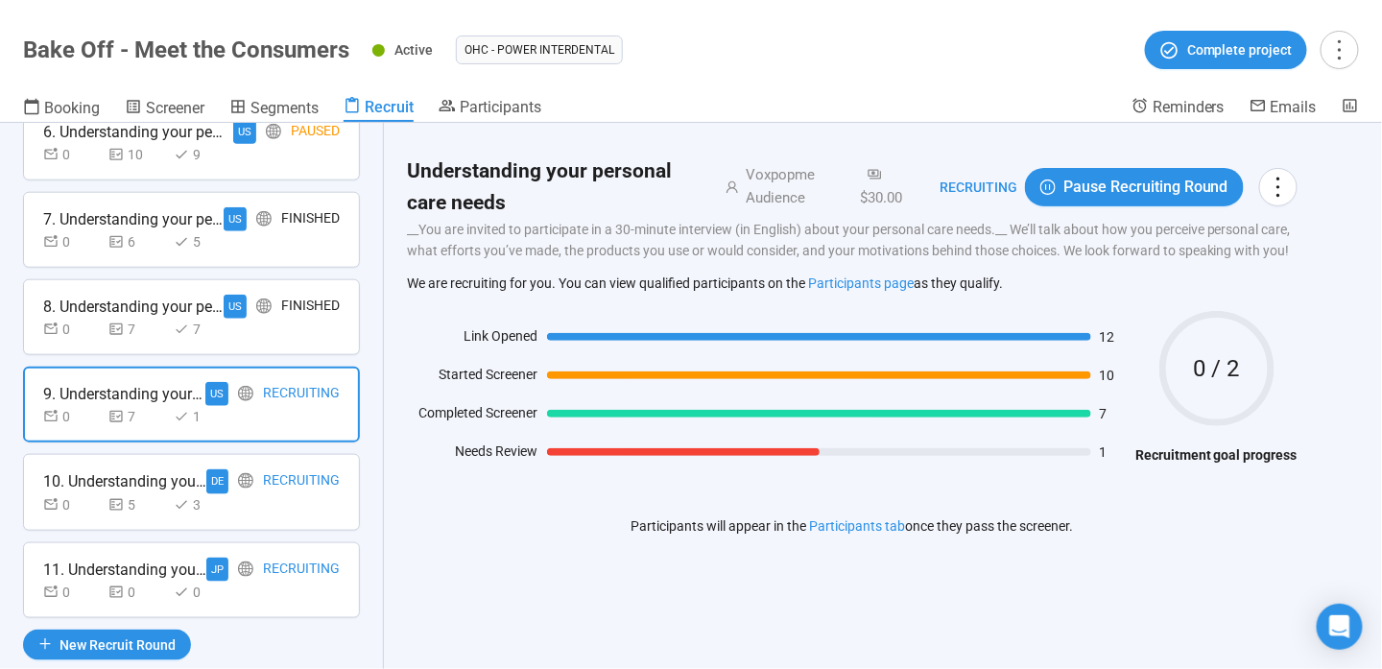
click at [255, 500] on div "0 5 3" at bounding box center [191, 504] width 297 height 21
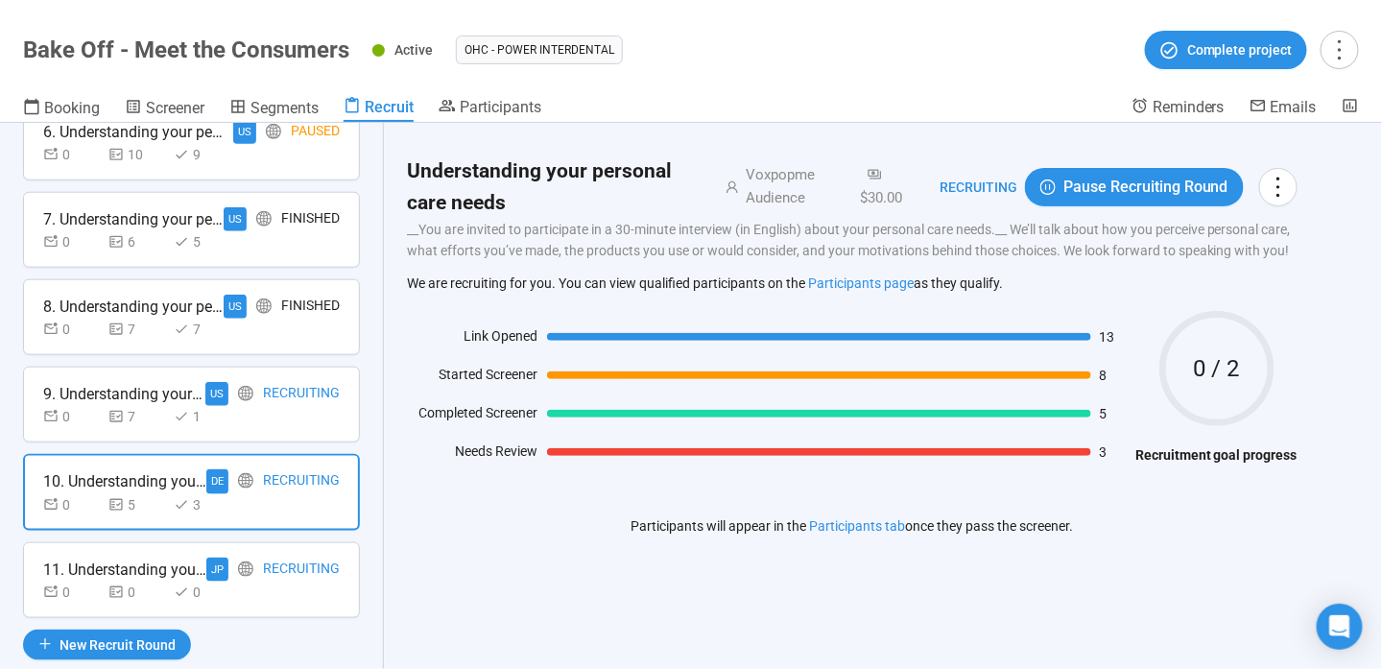
click at [284, 415] on div "0 7 1" at bounding box center [191, 416] width 297 height 21
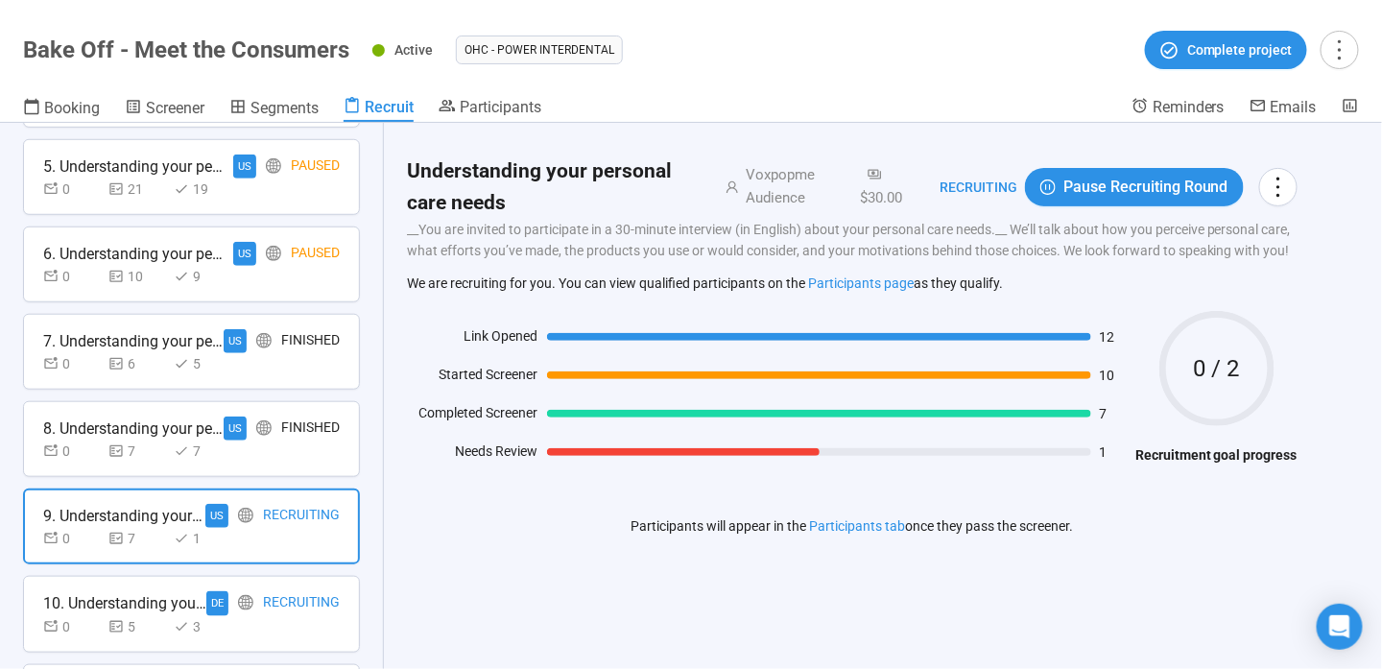
scroll to position [191, 0]
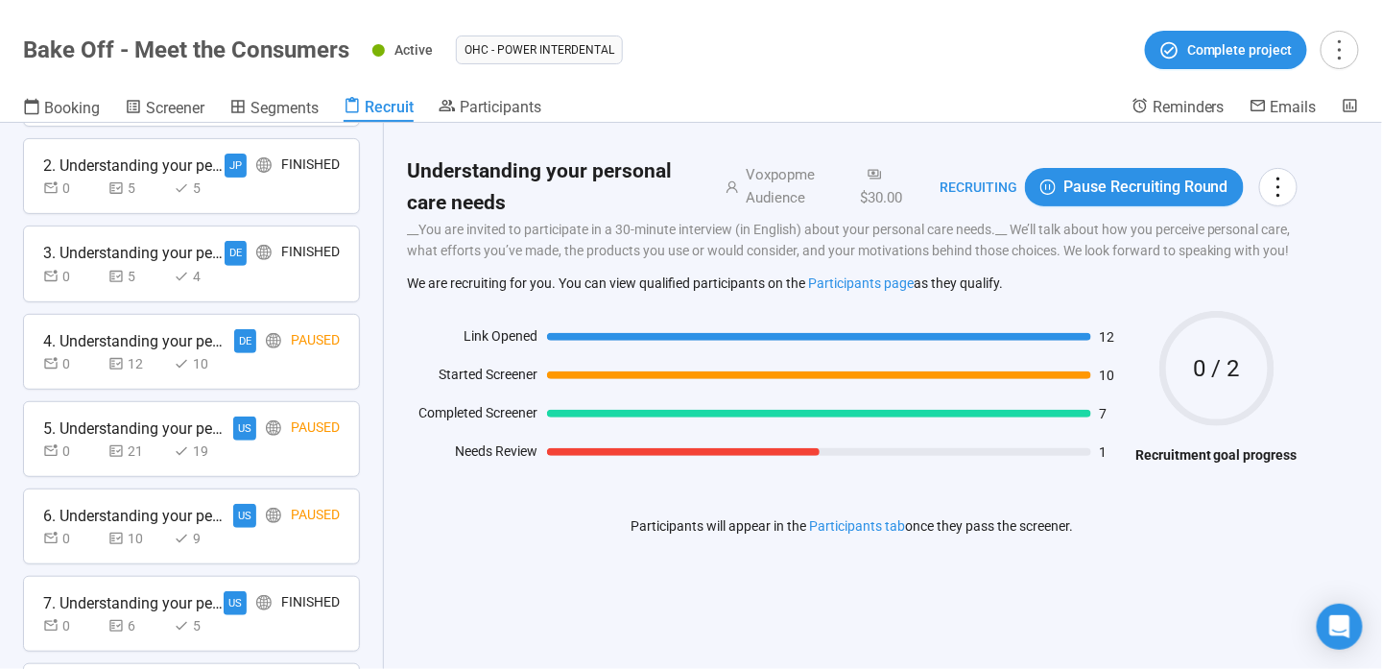
click at [253, 282] on div "0 5 4" at bounding box center [191, 276] width 297 height 21
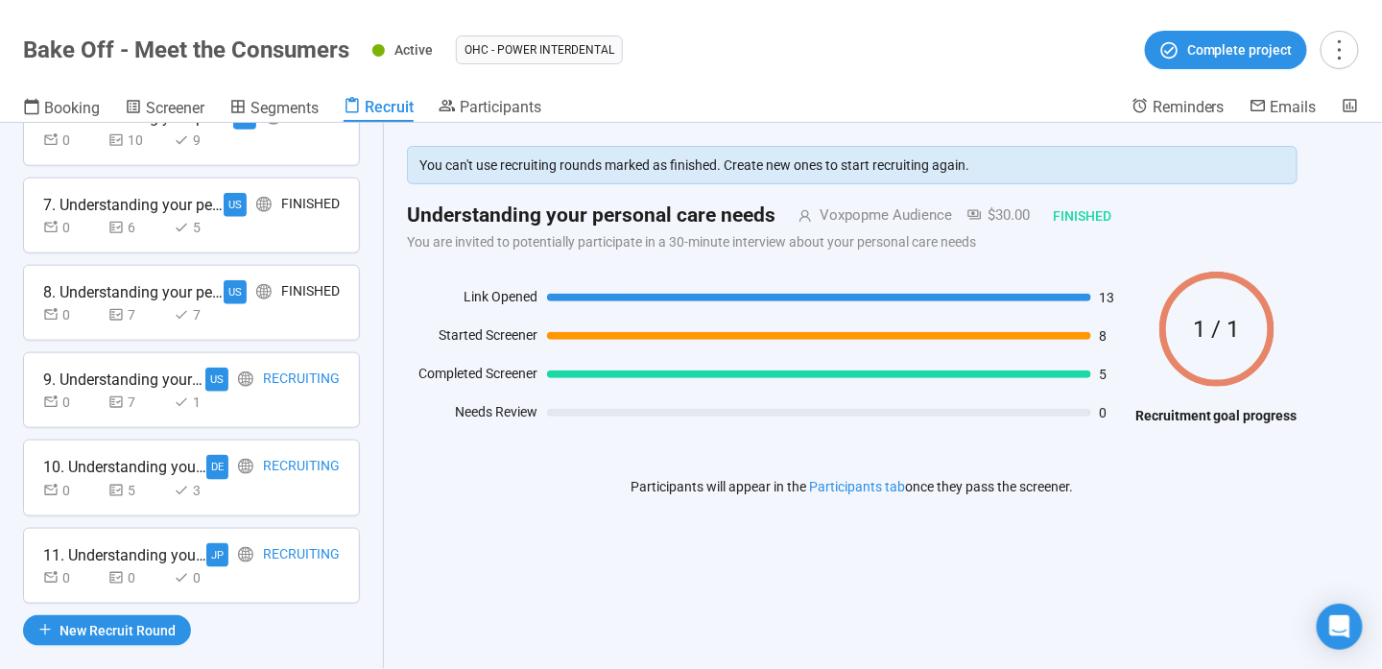
scroll to position [603, 0]
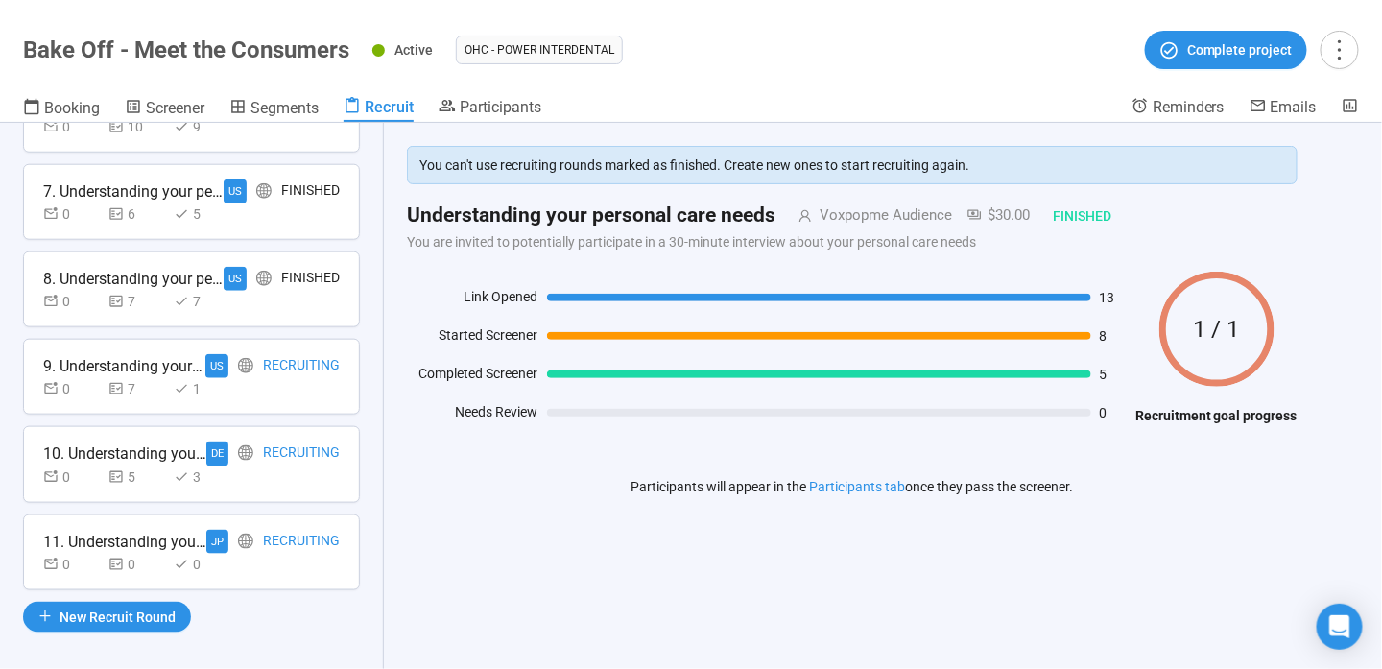
click at [221, 241] on div "Recruit Recruit participants using different sources, recruitment goals, and in…" at bounding box center [192, 396] width 384 height 546
click at [221, 203] on div "5" at bounding box center [203, 213] width 58 height 21
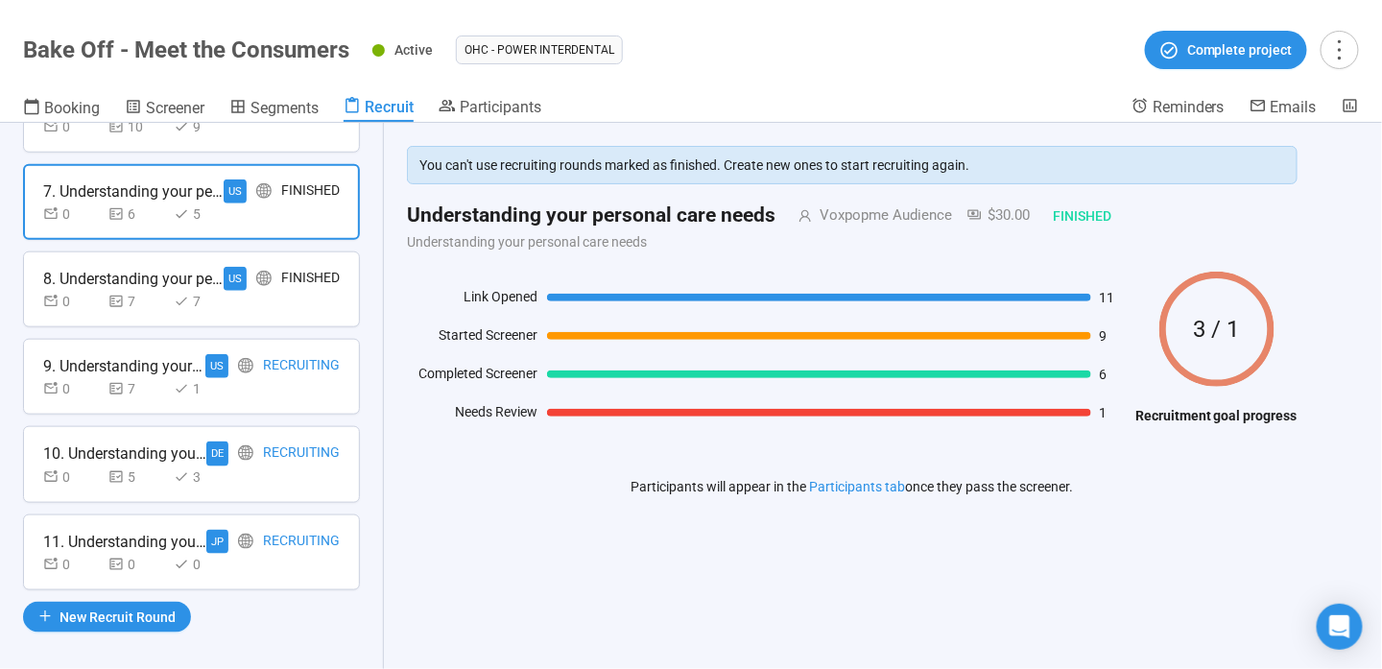
click at [232, 466] on div "0 5 3" at bounding box center [191, 476] width 297 height 21
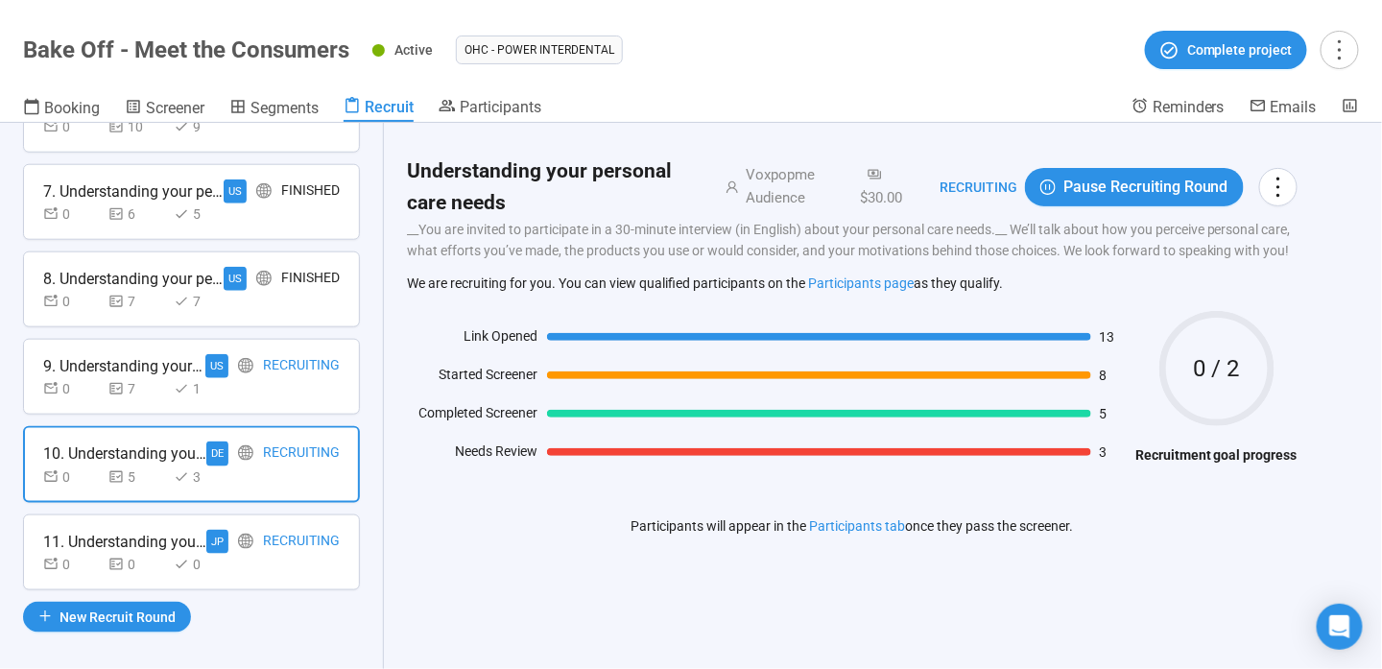
click at [278, 370] on div "Recruiting" at bounding box center [301, 366] width 77 height 24
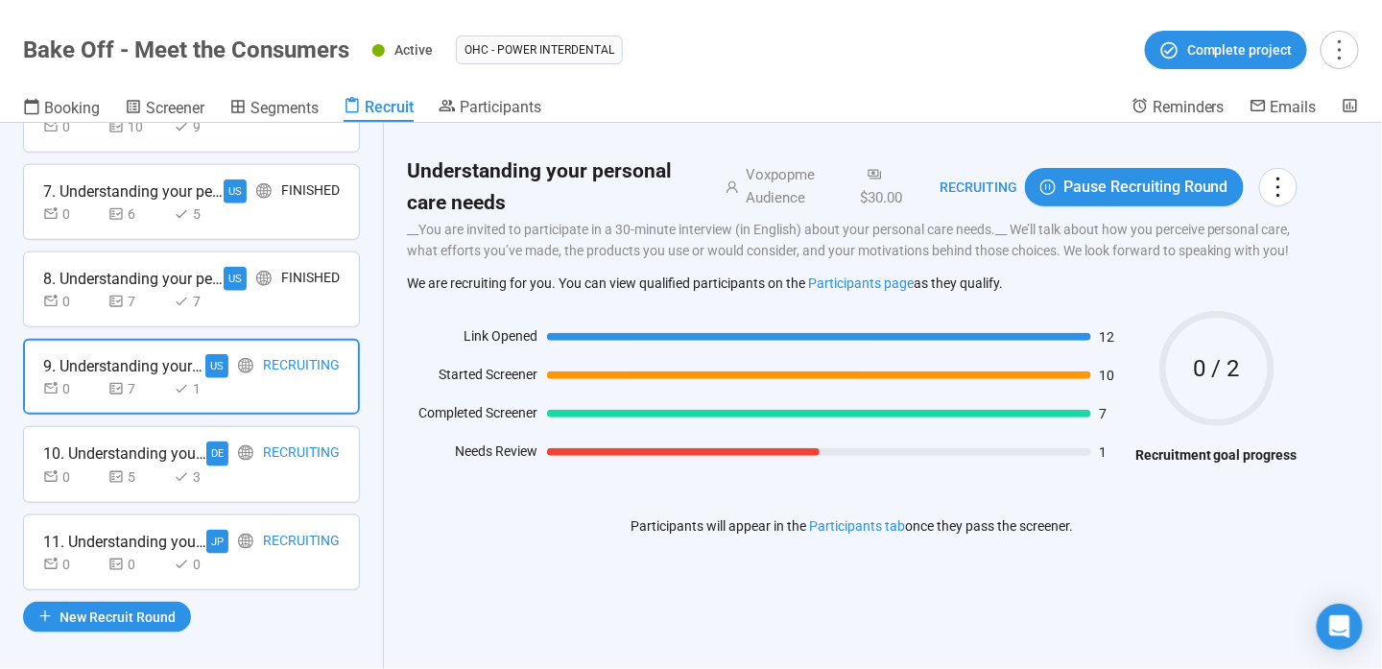
click at [289, 555] on div "0 0 0" at bounding box center [191, 564] width 297 height 21
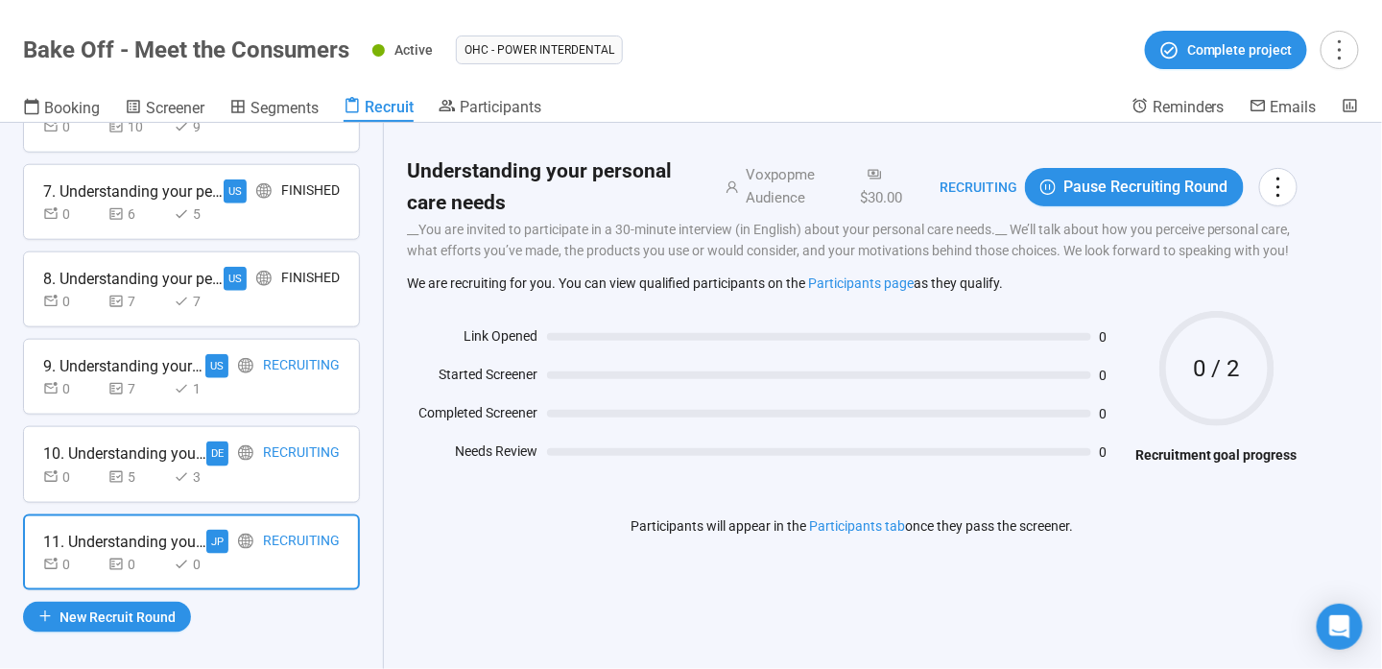
click at [577, 261] on div "Understanding your personal care needs Voxpopme Audience $30.00 Recruiting Paus…" at bounding box center [852, 324] width 890 height 356
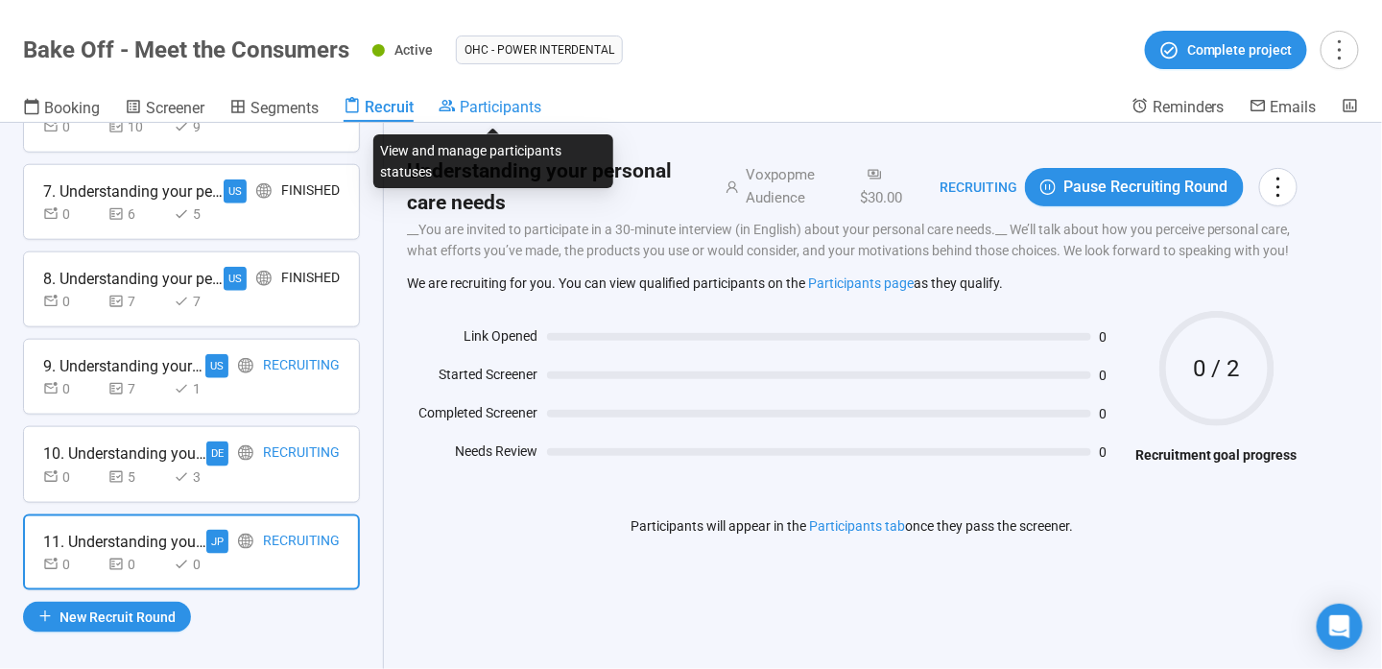
click at [494, 106] on span "Participants" at bounding box center [501, 107] width 82 height 18
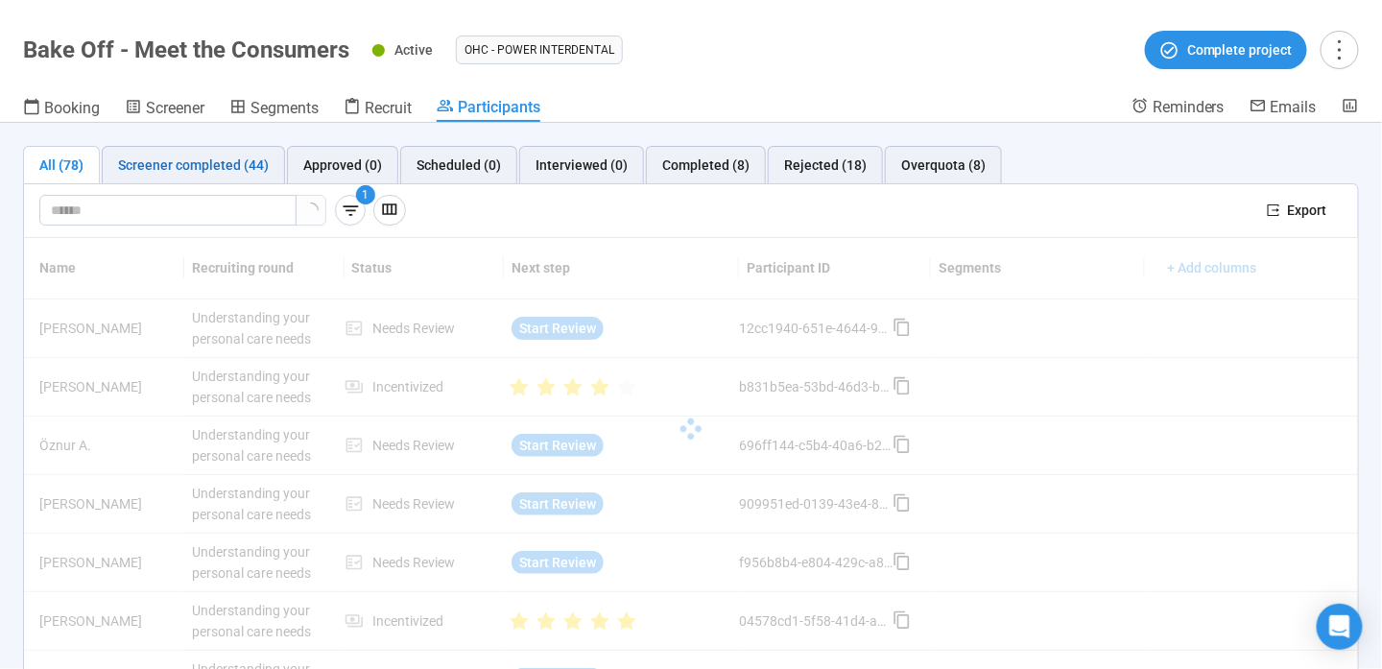
drag, startPoint x: 236, startPoint y: 165, endPoint x: 455, endPoint y: 131, distance: 221.5
click at [236, 165] on div "Screener completed (44)" at bounding box center [193, 164] width 151 height 21
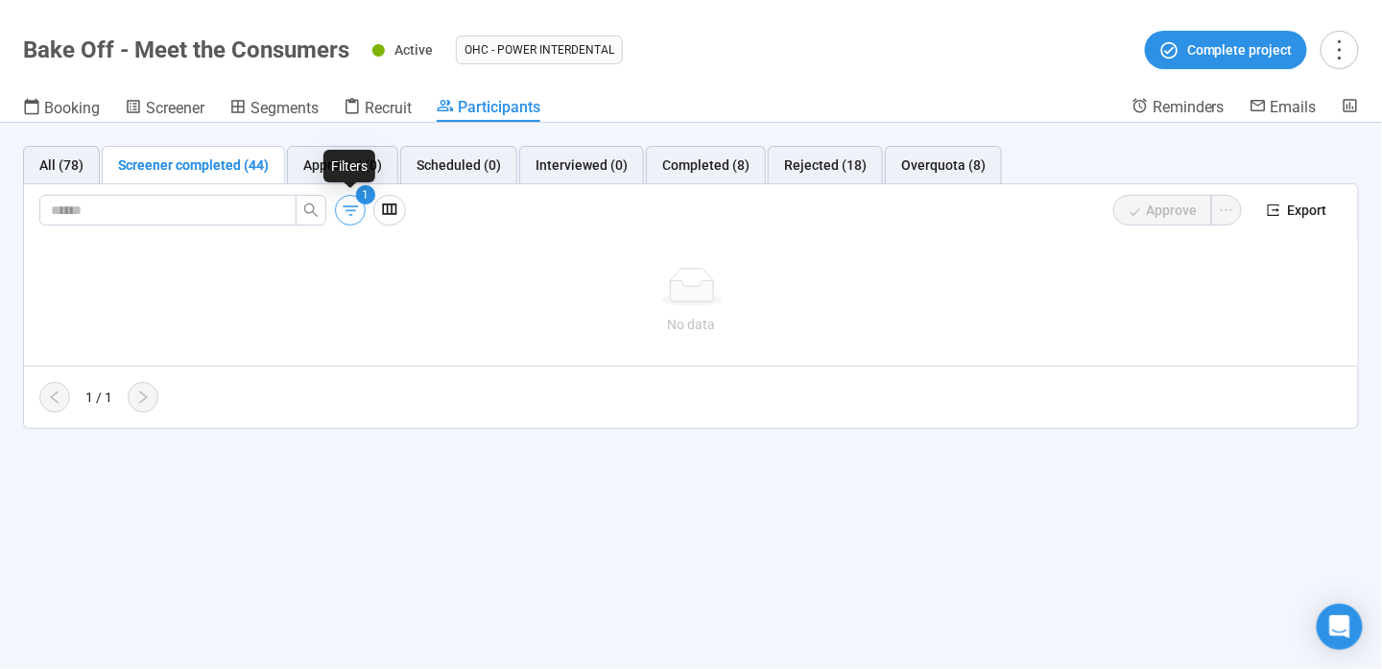
click at [354, 203] on icon "button" at bounding box center [351, 211] width 20 height 20
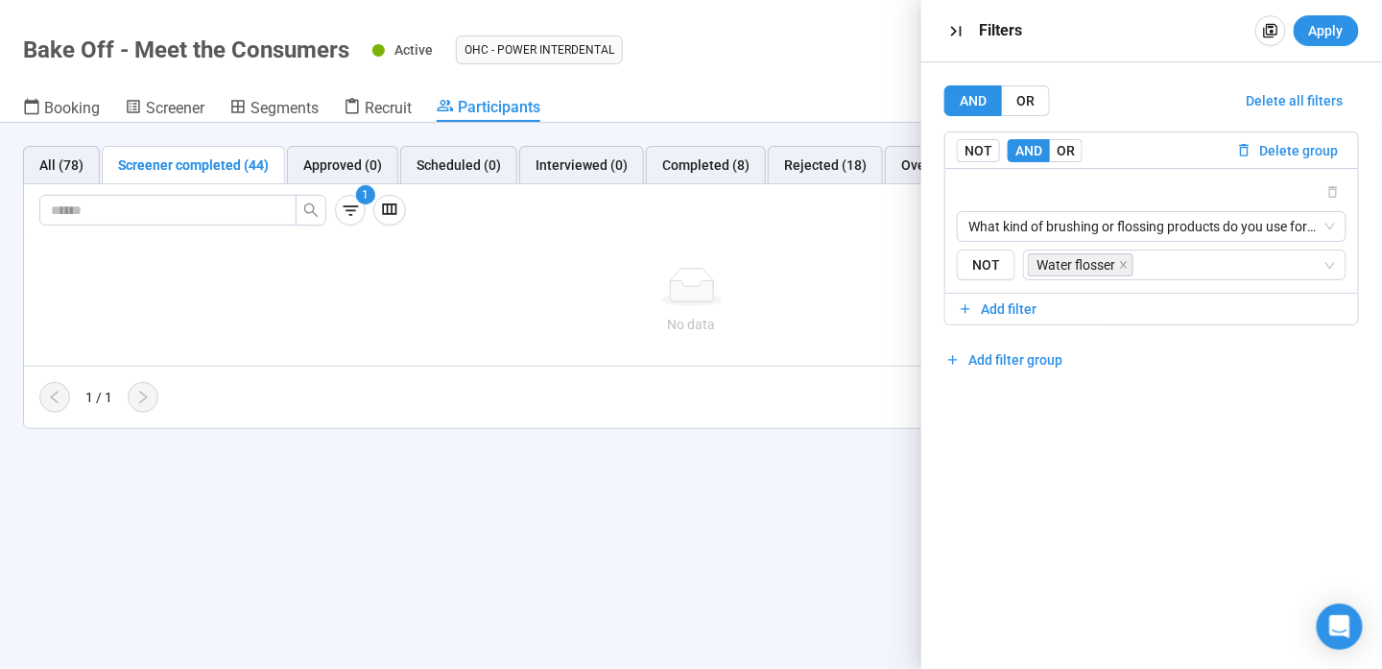
click at [689, 256] on div "No data" at bounding box center [691, 301] width 1335 height 159
click at [954, 27] on icon "button" at bounding box center [956, 31] width 20 height 20
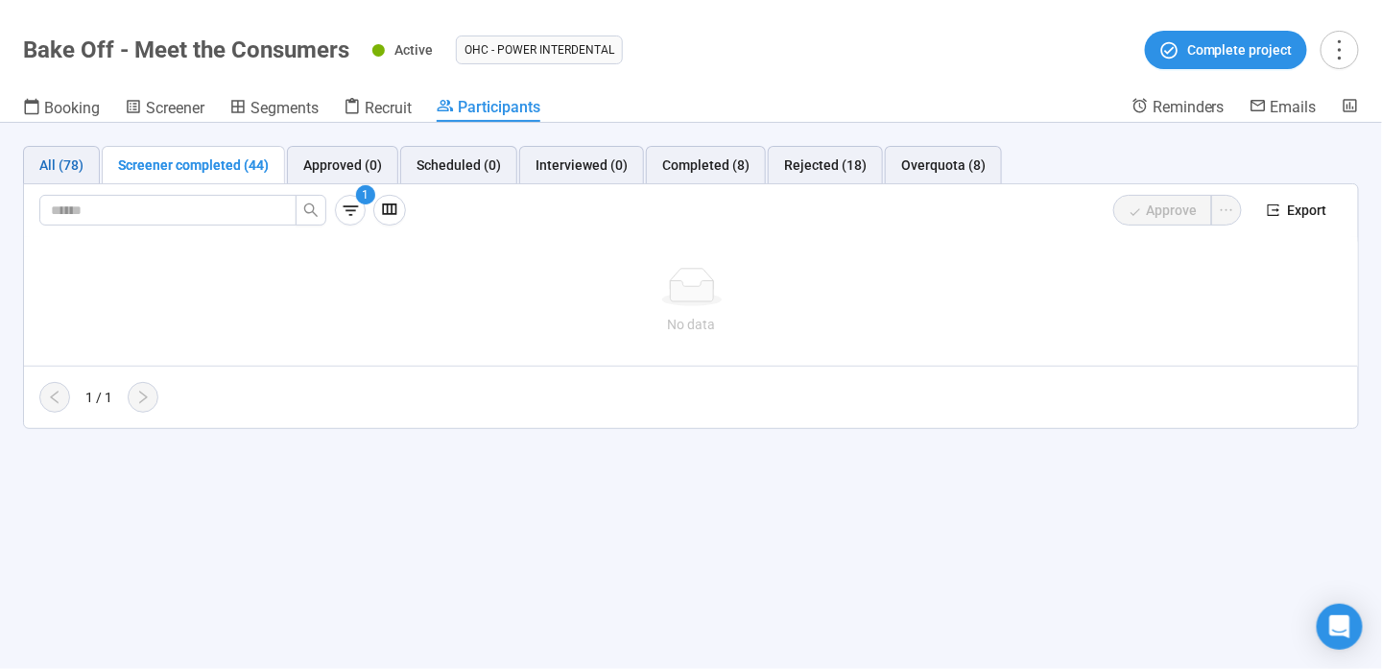
click at [56, 154] on div "All (78)" at bounding box center [61, 164] width 44 height 21
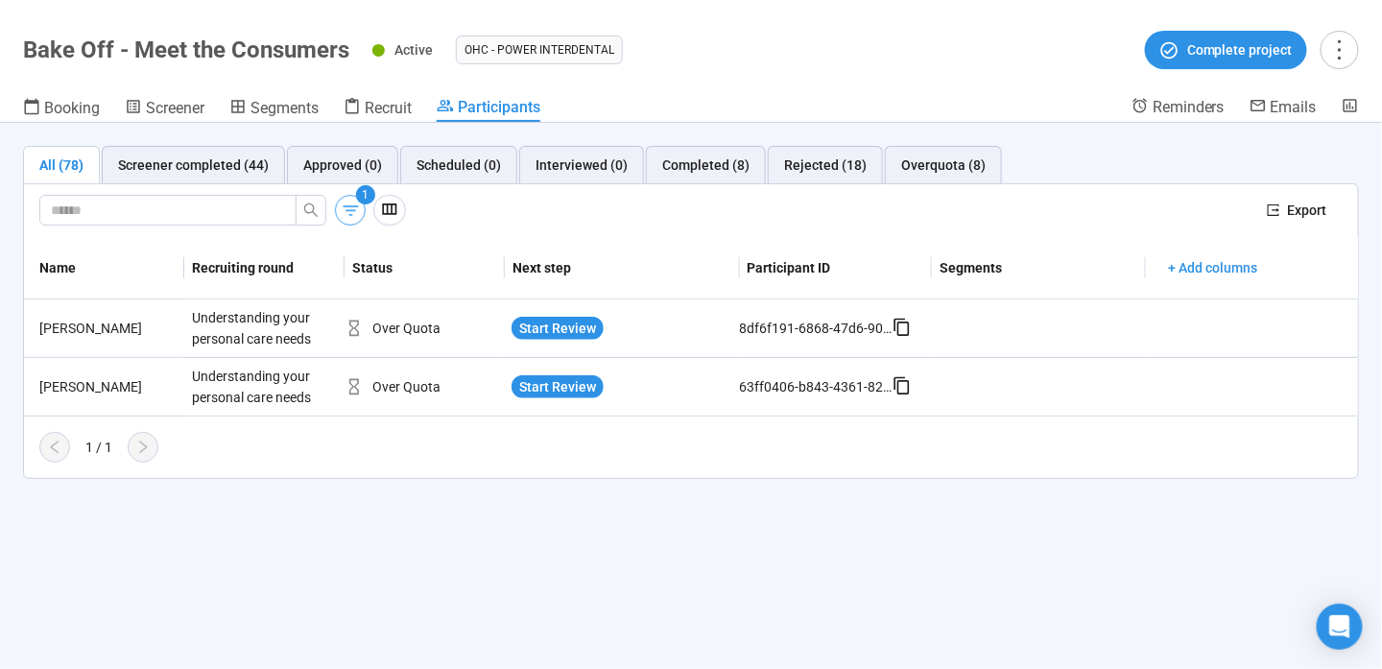
click at [358, 213] on icon "button" at bounding box center [351, 211] width 20 height 20
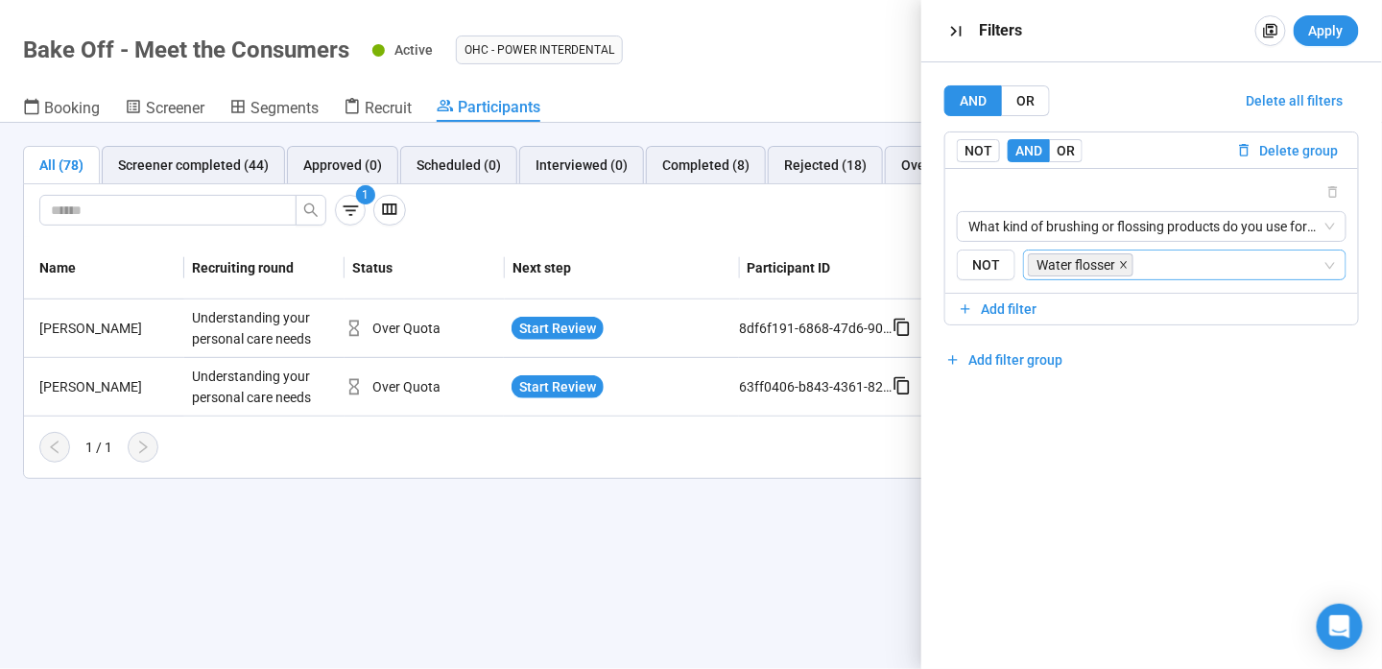
click at [1120, 261] on icon "close" at bounding box center [1123, 264] width 7 height 7
click at [1084, 265] on input "search" at bounding box center [1178, 264] width 287 height 23
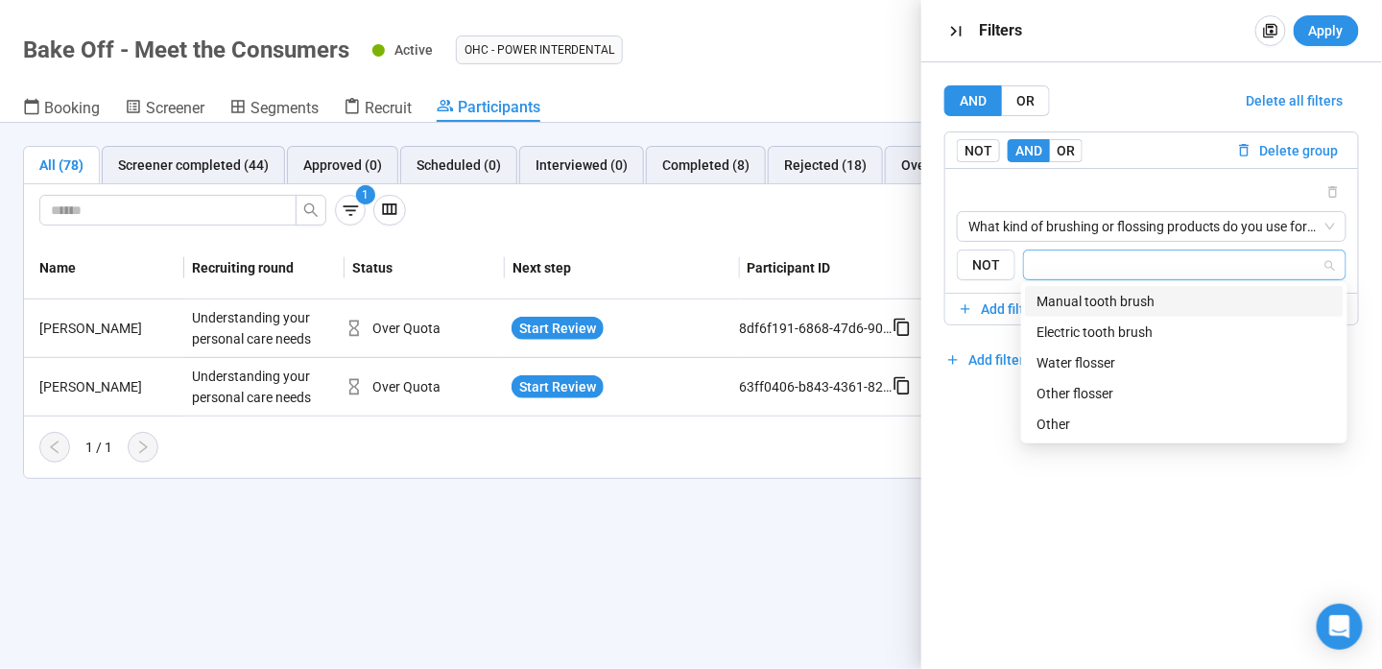
click at [1106, 306] on div "Manual tooth brush" at bounding box center [1184, 301] width 296 height 21
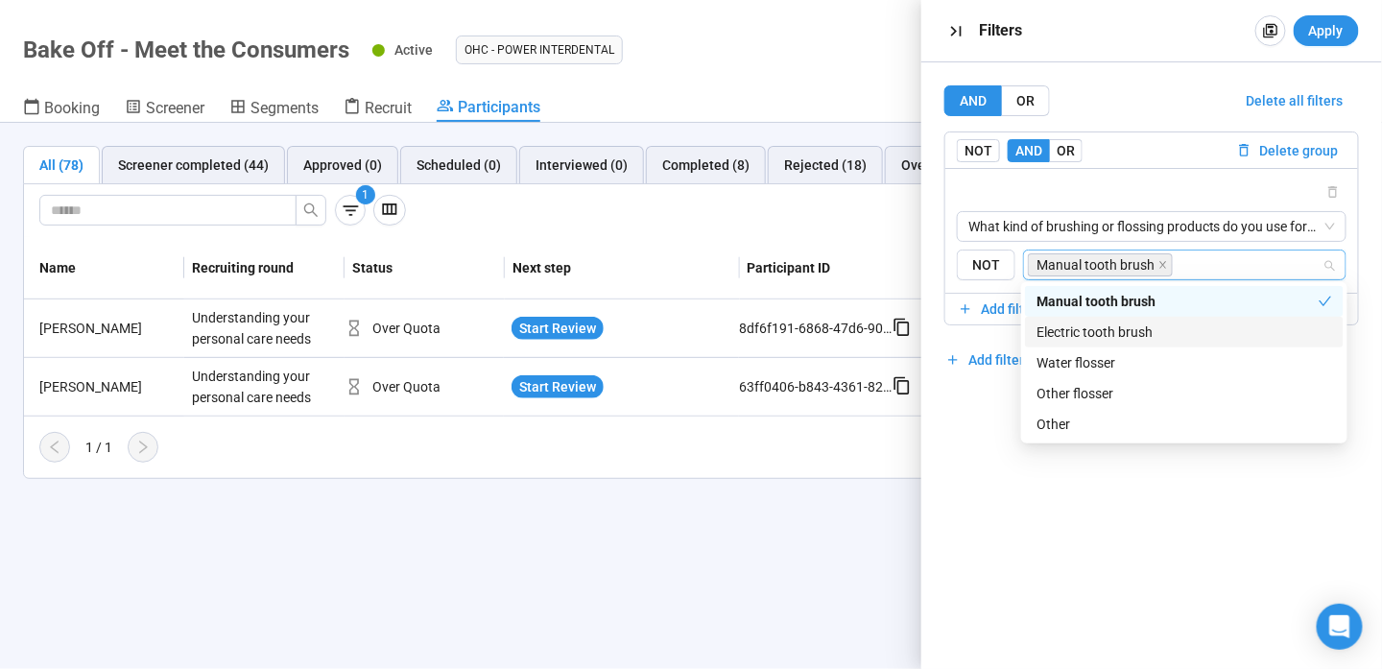
click at [1107, 330] on div "Electric tooth brush" at bounding box center [1184, 331] width 296 height 21
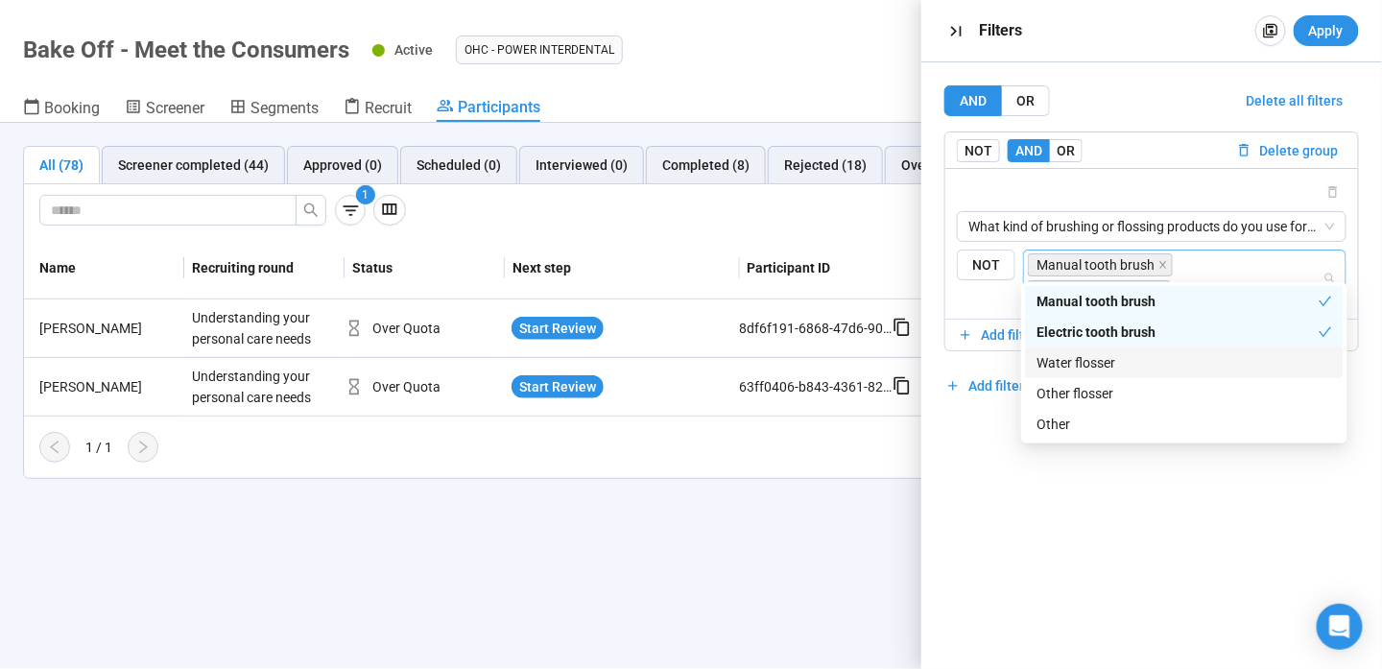
click at [1100, 361] on div "Water flosser" at bounding box center [1184, 362] width 296 height 21
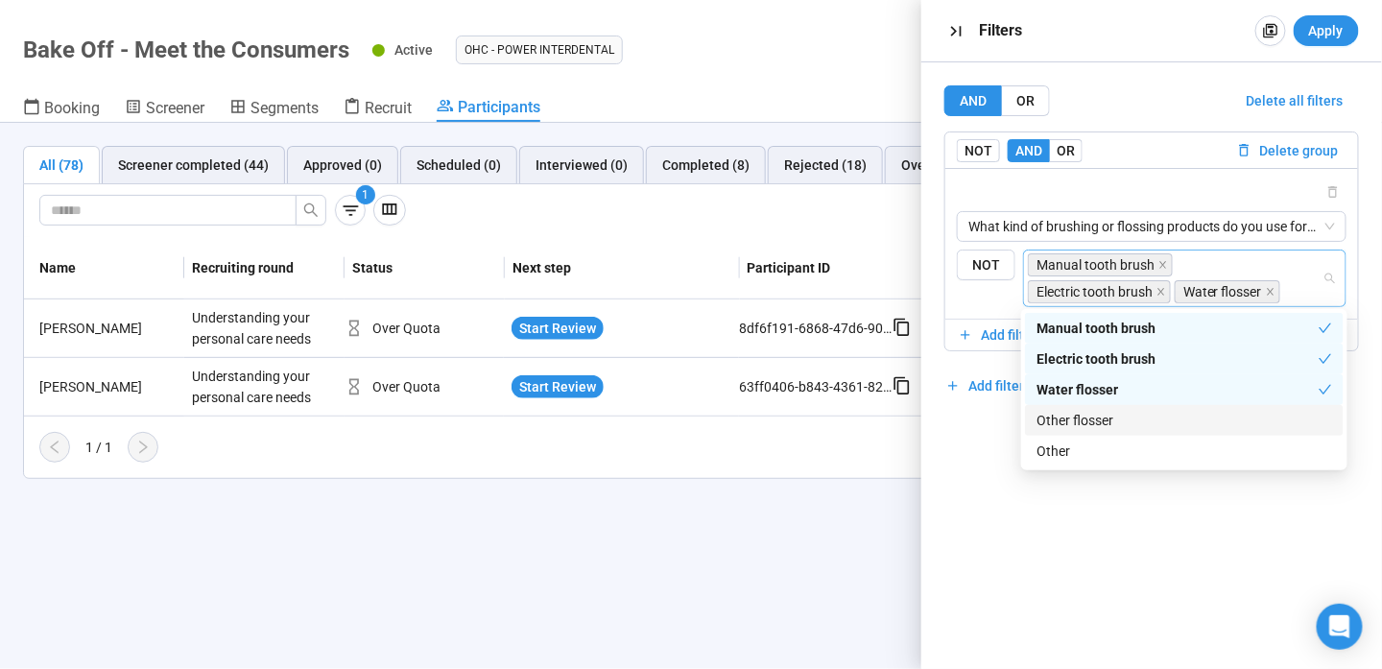
click at [1100, 408] on div "Other flosser" at bounding box center [1184, 420] width 319 height 31
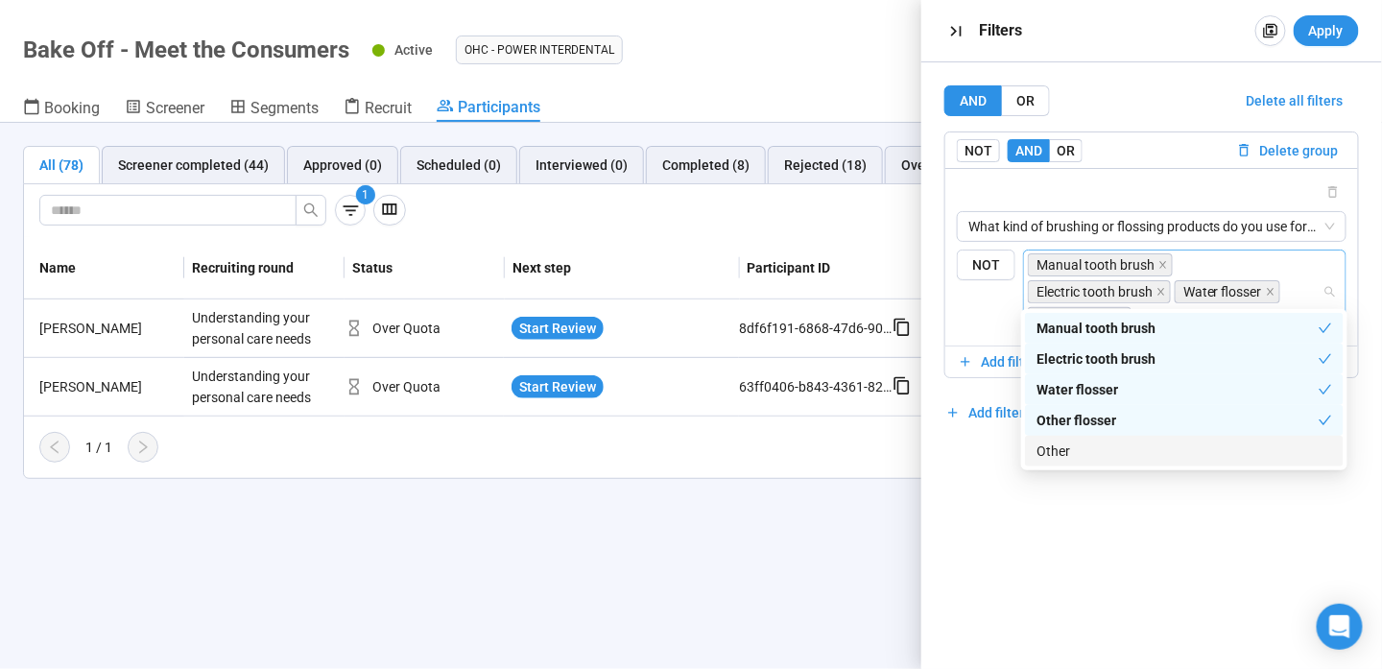
click at [1093, 441] on div "Other" at bounding box center [1184, 450] width 296 height 21
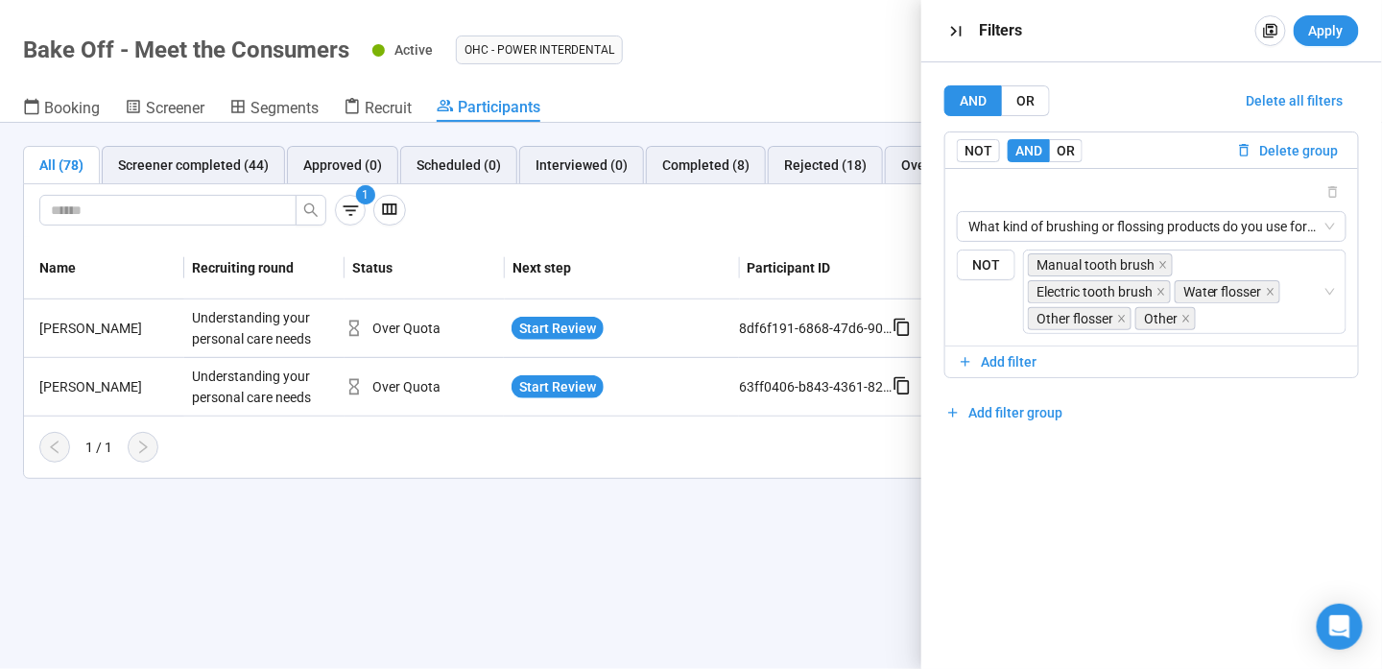
click at [1023, 472] on div "AND OR Delete all filters NOT AND OR Delete group What kind of brushing or flos…" at bounding box center [1151, 365] width 461 height 606
click at [1045, 402] on span "Add filter group" at bounding box center [1016, 412] width 94 height 21
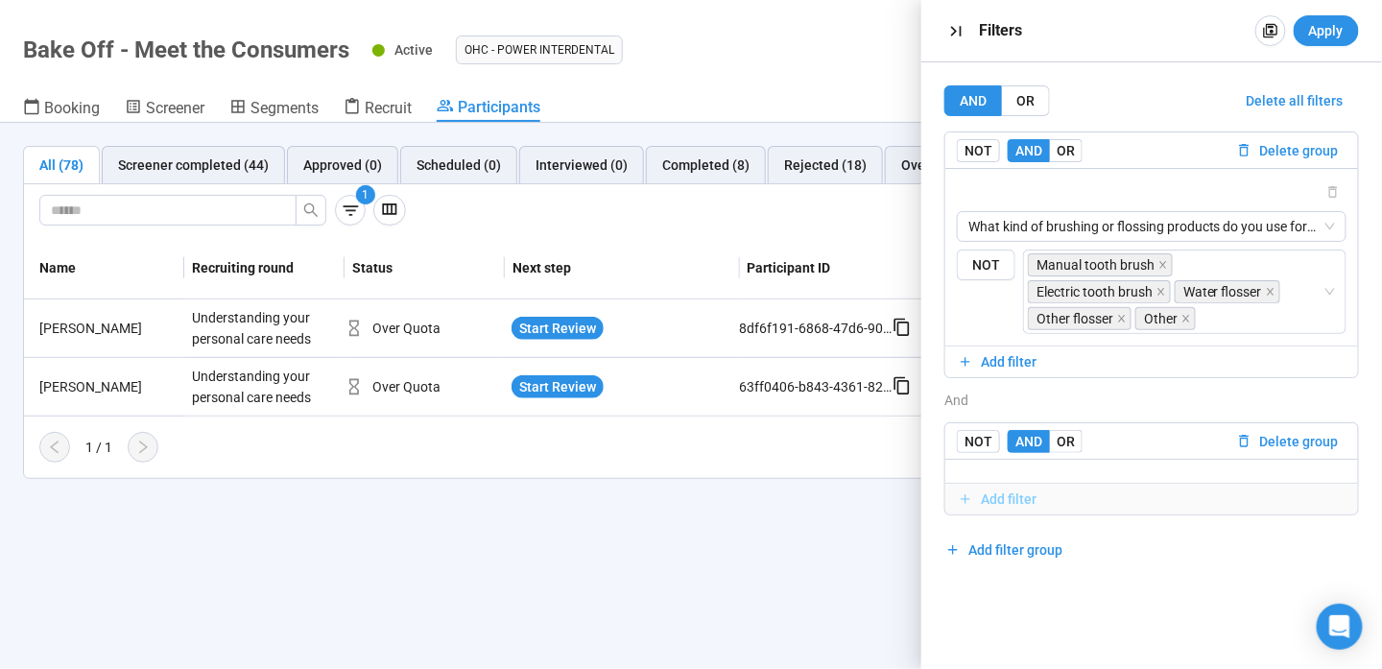
click at [1032, 488] on span "Add filter" at bounding box center [1010, 498] width 56 height 21
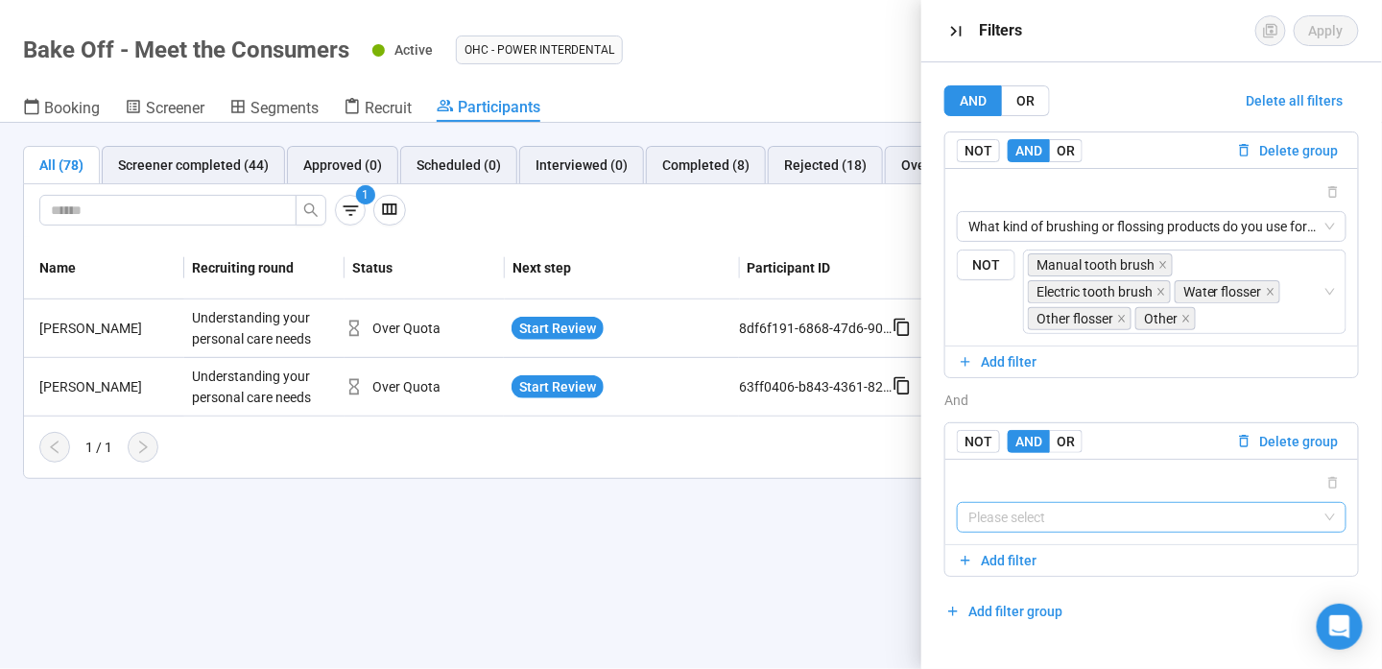
click at [1047, 503] on input "search" at bounding box center [1151, 517] width 367 height 29
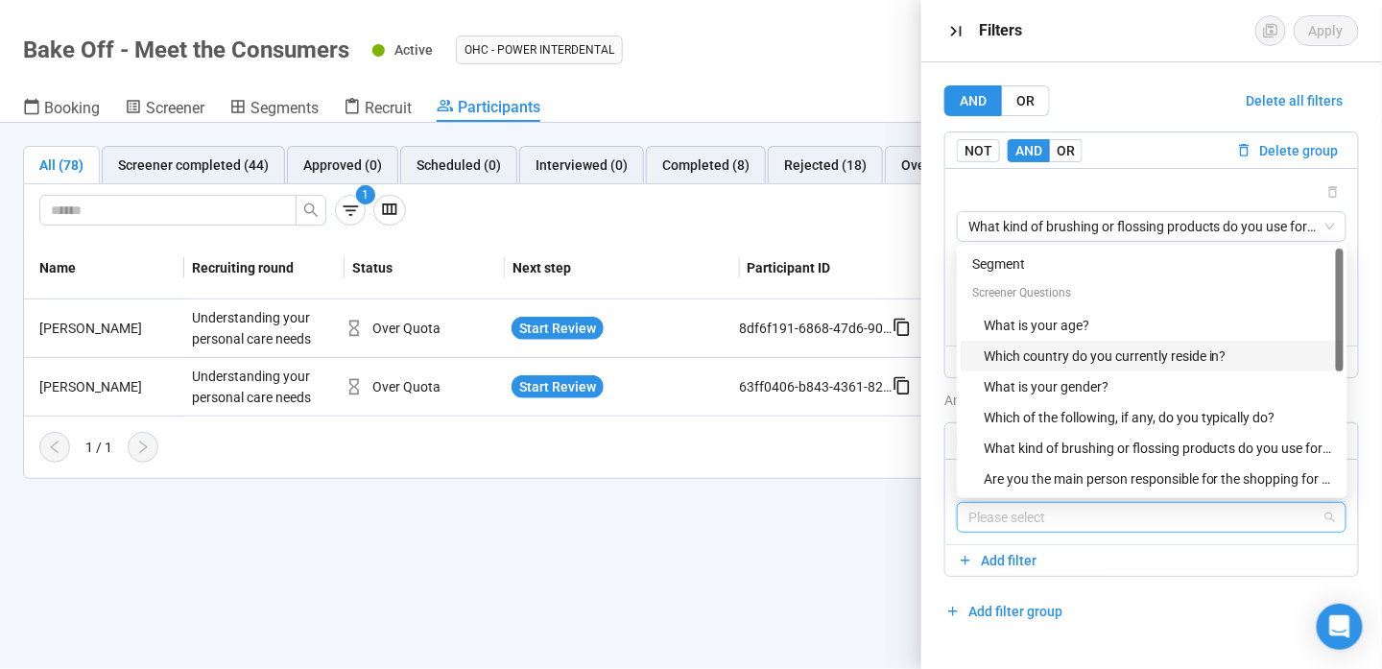
click at [1084, 345] on div "Which country do you currently reside in?" at bounding box center [1158, 355] width 348 height 21
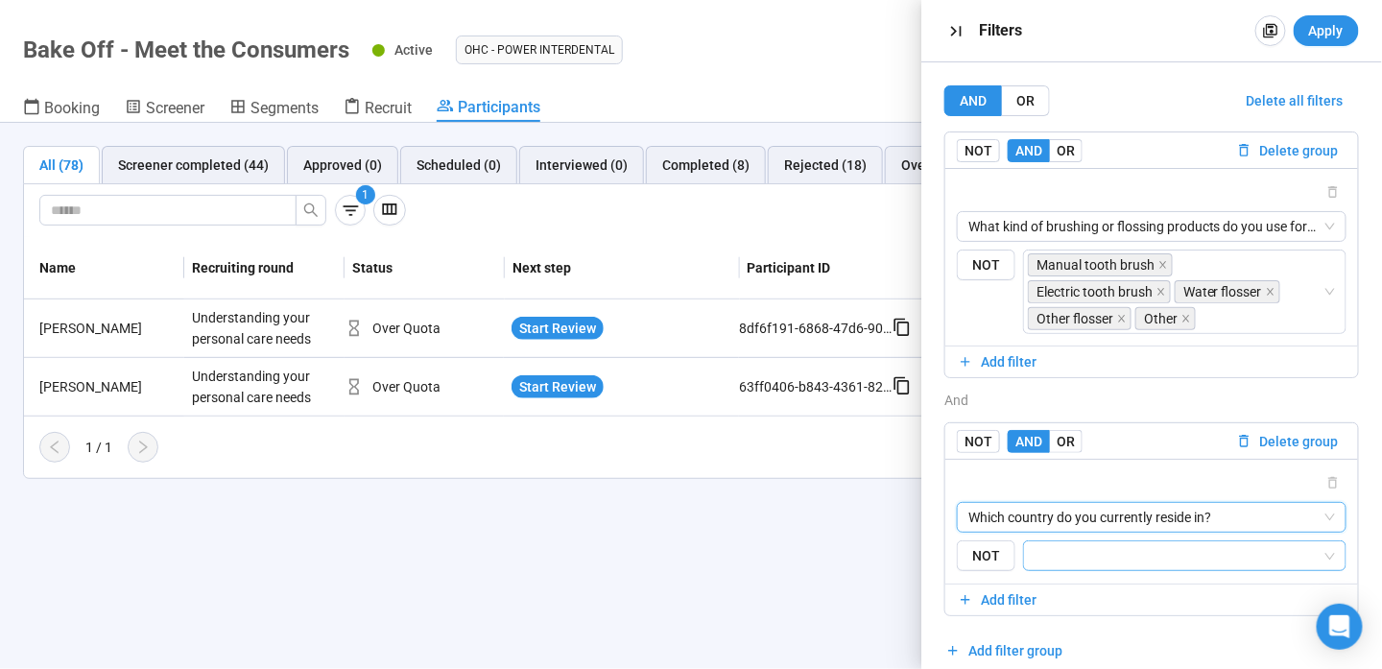
click at [1095, 544] on input "search" at bounding box center [1178, 555] width 287 height 23
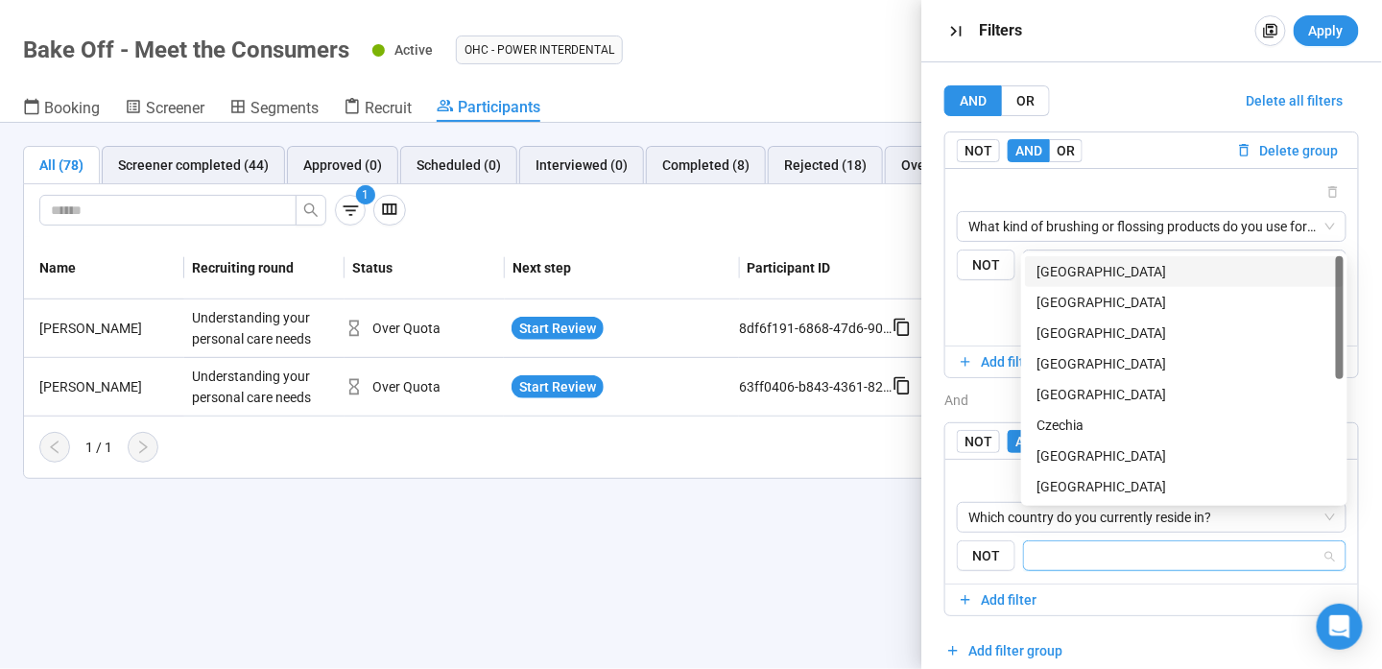
click at [1109, 279] on div "United States" at bounding box center [1184, 271] width 296 height 21
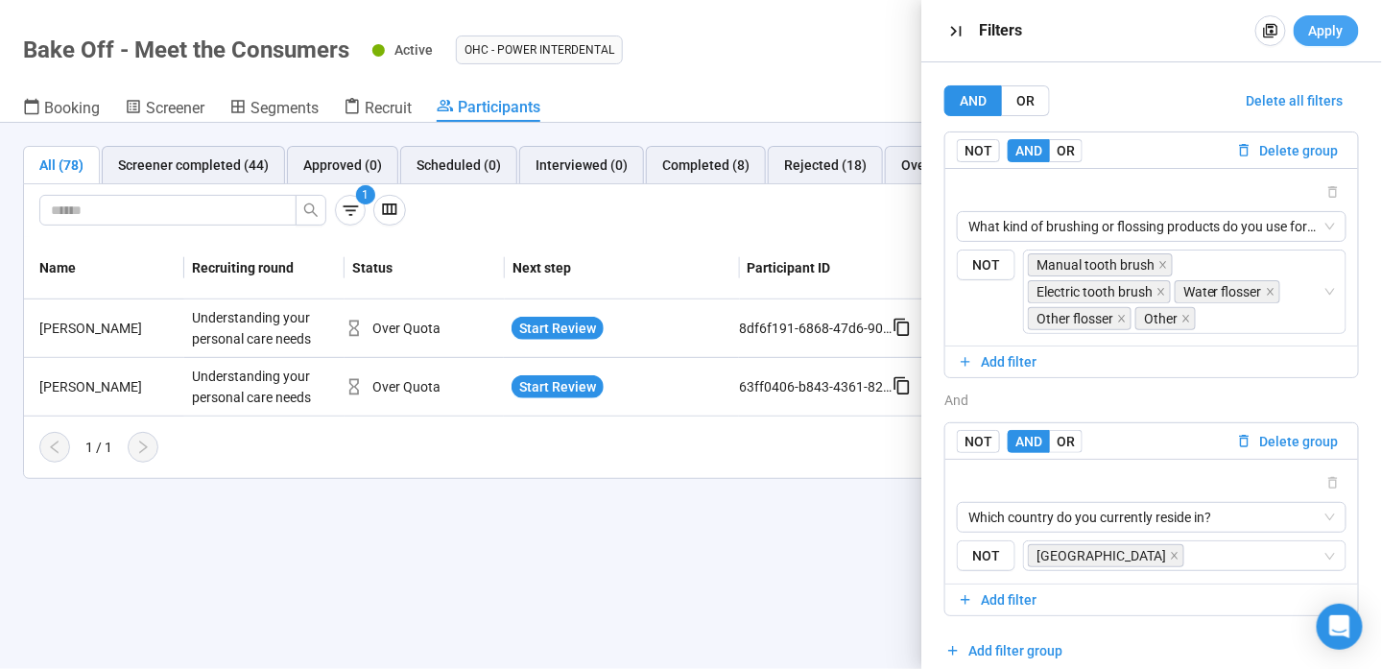
click at [1329, 35] on span "Apply" at bounding box center [1326, 30] width 35 height 21
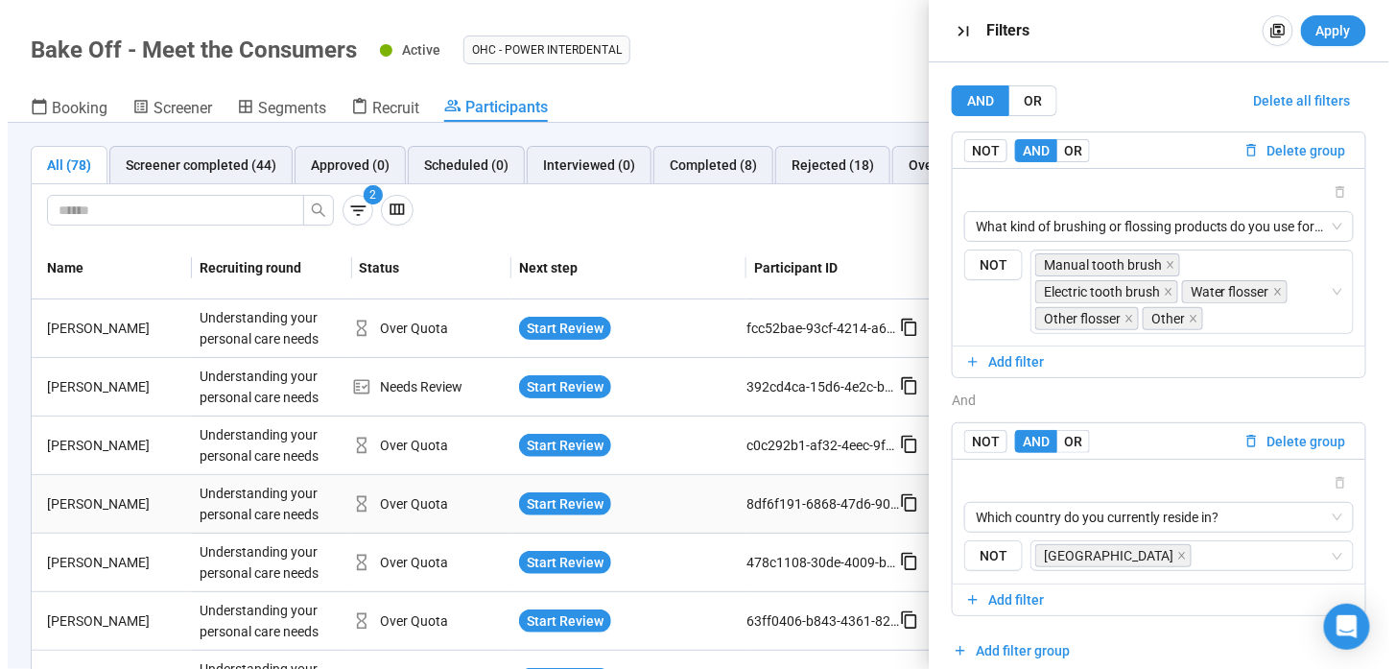
scroll to position [97, 0]
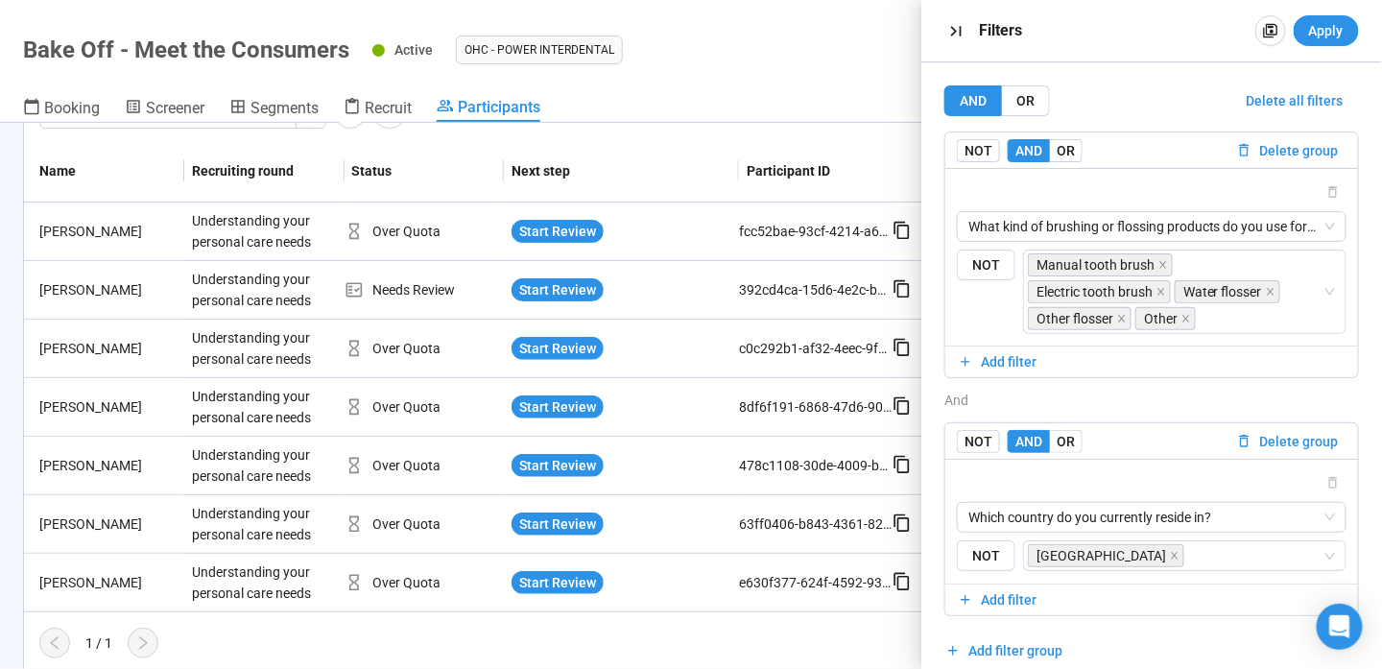
click at [596, 628] on div "1 / 1" at bounding box center [683, 643] width 1318 height 31
click at [957, 24] on icon "button" at bounding box center [956, 31] width 20 height 20
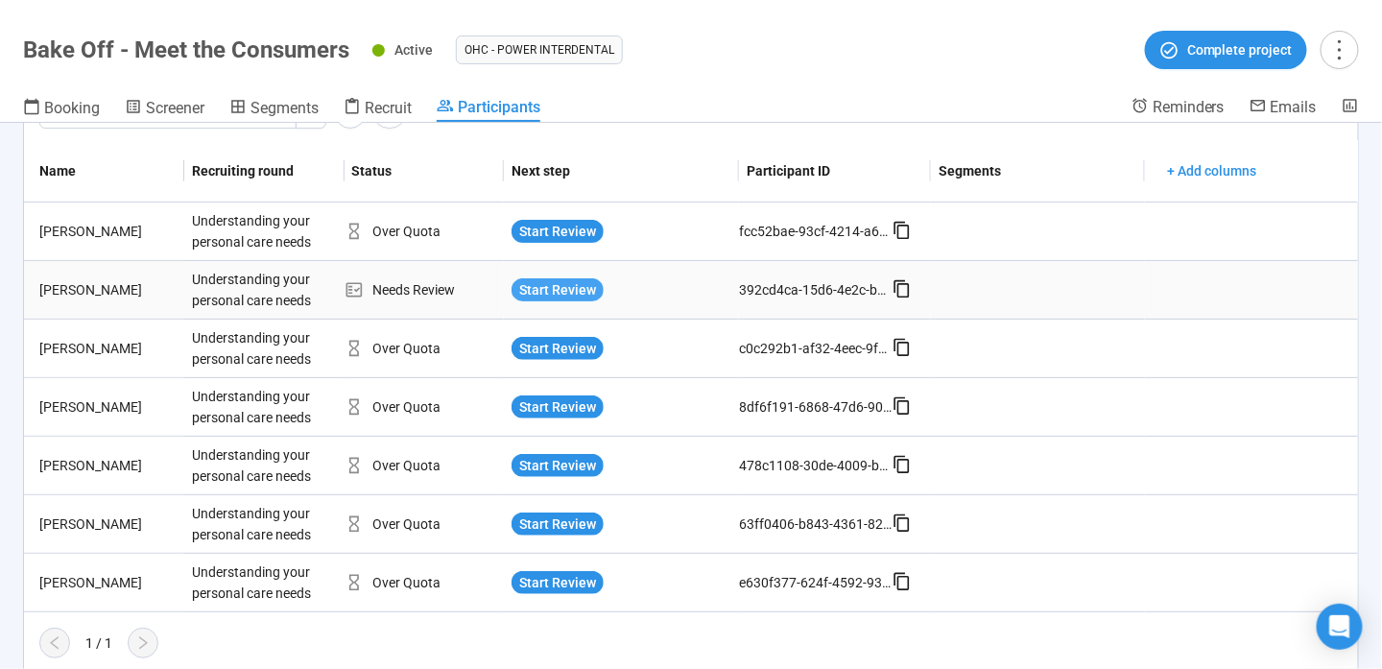
click at [576, 282] on span "Start Review" at bounding box center [557, 289] width 77 height 21
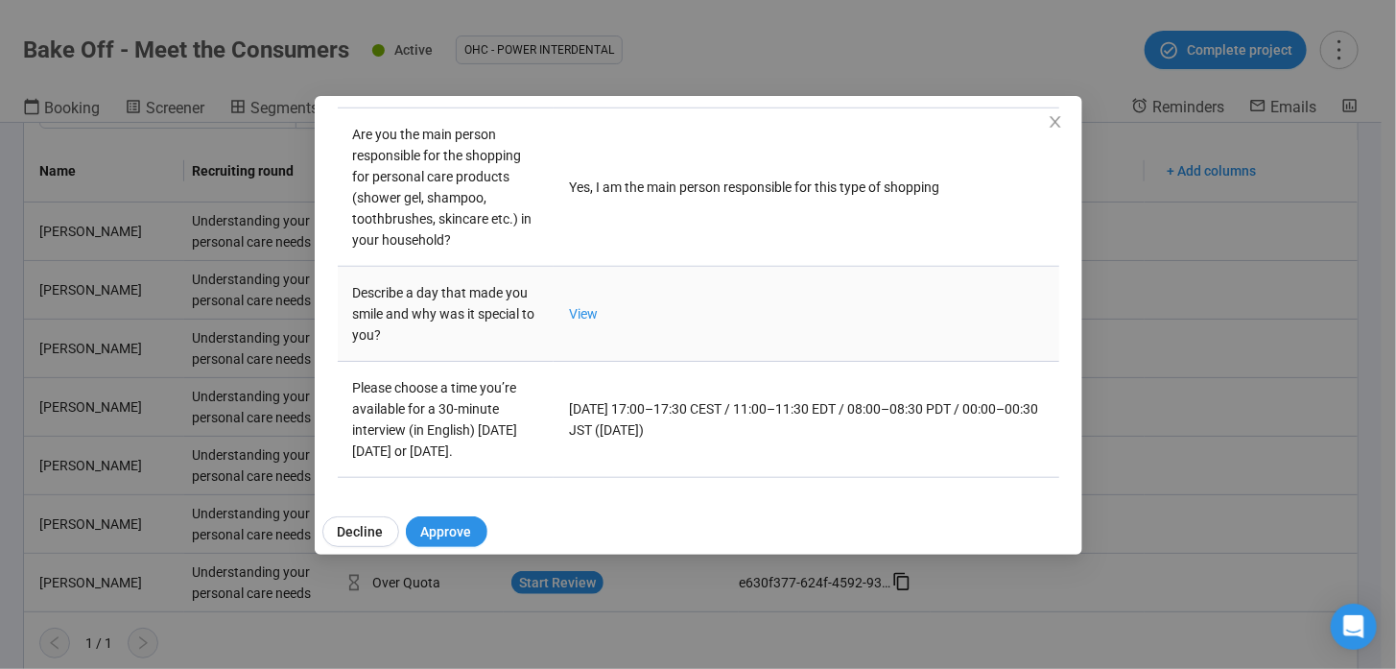
scroll to position [739, 0]
click at [586, 306] on link "View" at bounding box center [583, 313] width 29 height 15
click at [1055, 112] on span "Close" at bounding box center [1055, 122] width 21 height 21
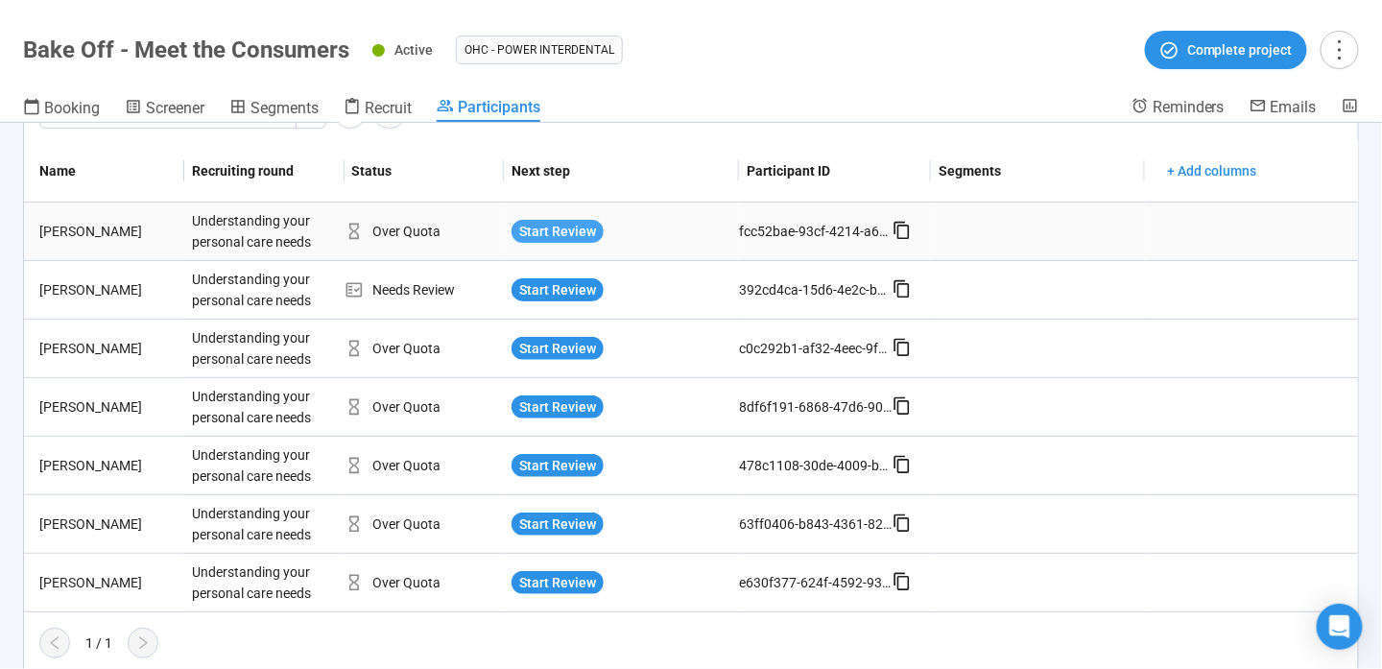
click at [561, 222] on span "Start Review" at bounding box center [557, 231] width 77 height 21
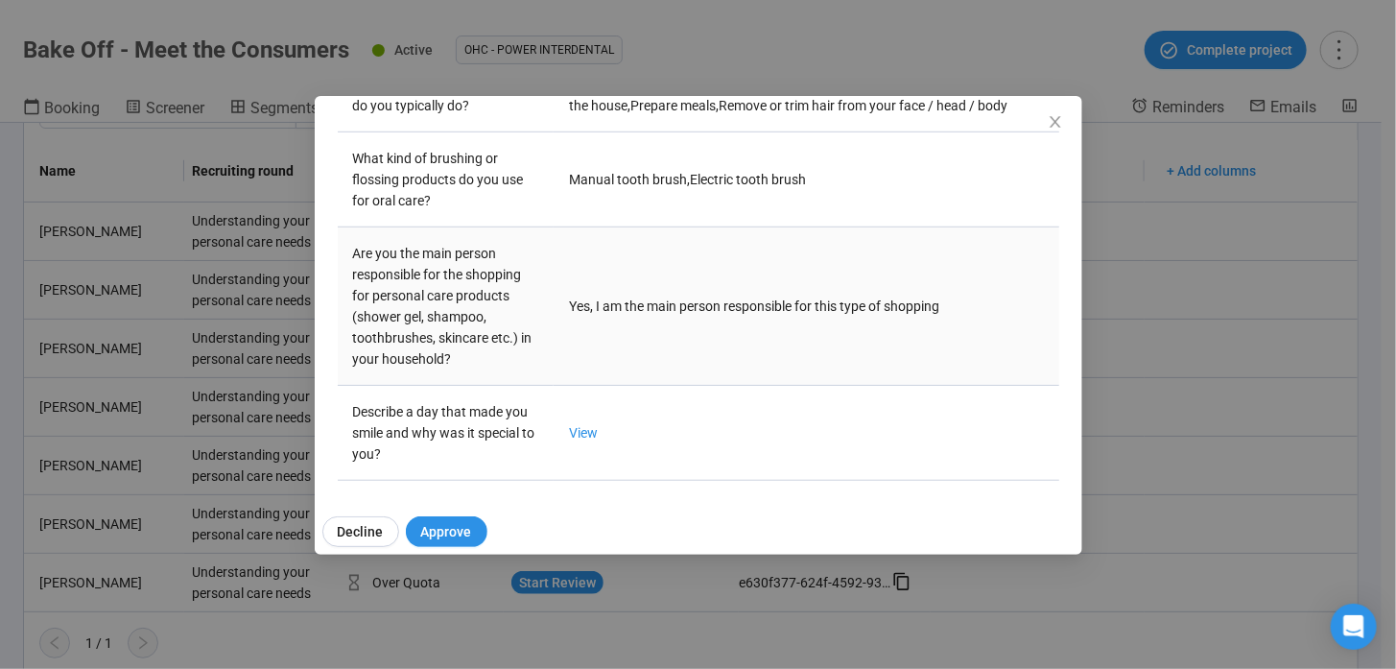
scroll to position [608, 0]
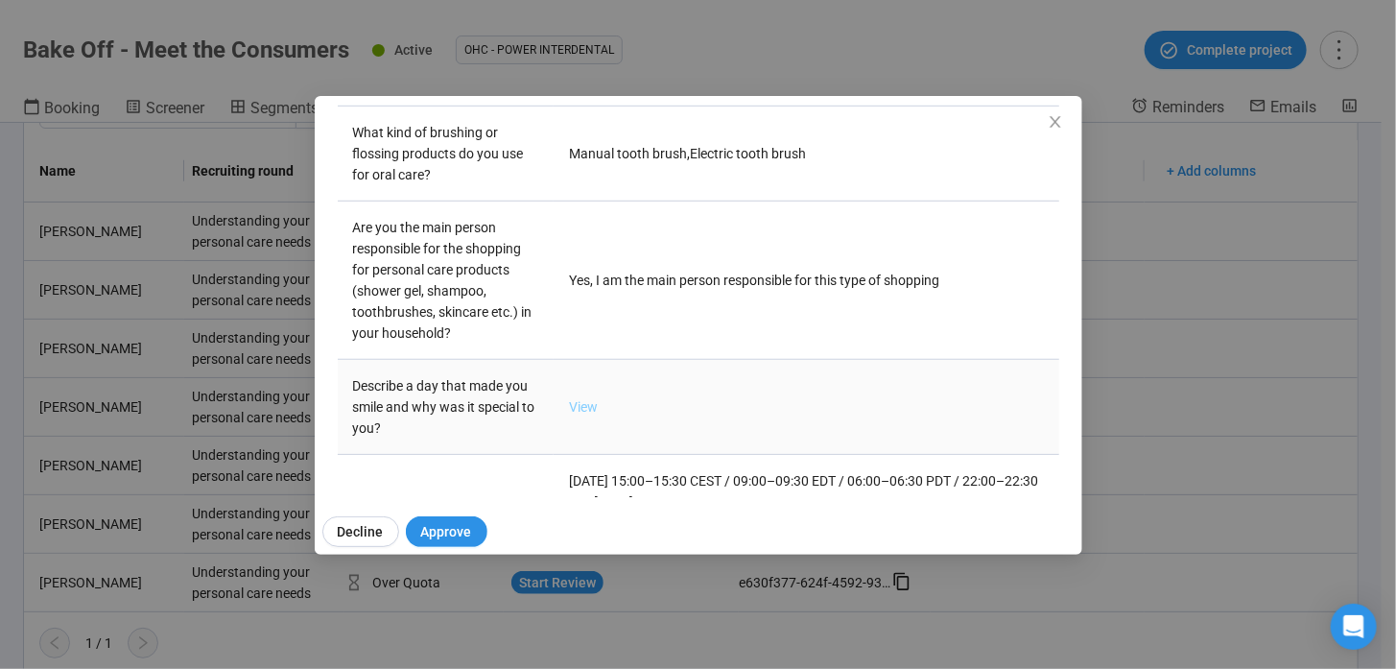
click at [583, 415] on link "View" at bounding box center [583, 406] width 29 height 15
click at [1167, 453] on div "Dan E Project notes Edit Add notes, i.e. how the last interview went, important…" at bounding box center [698, 334] width 1396 height 669
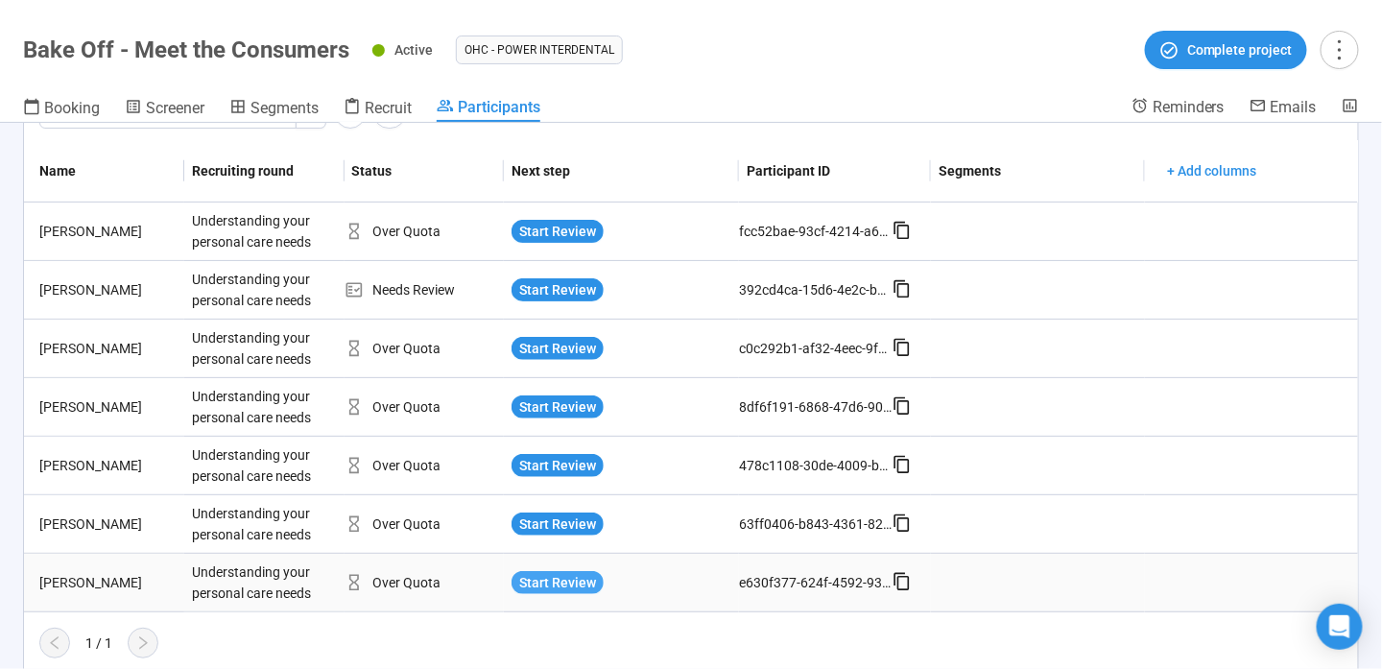
click at [526, 580] on span "Start Review" at bounding box center [557, 582] width 77 height 21
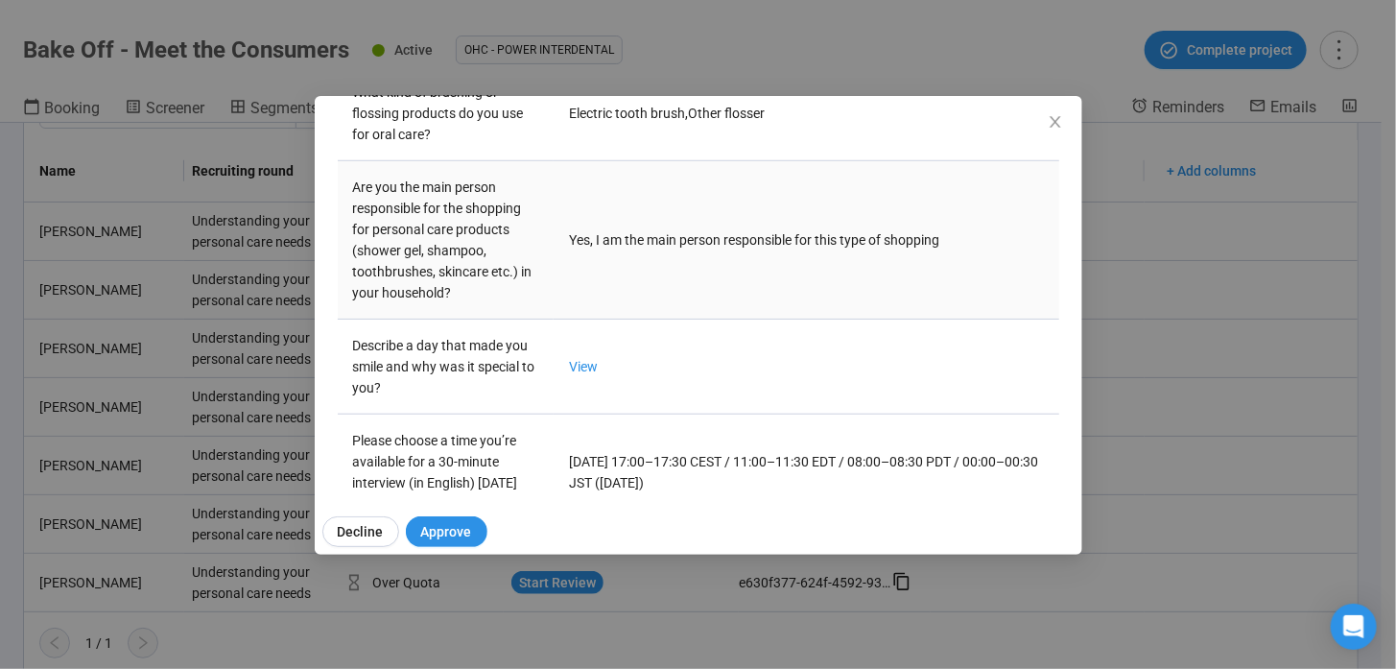
scroll to position [672, 0]
click at [593, 361] on link "View" at bounding box center [583, 364] width 29 height 15
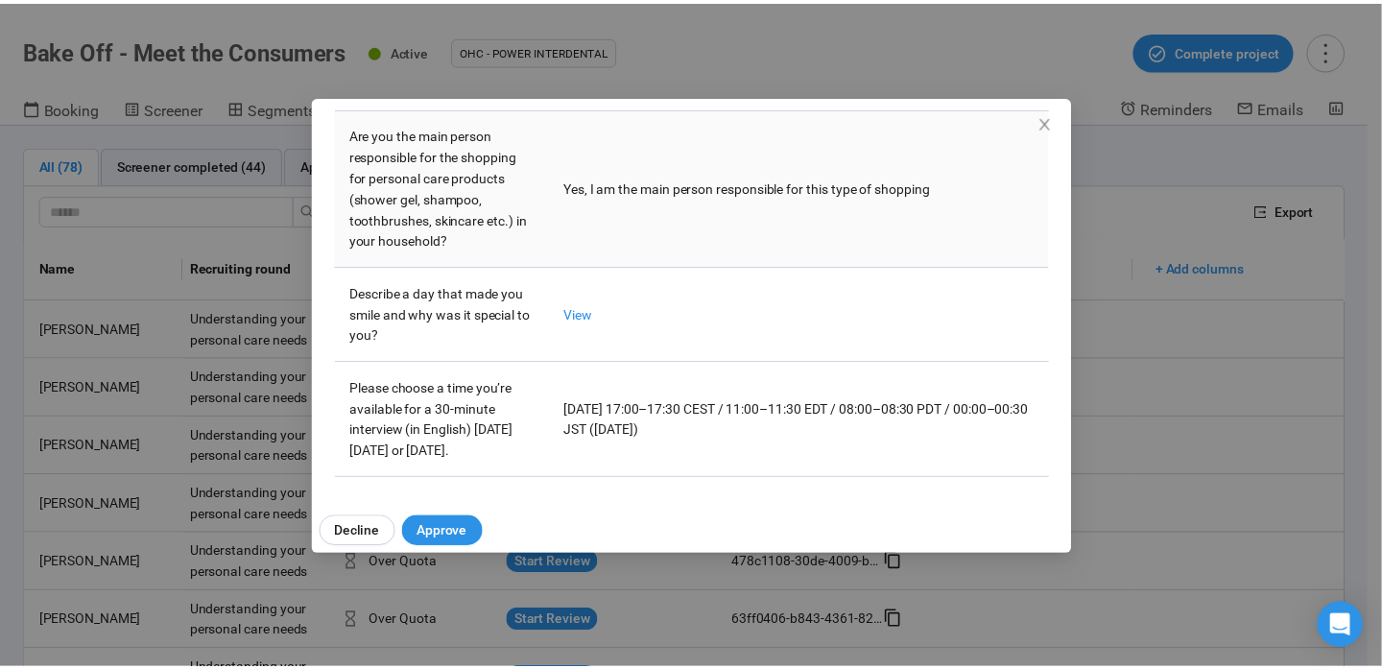
scroll to position [739, 0]
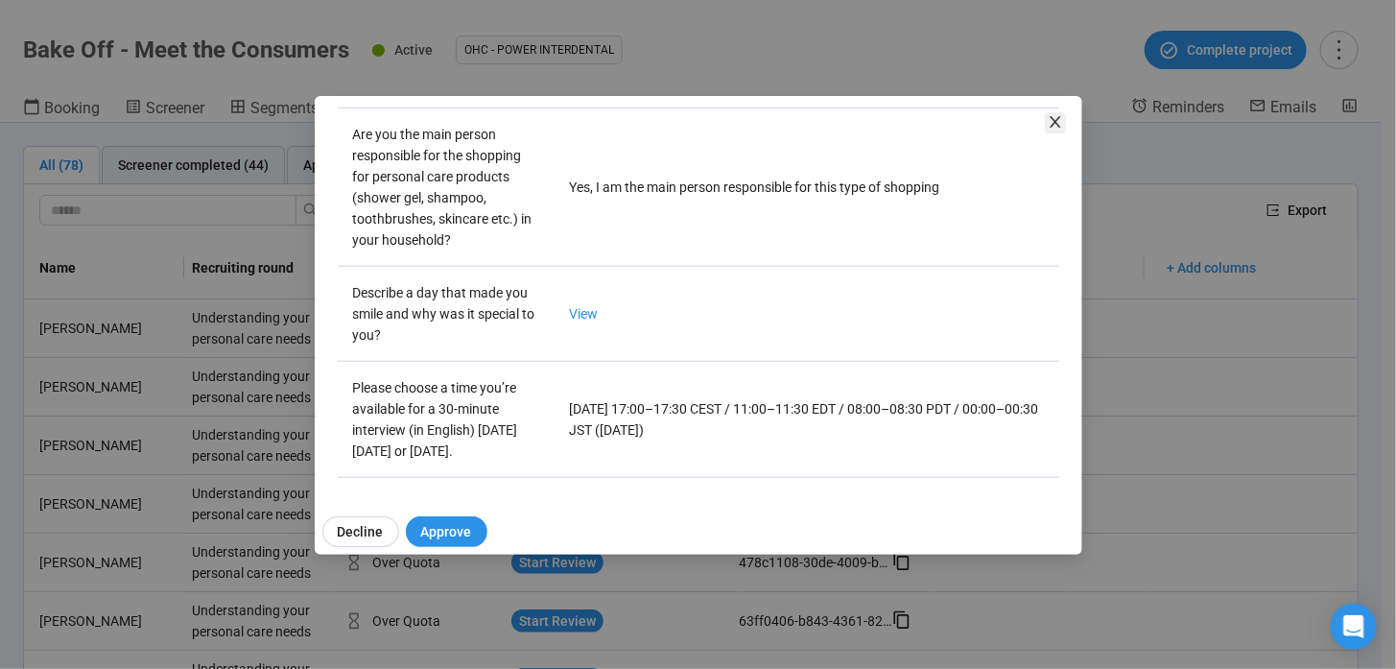
click at [1055, 125] on icon "close" at bounding box center [1055, 121] width 15 height 15
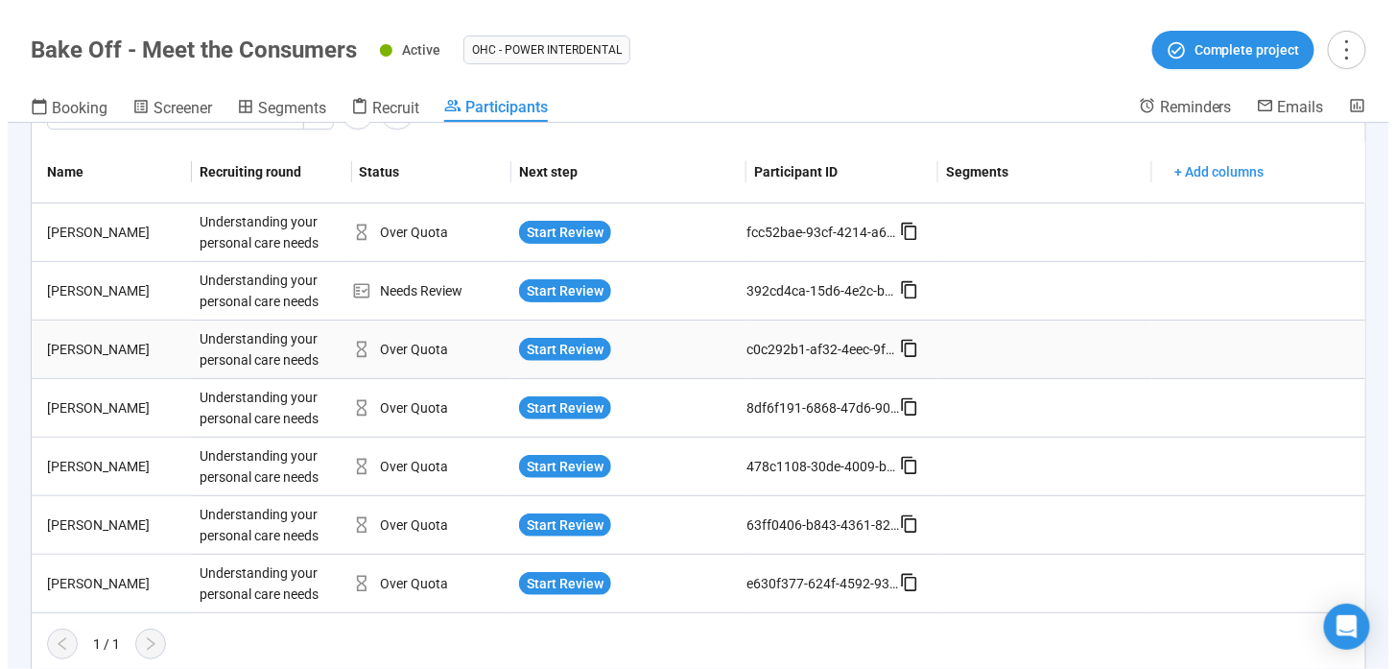
scroll to position [97, 0]
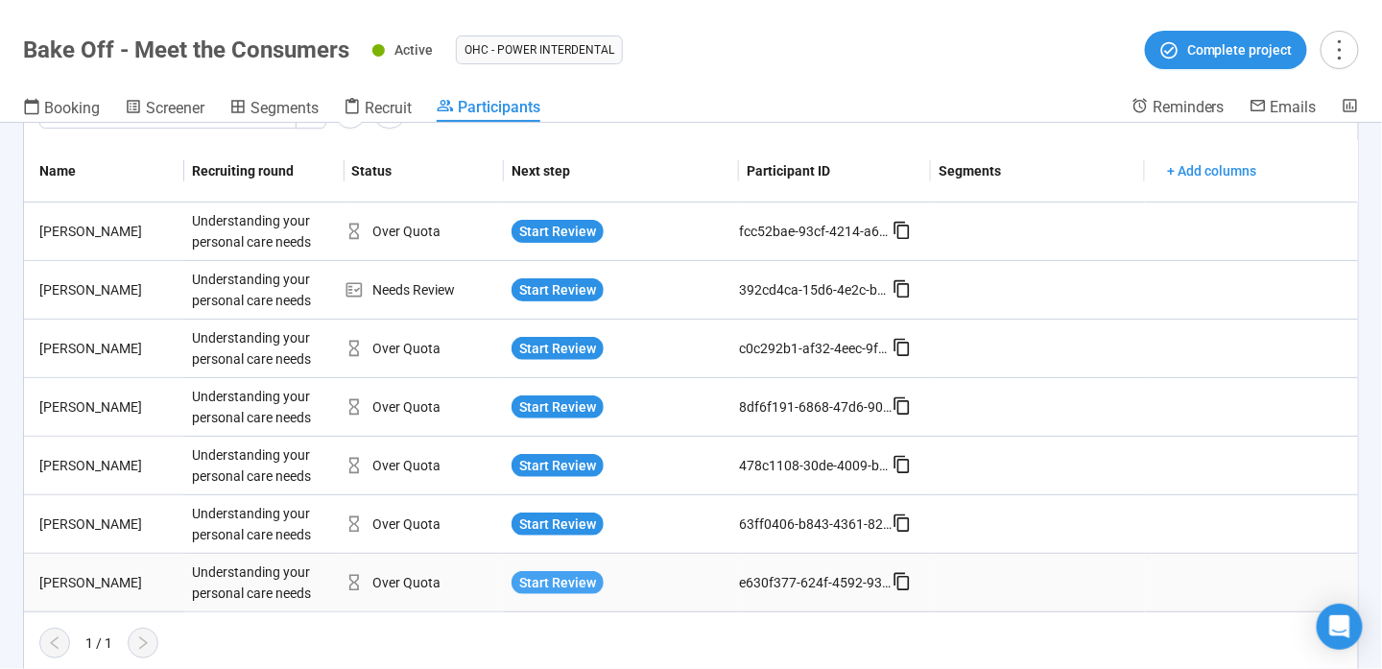
click at [551, 572] on span "Start Review" at bounding box center [557, 582] width 77 height 21
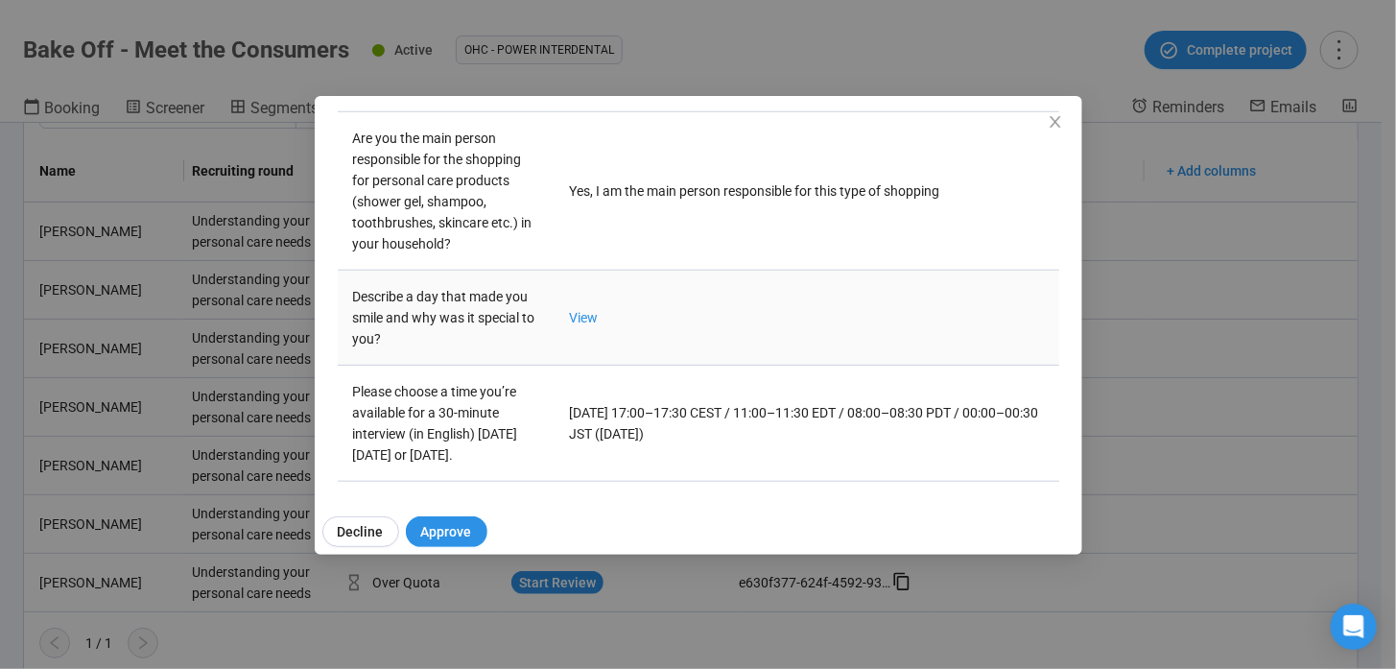
scroll to position [739, 0]
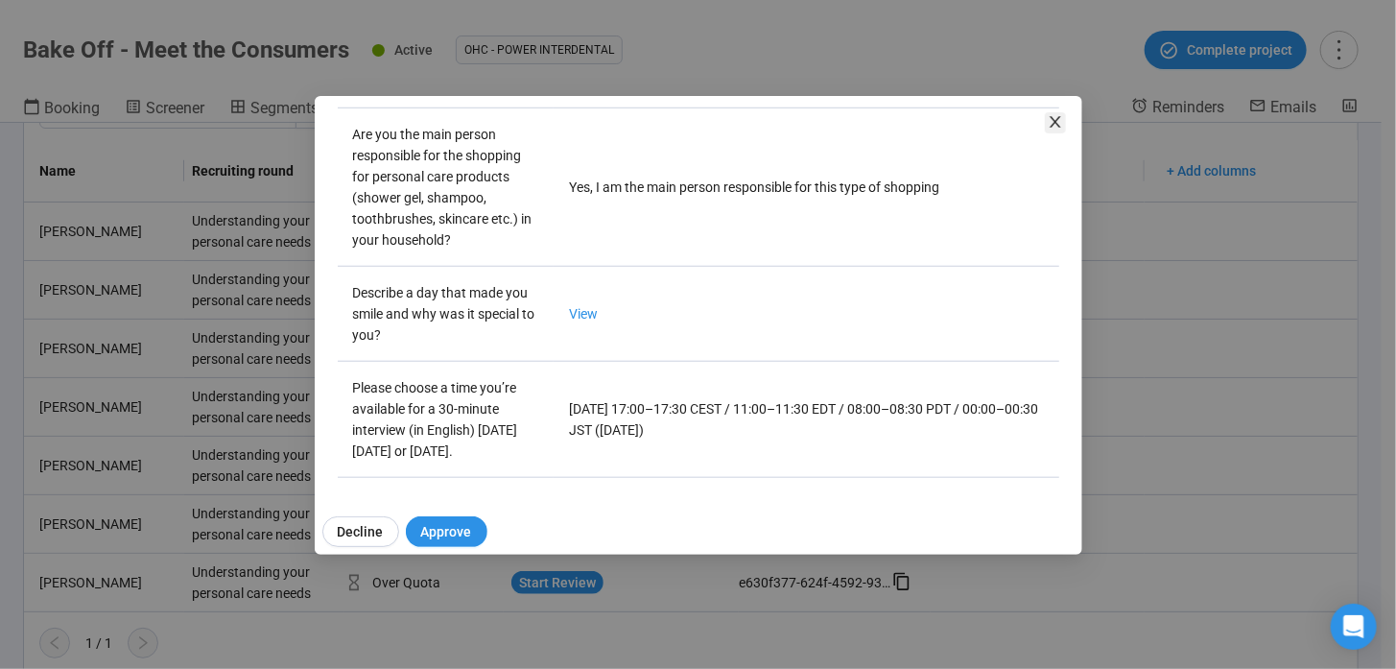
click at [1056, 115] on icon "close" at bounding box center [1055, 121] width 15 height 15
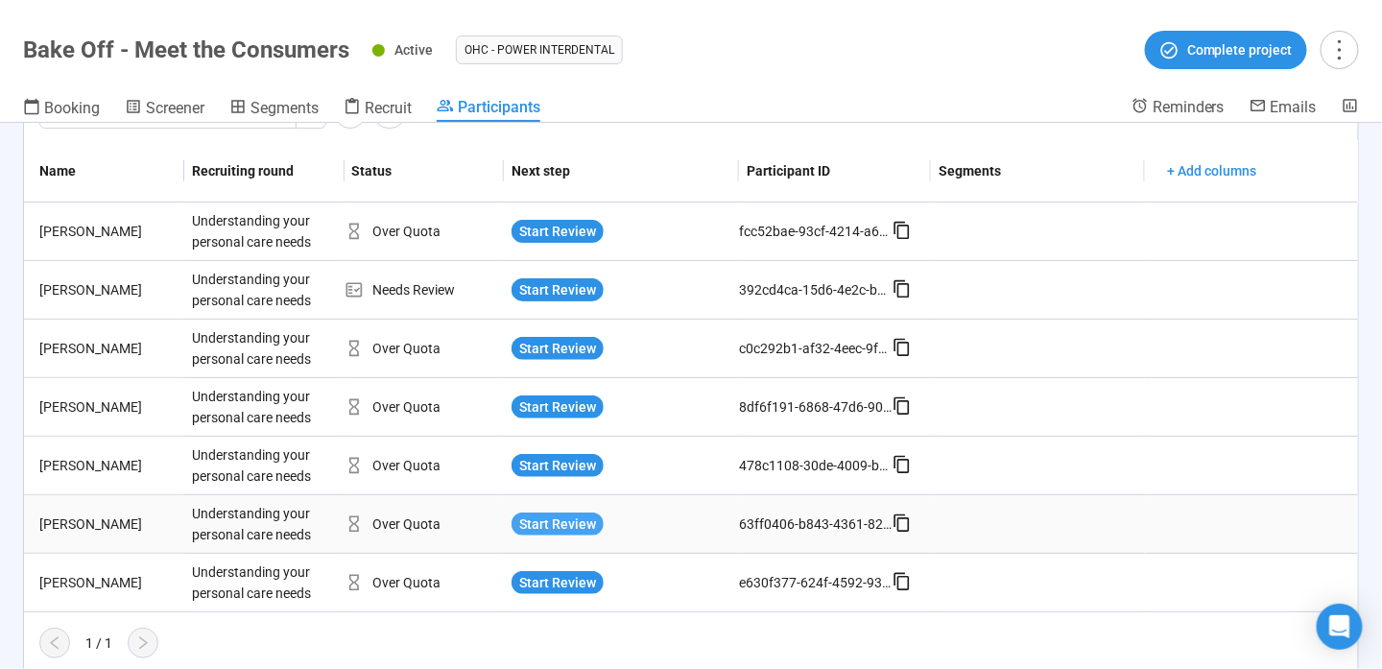
click at [537, 513] on span "Start Review" at bounding box center [557, 523] width 77 height 21
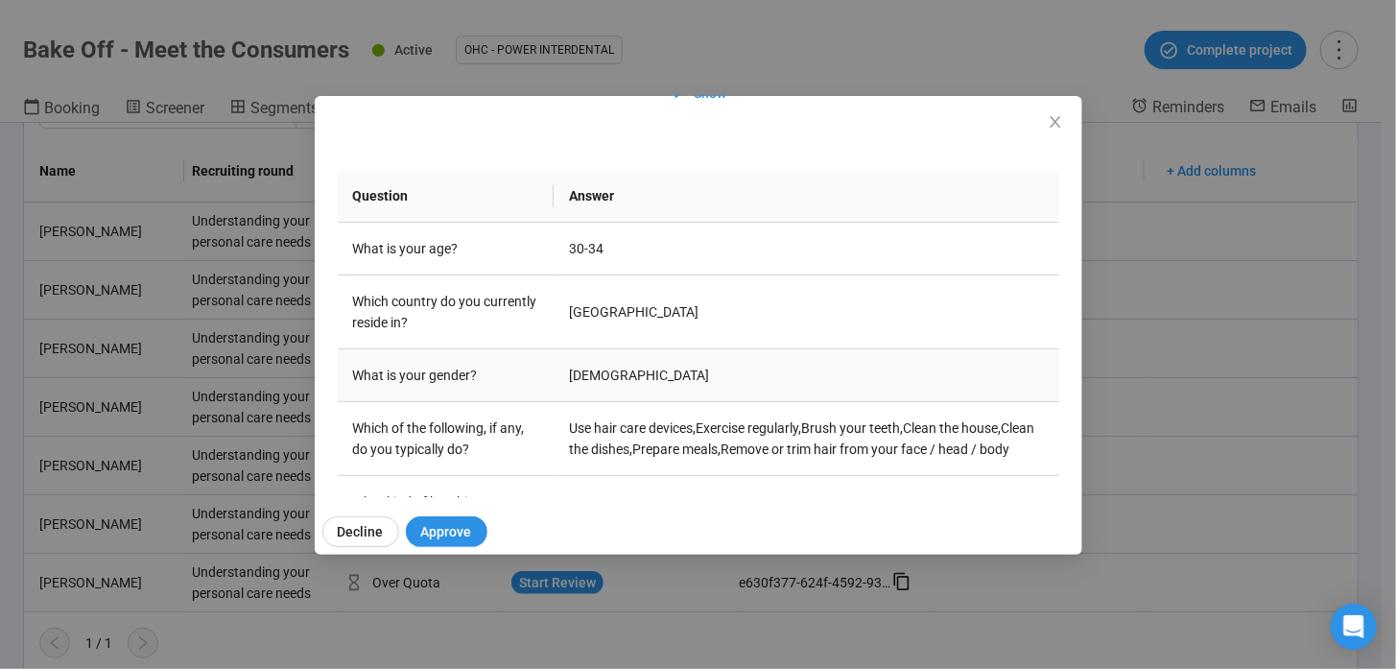
scroll to position [384, 0]
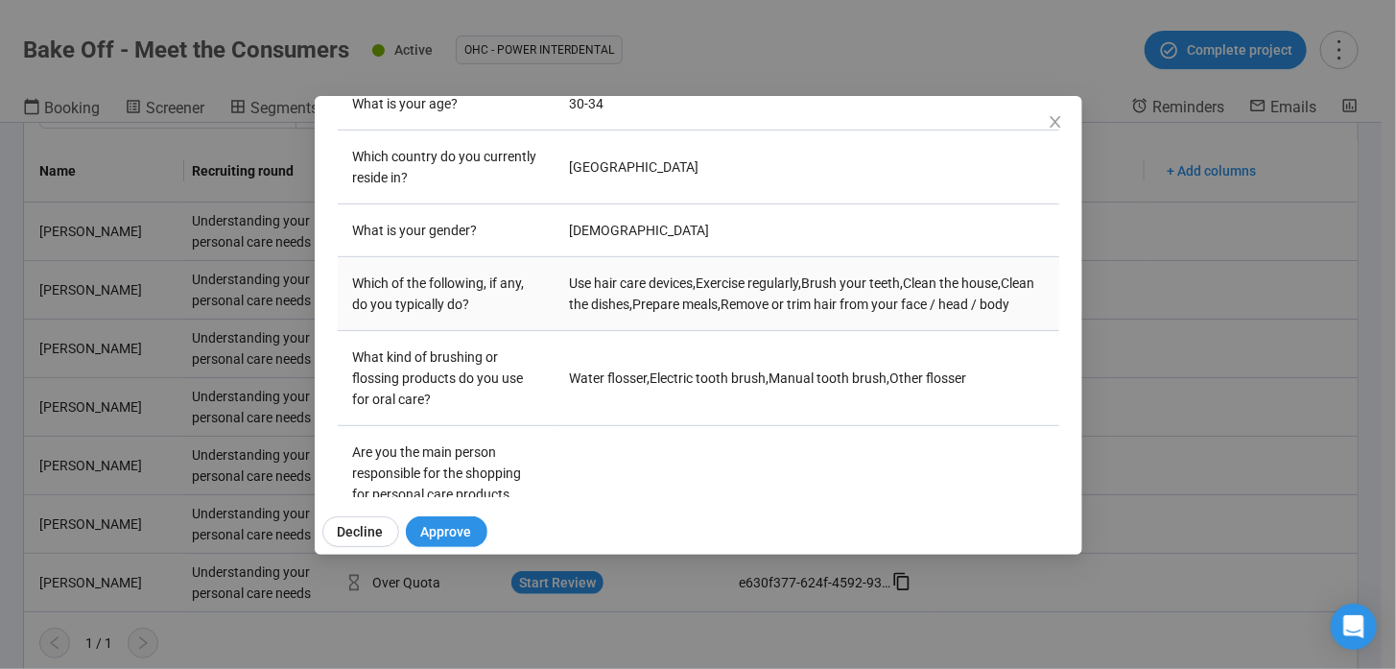
drag, startPoint x: 645, startPoint y: 280, endPoint x: 670, endPoint y: 343, distance: 67.2
click at [670, 331] on td "Use hair care devices , Exercise regularly , Brush your teeth , Clean the house…" at bounding box center [806, 294] width 505 height 74
drag, startPoint x: 670, startPoint y: 343, endPoint x: 723, endPoint y: 402, distance: 79.5
click at [718, 406] on td "Water flosser , Electric tooth brush , Manual tooth brush , Other flosser" at bounding box center [806, 378] width 505 height 95
drag, startPoint x: 734, startPoint y: 394, endPoint x: 1006, endPoint y: 404, distance: 271.7
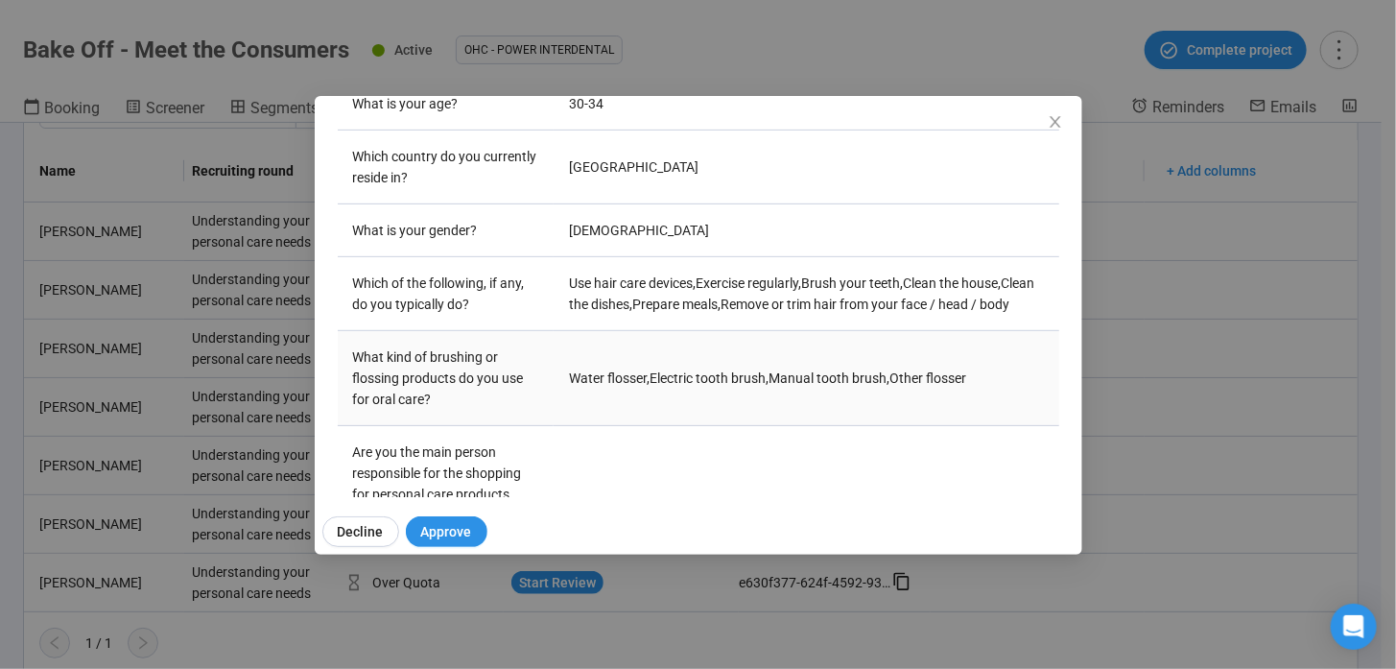
click at [1006, 404] on td "Water flosser , Electric tooth brush , Manual tooth brush , Other flosser" at bounding box center [806, 378] width 505 height 95
click at [573, 392] on td "Water flosser , Electric tooth brush , Manual tooth brush , Other flosser" at bounding box center [806, 378] width 505 height 95
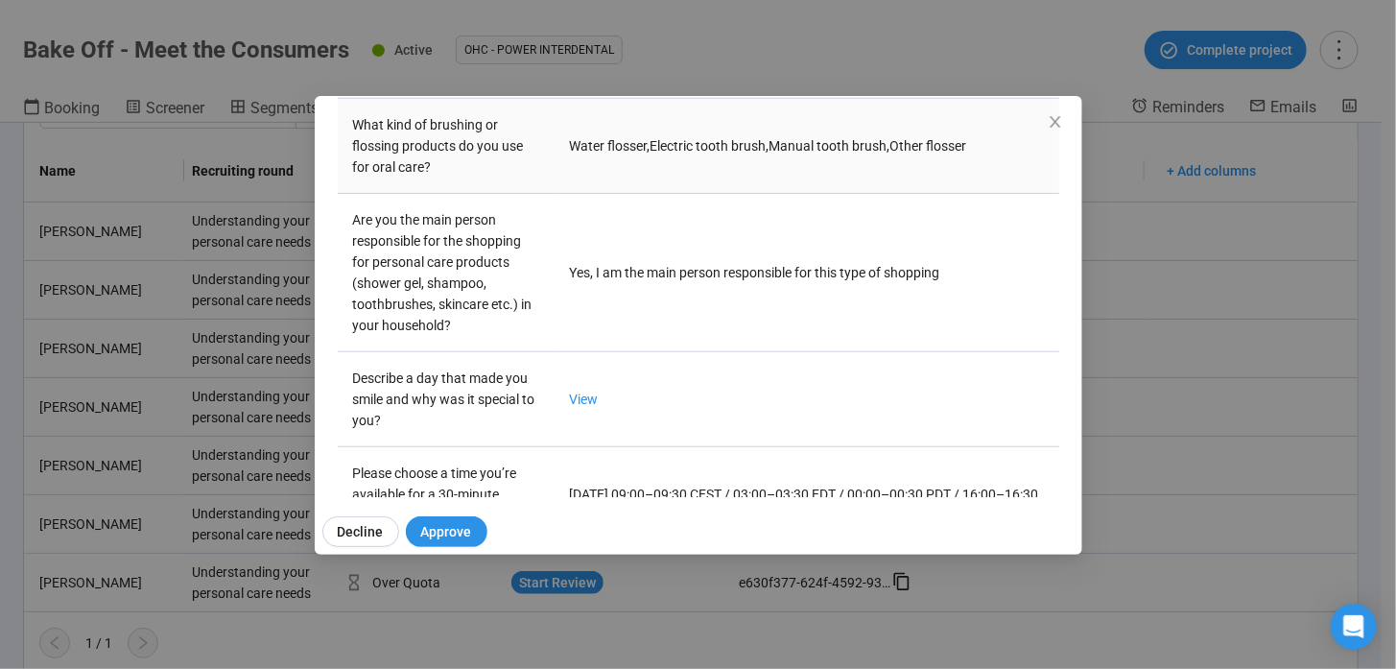
scroll to position [643, 0]
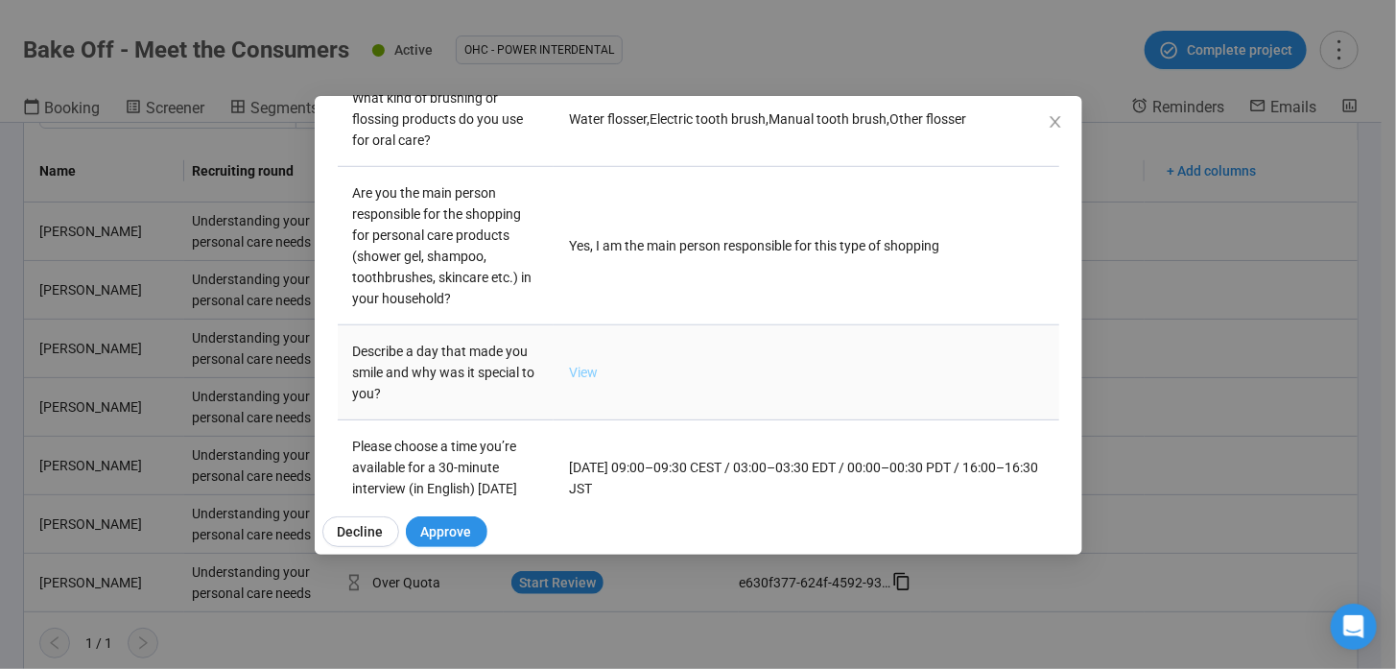
click at [581, 380] on link "View" at bounding box center [583, 372] width 29 height 15
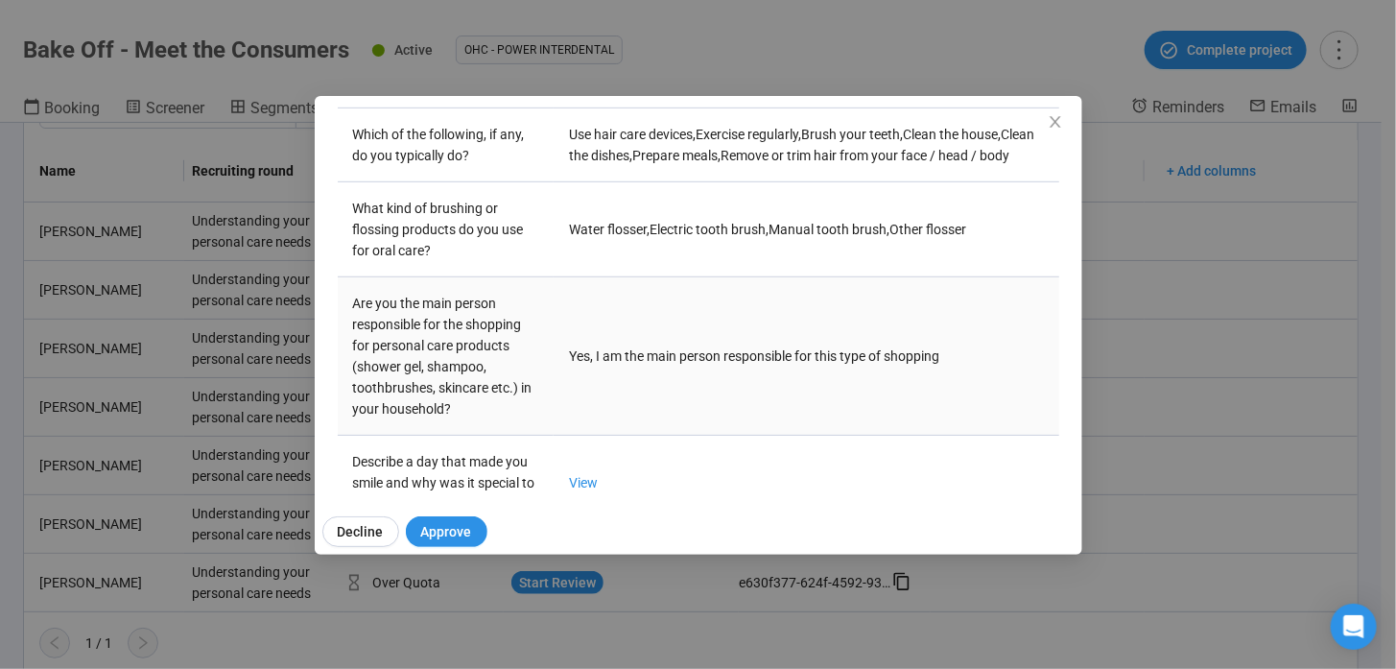
scroll to position [451, 0]
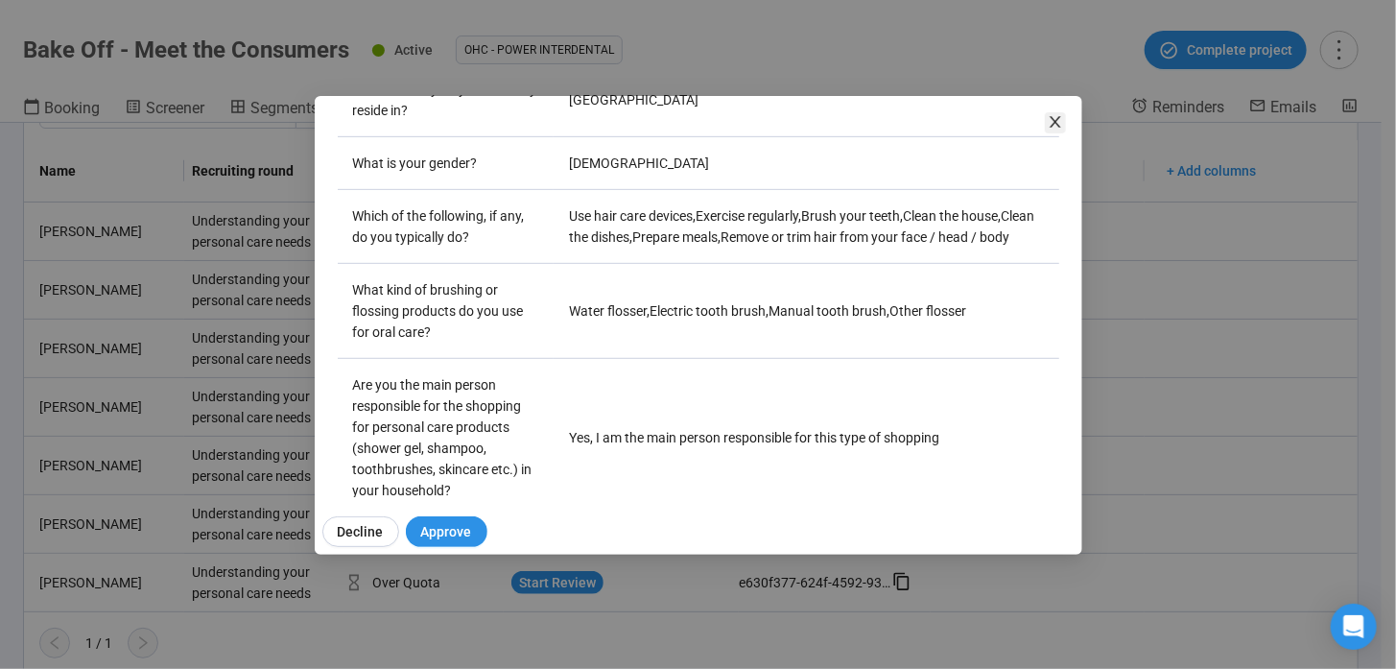
click at [1050, 117] on icon "close" at bounding box center [1055, 121] width 15 height 15
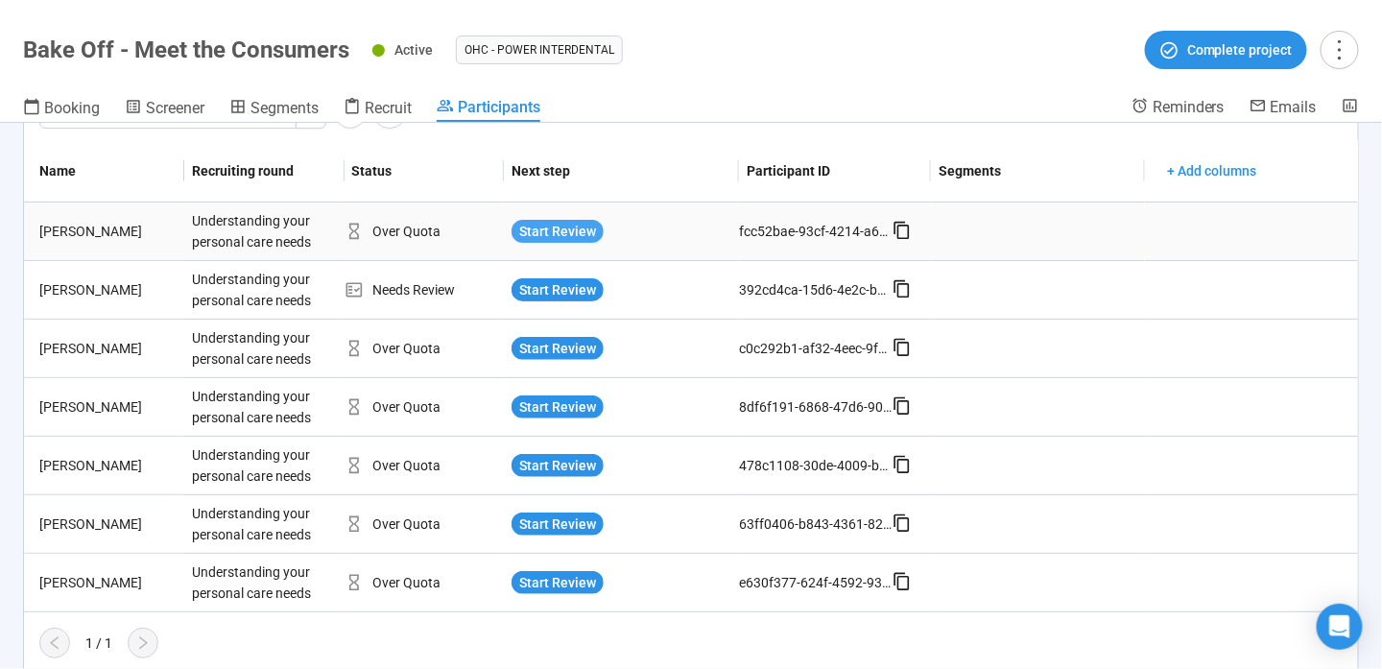
click at [526, 236] on span "Start Review" at bounding box center [557, 231] width 77 height 21
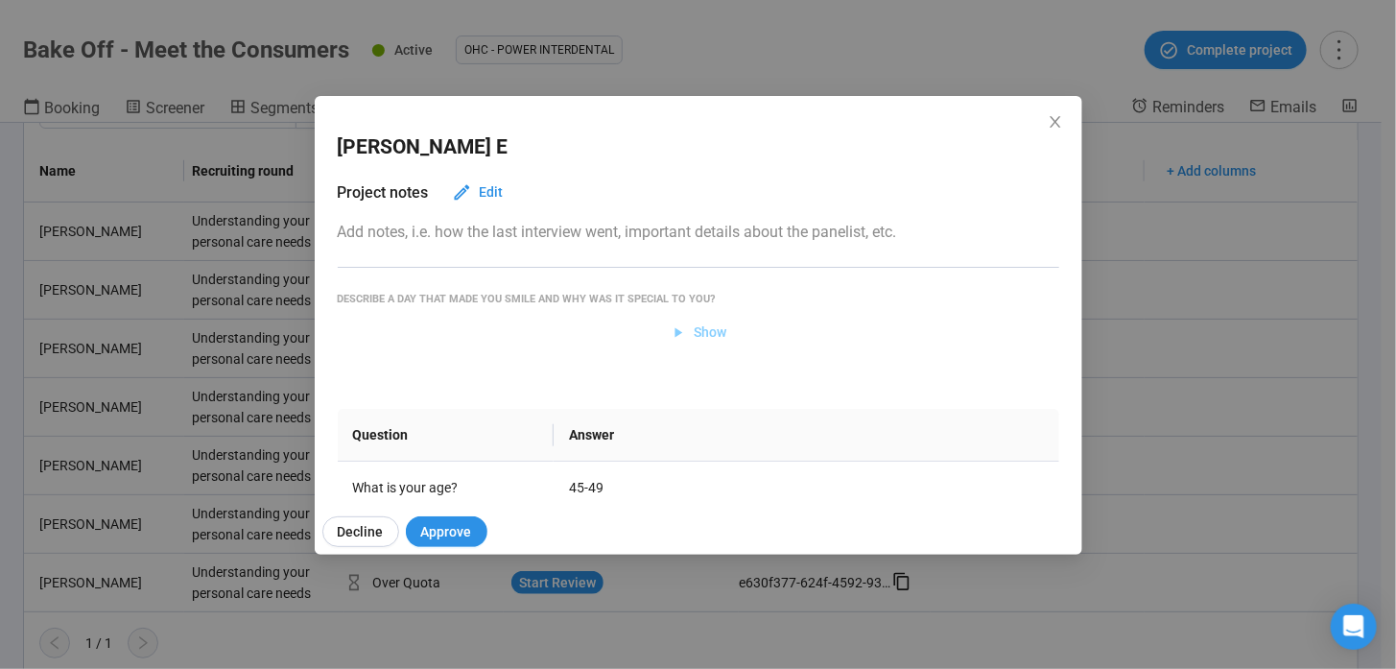
scroll to position [192, 0]
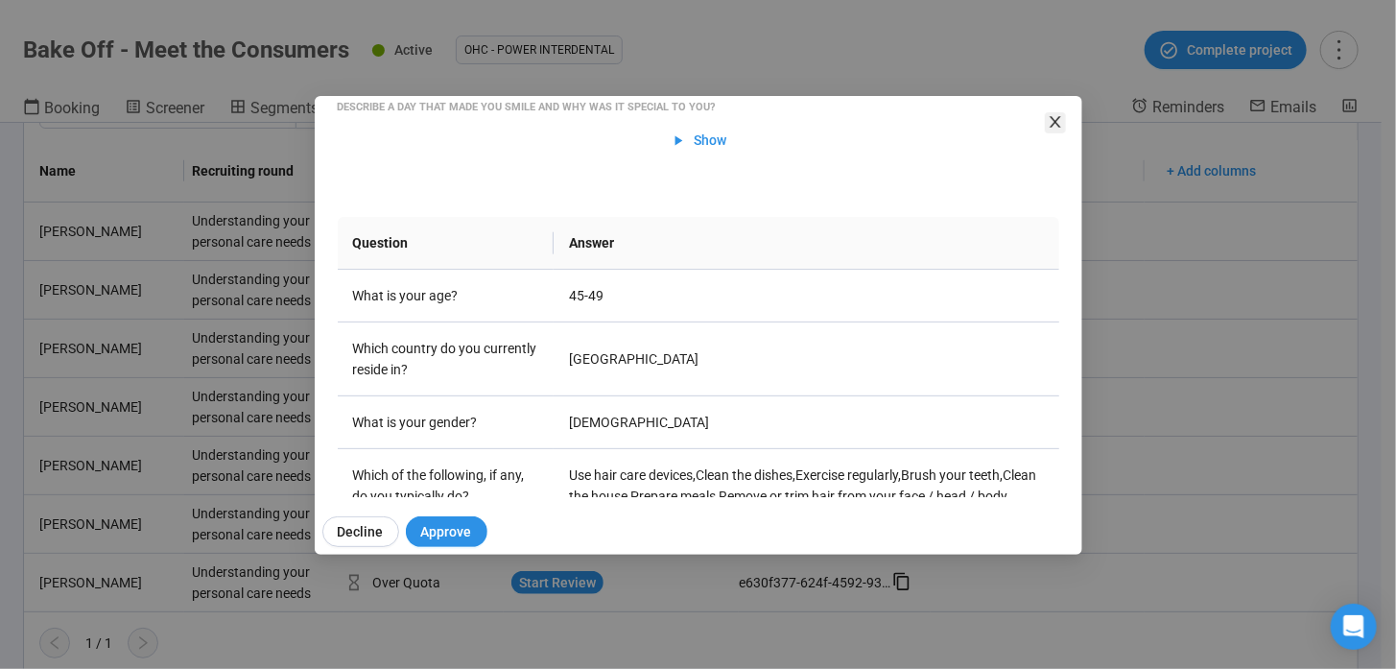
click at [1058, 119] on icon "close" at bounding box center [1055, 121] width 15 height 15
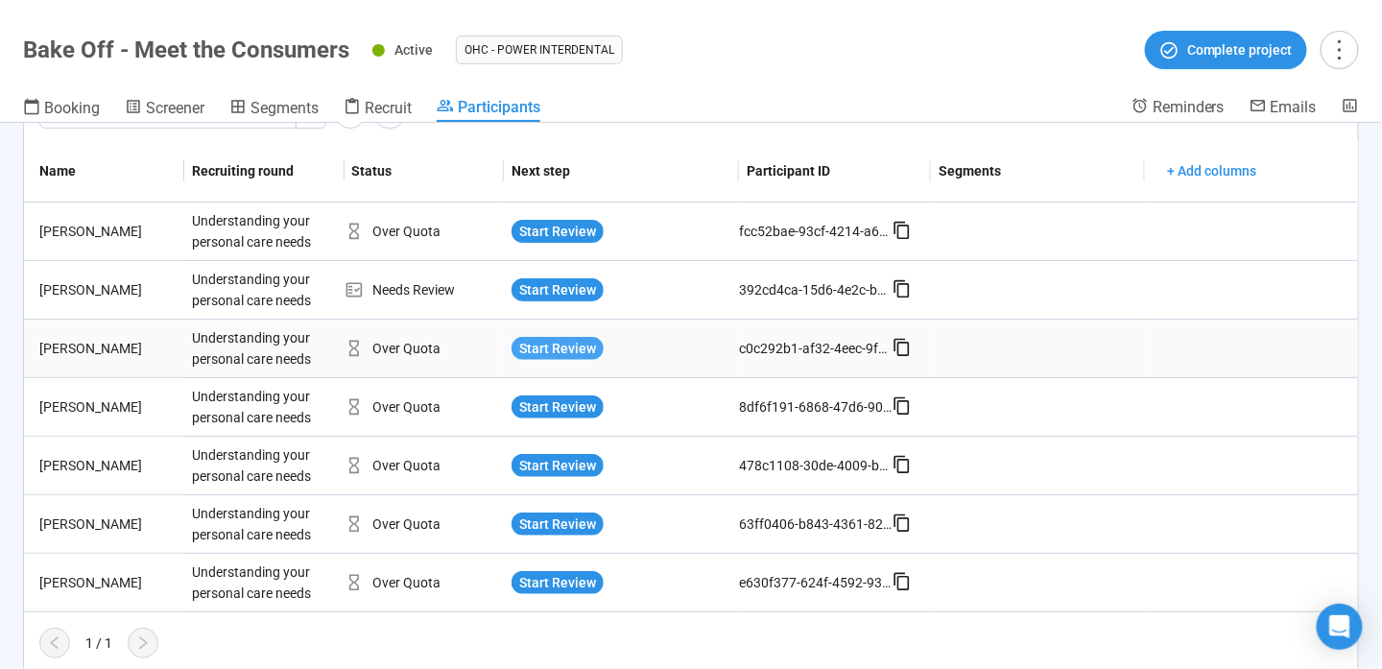
click at [567, 341] on span "Start Review" at bounding box center [557, 348] width 77 height 21
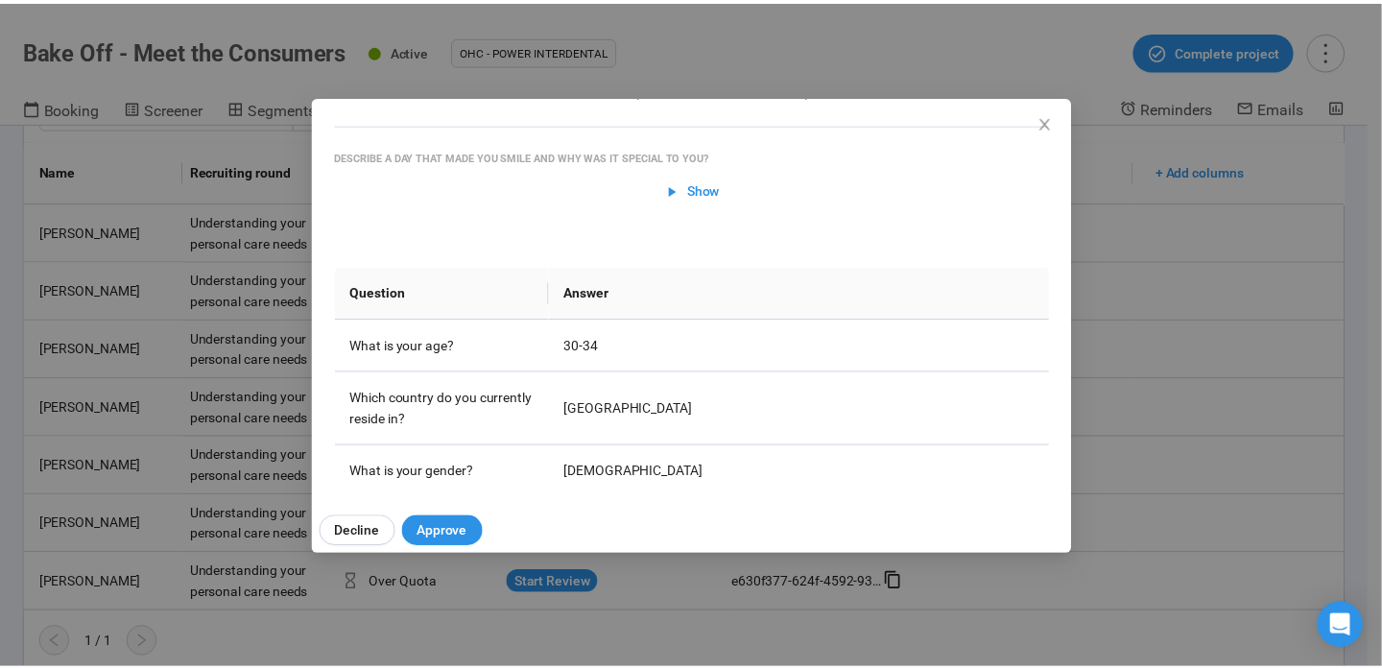
scroll to position [431, 0]
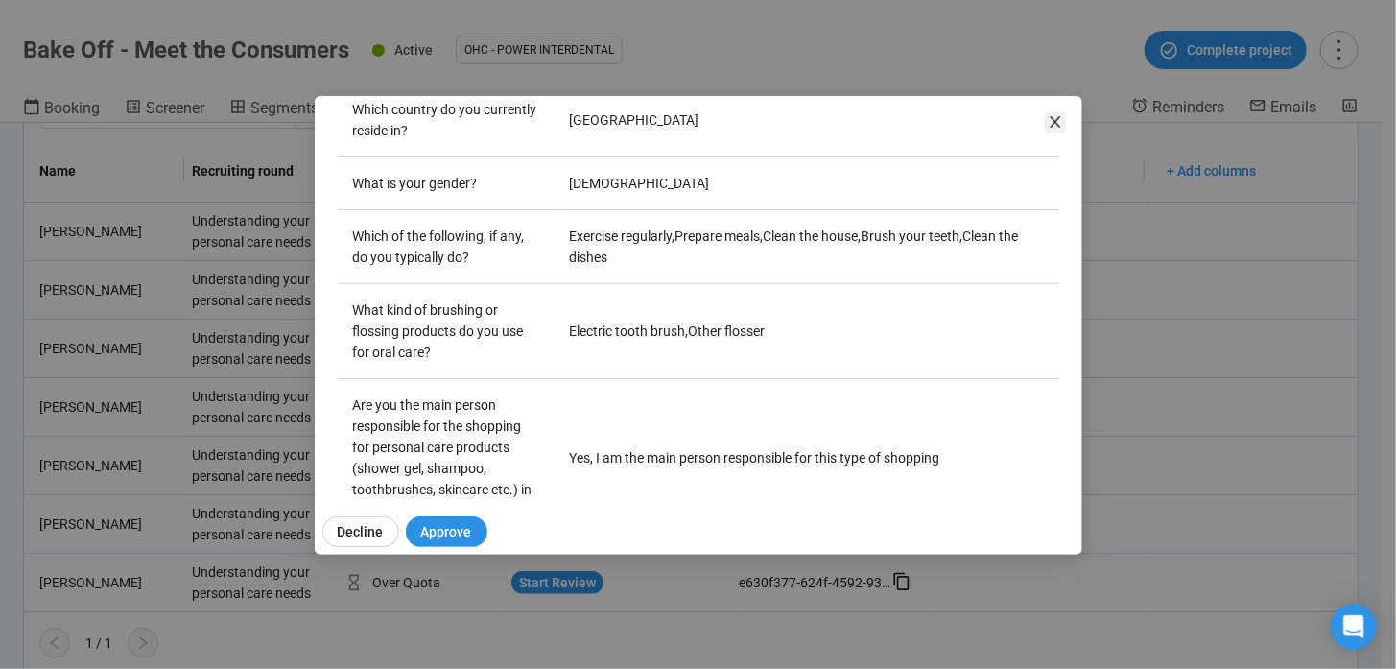
click at [1051, 121] on icon "close" at bounding box center [1055, 121] width 15 height 15
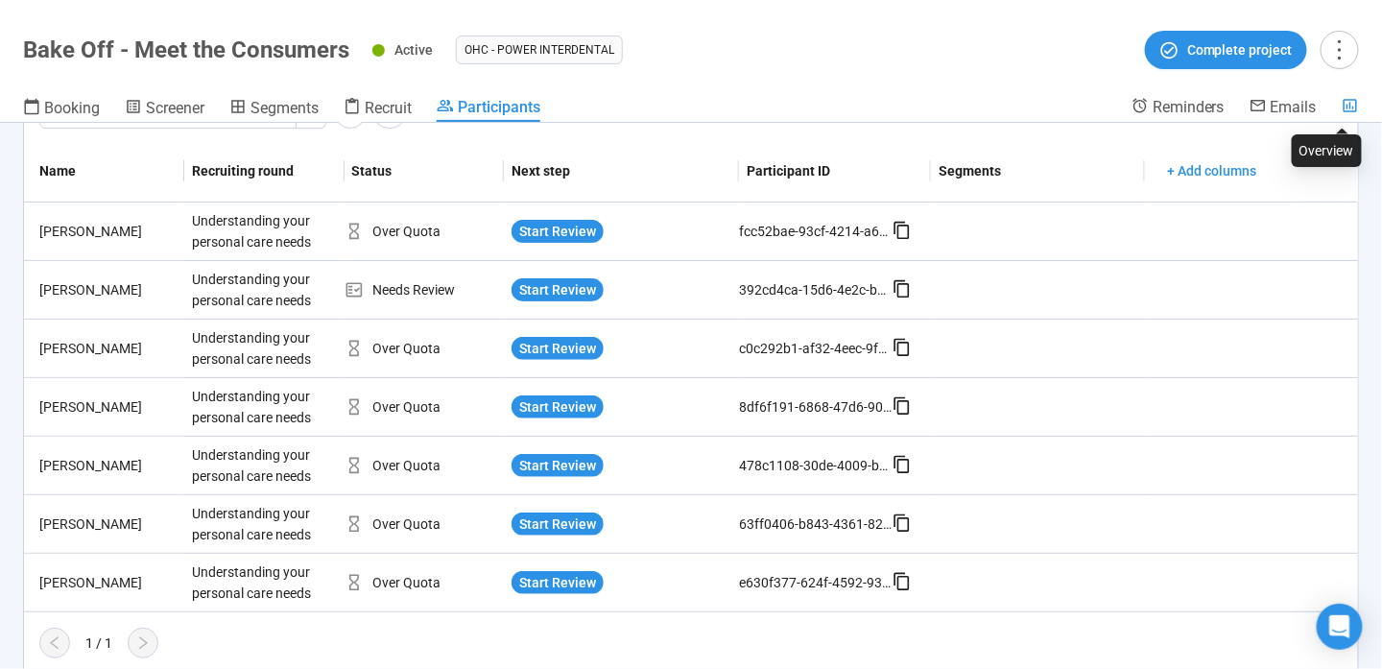
click at [1352, 99] on icon at bounding box center [1349, 105] width 17 height 17
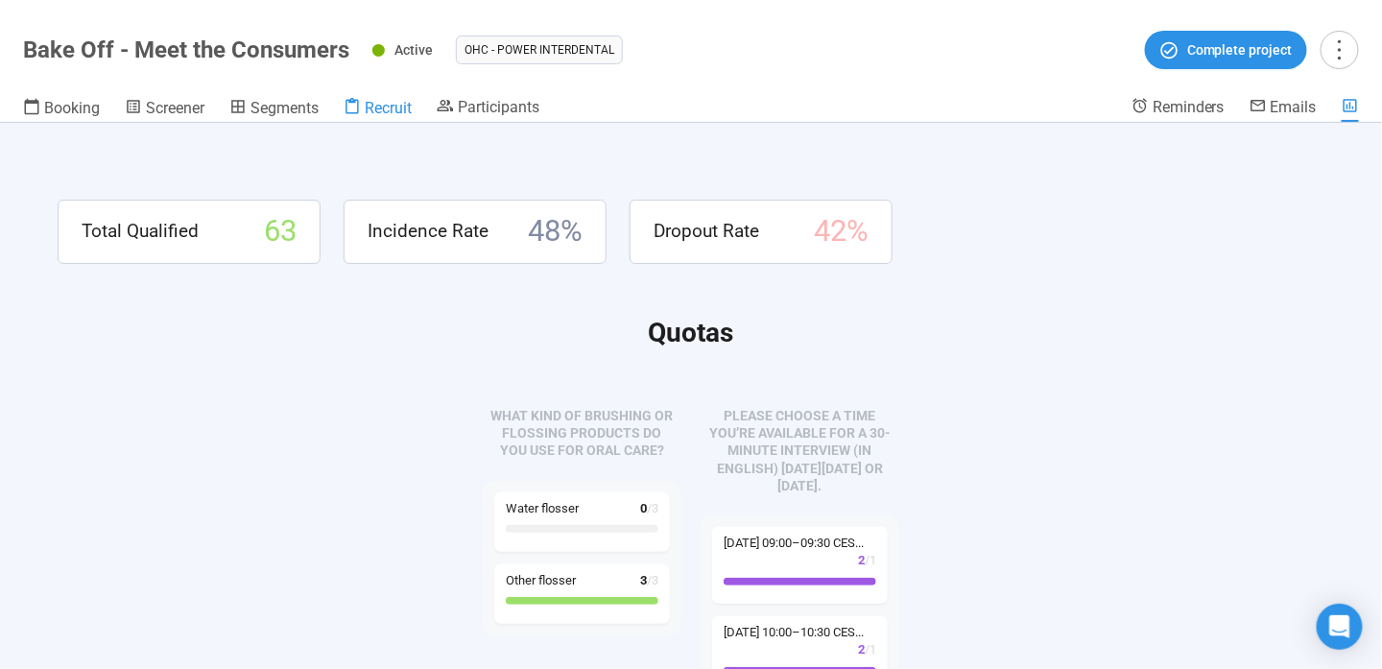
click at [359, 106] on icon at bounding box center [351, 106] width 13 height 16
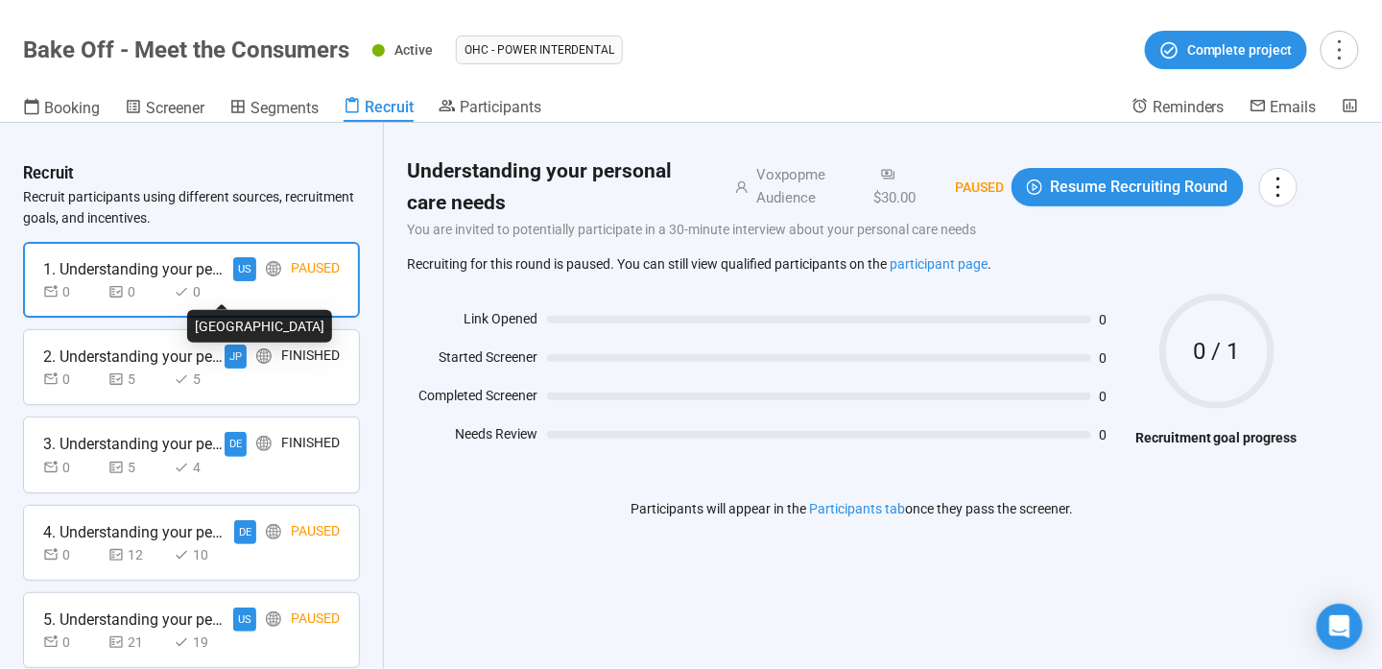
scroll to position [603, 0]
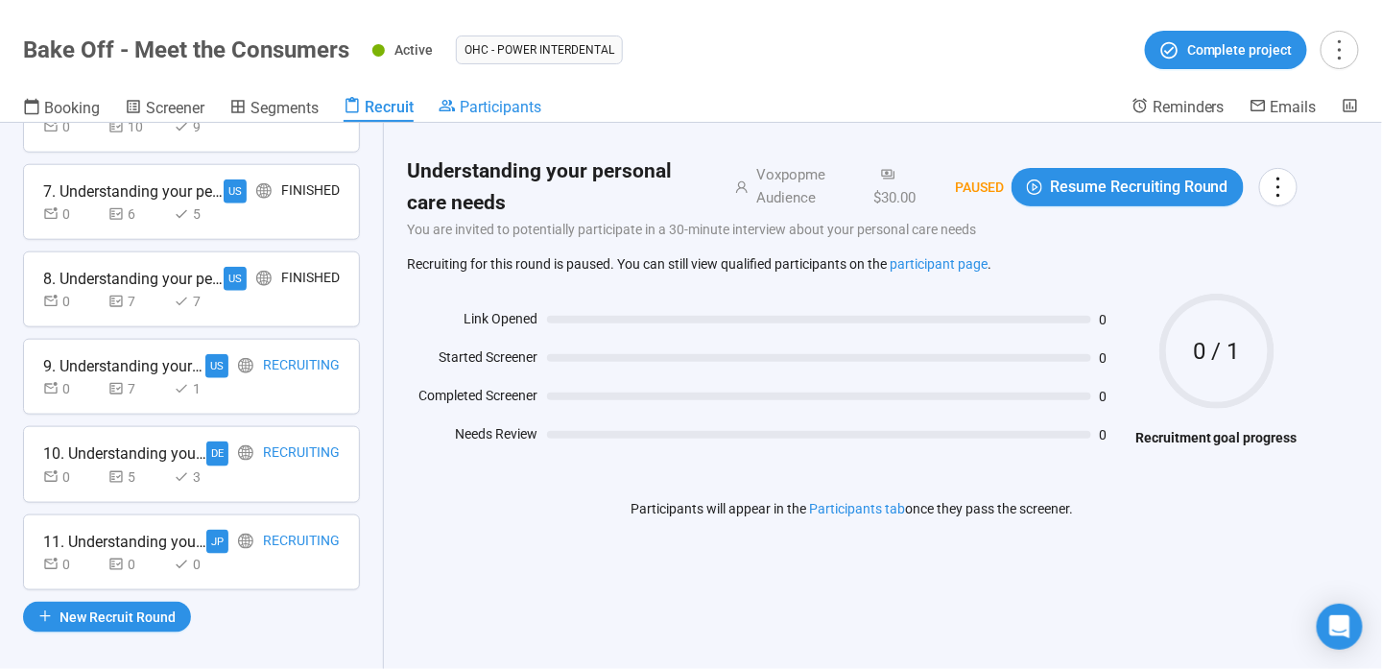
click at [492, 103] on span "Participants" at bounding box center [501, 107] width 82 height 18
